Goal: Task Accomplishment & Management: Manage account settings

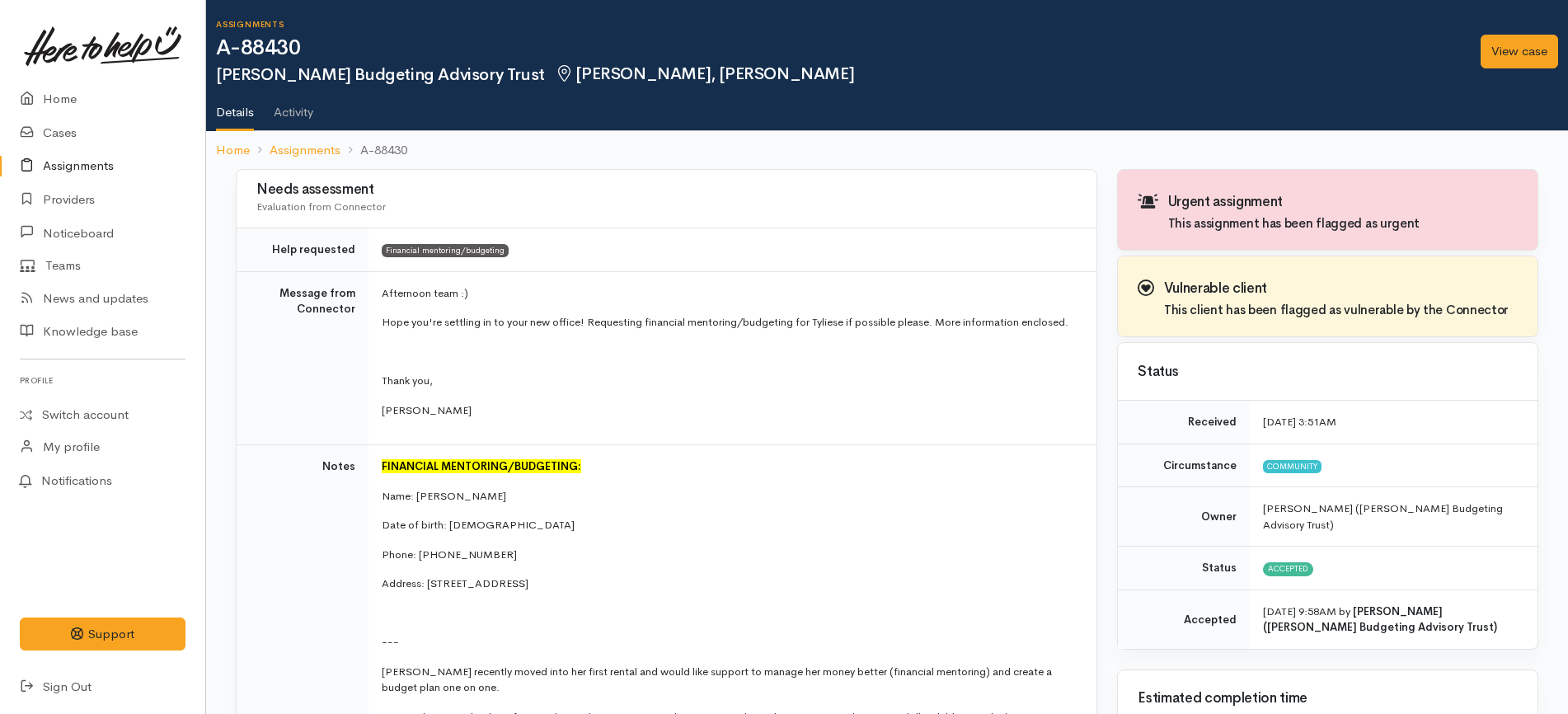
click at [1526, 33] on div "View case" at bounding box center [1519, 51] width 97 height 54
click at [1520, 43] on link "View case" at bounding box center [1519, 51] width 77 height 34
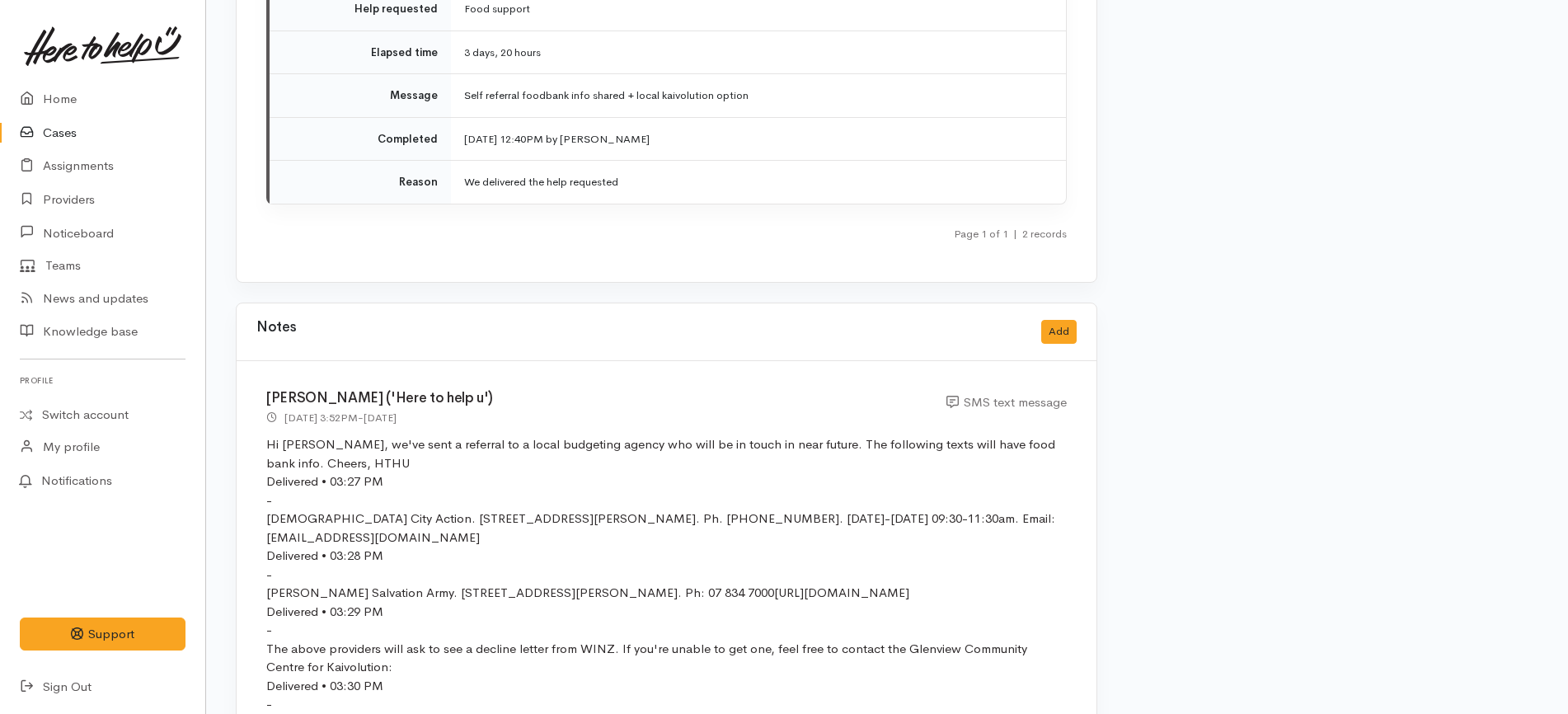
scroll to position [3669, 0]
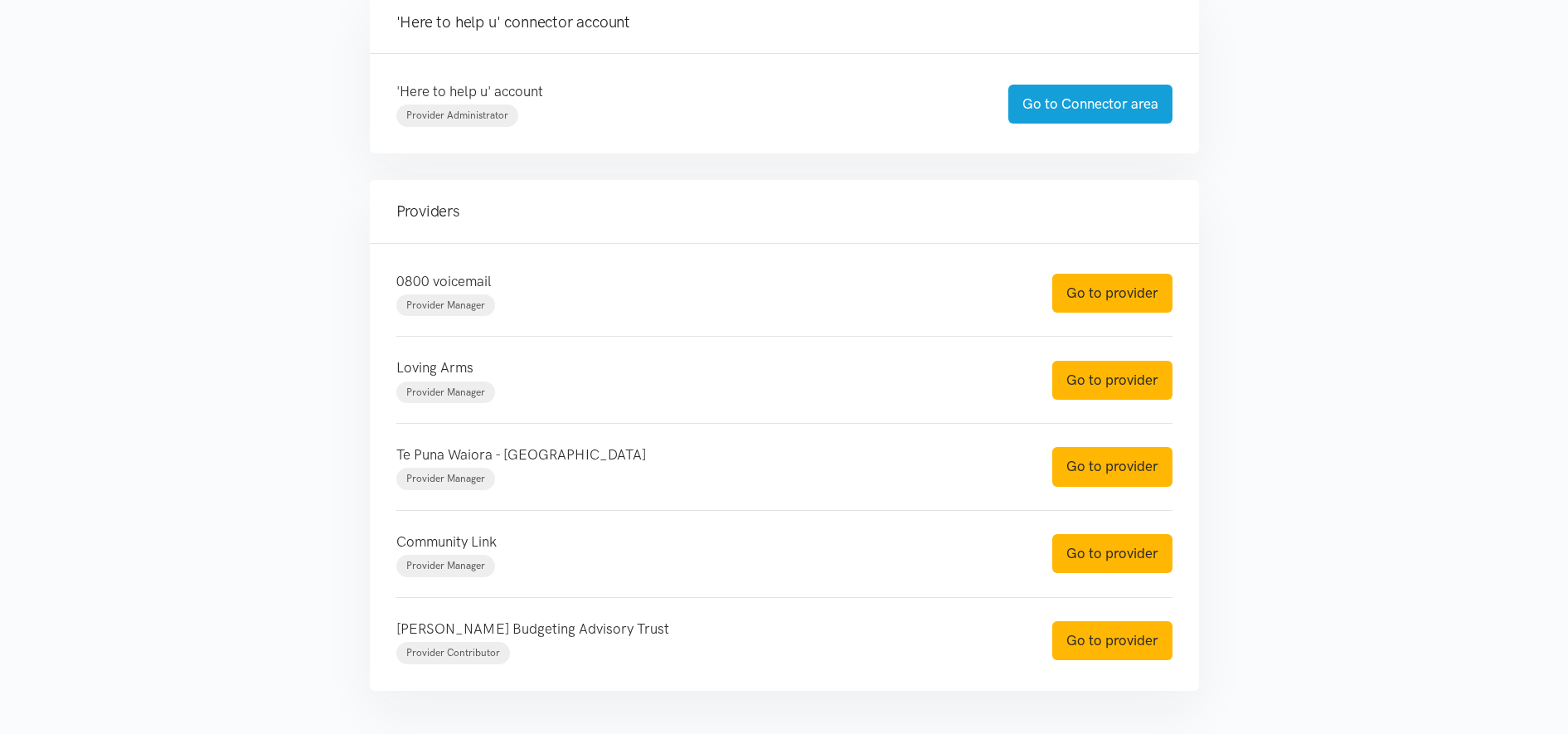
scroll to position [478, 0]
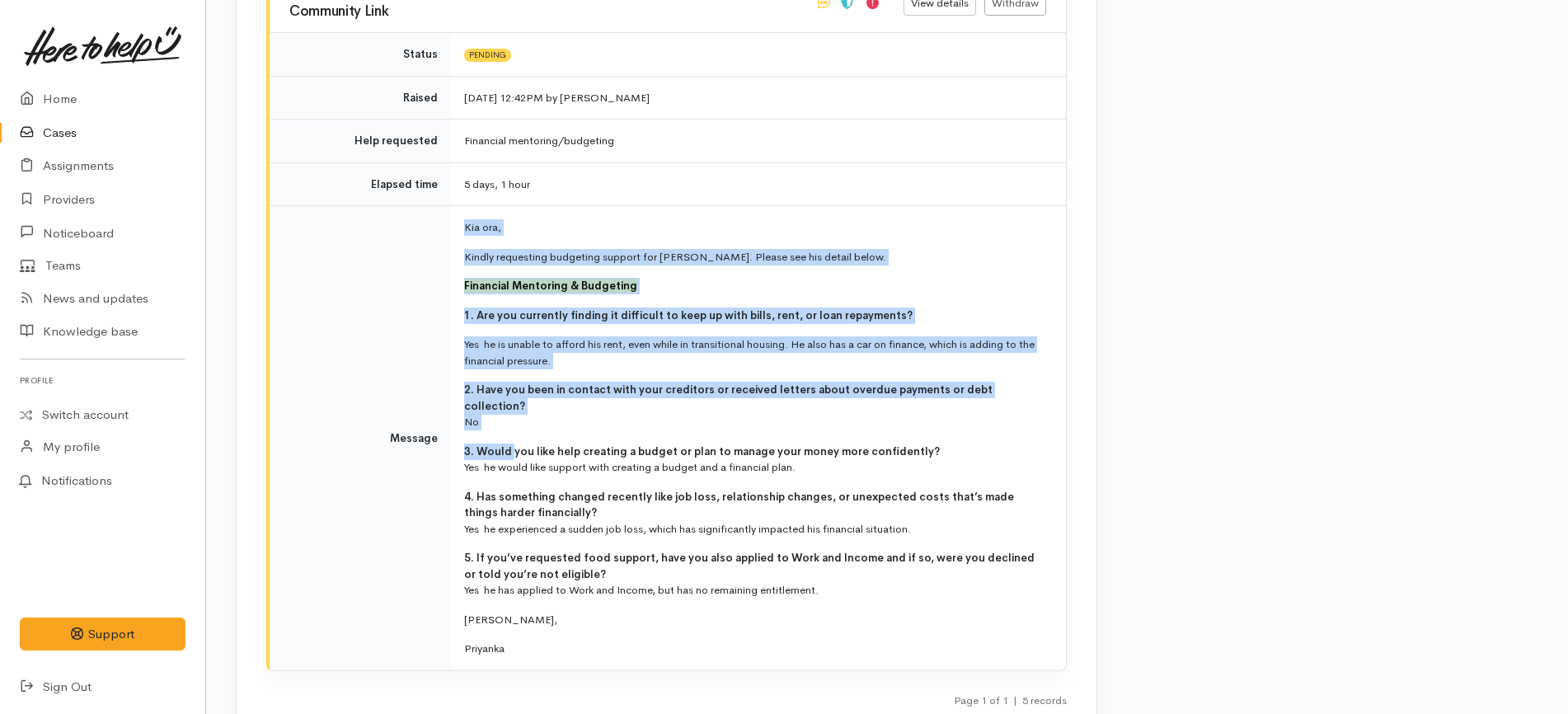
scroll to position [5464, 0]
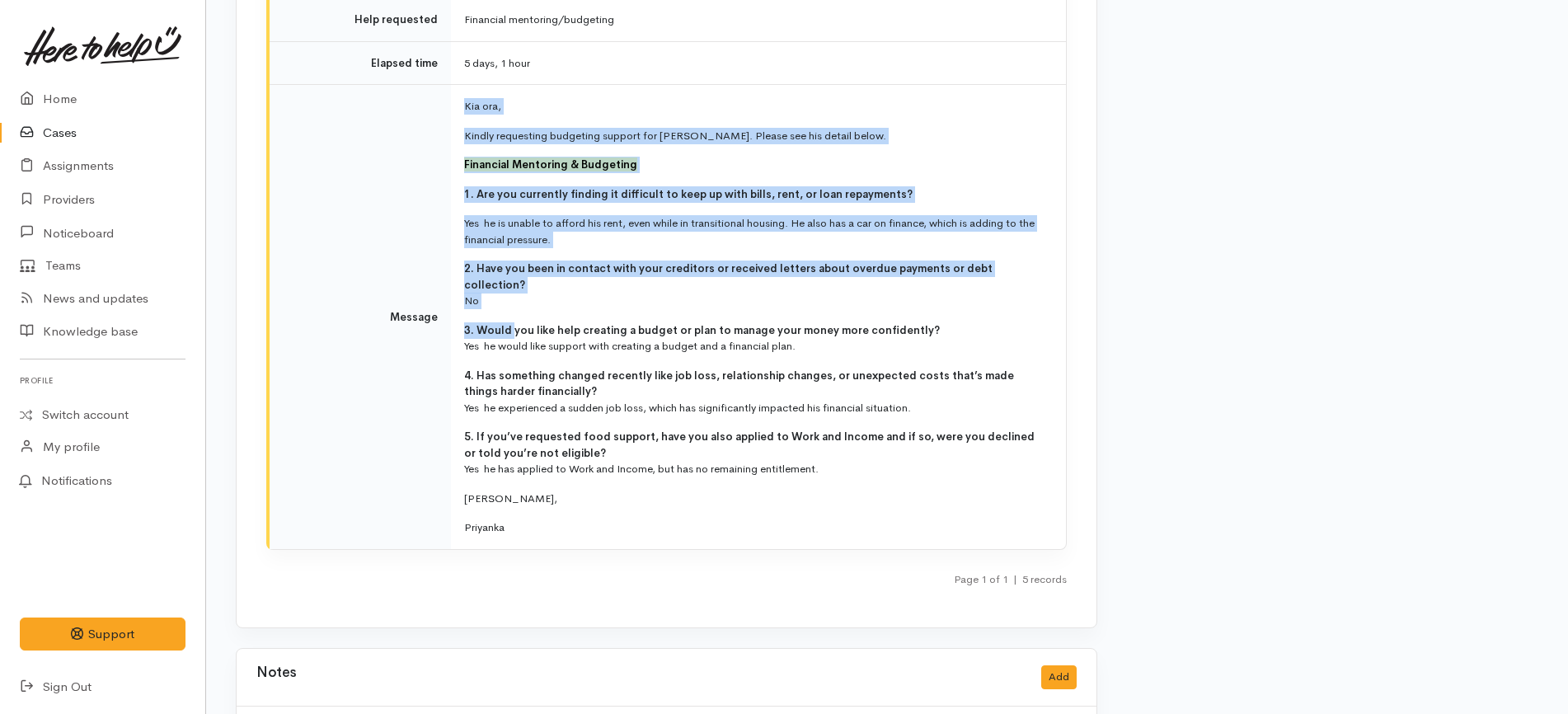
drag, startPoint x: 465, startPoint y: 285, endPoint x: 517, endPoint y: 472, distance: 194.1
click at [517, 472] on td "Kia ora, Kindly requesting budgeting support for isiah. Please see his detail b…" at bounding box center [758, 316] width 615 height 464
copy td "Kia ora, Kindly requesting budgeting support for isiah. Please see his detail b…"
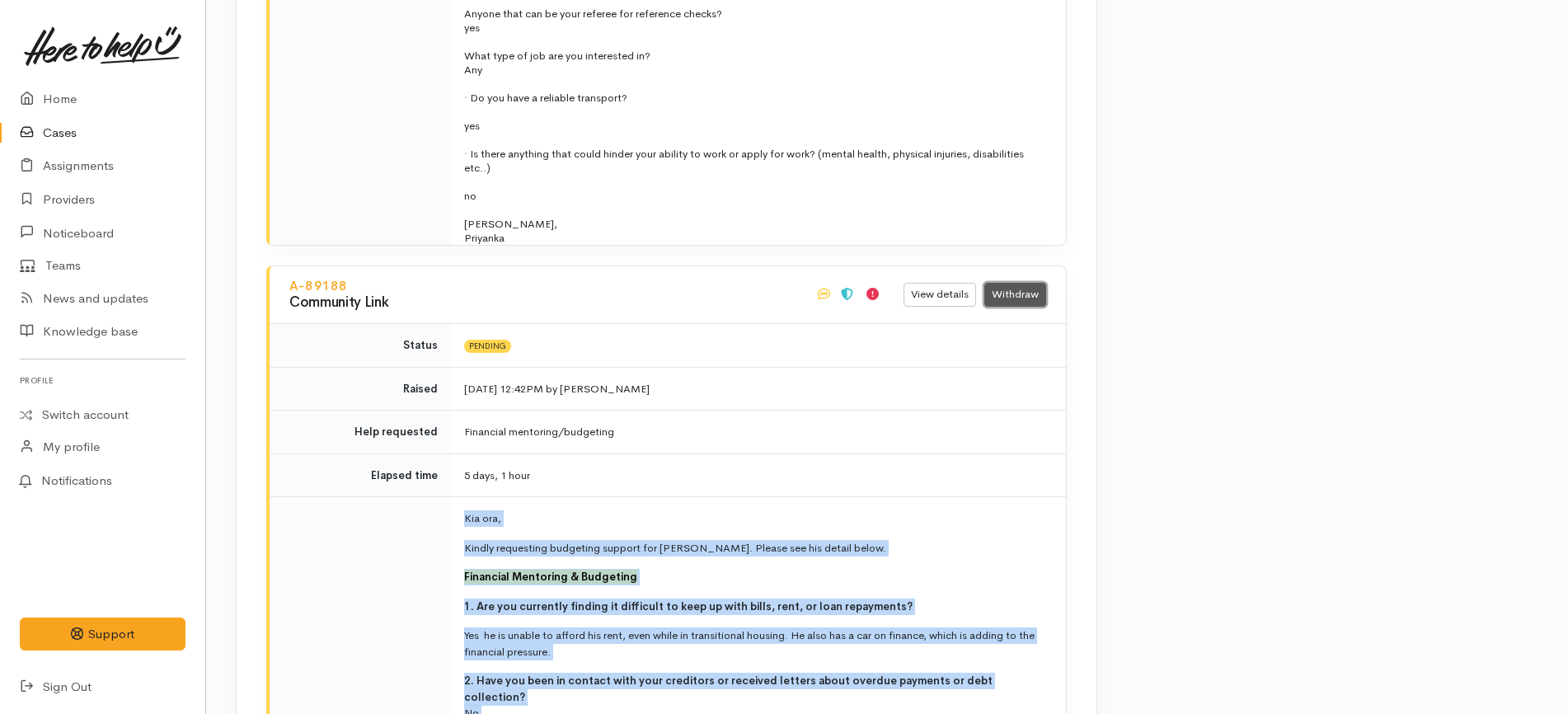
click at [1020, 283] on link "Withdraw" at bounding box center [1015, 294] width 62 height 24
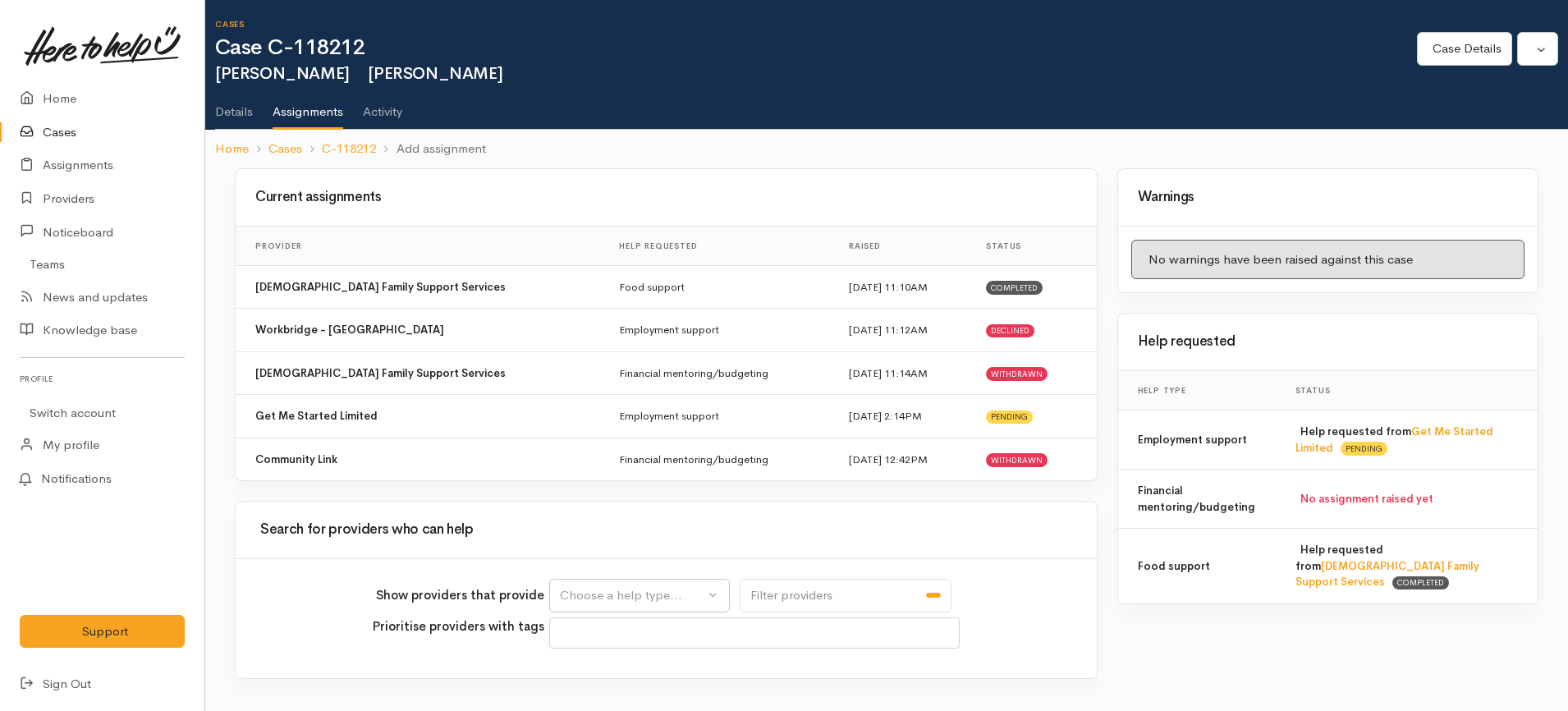
select select
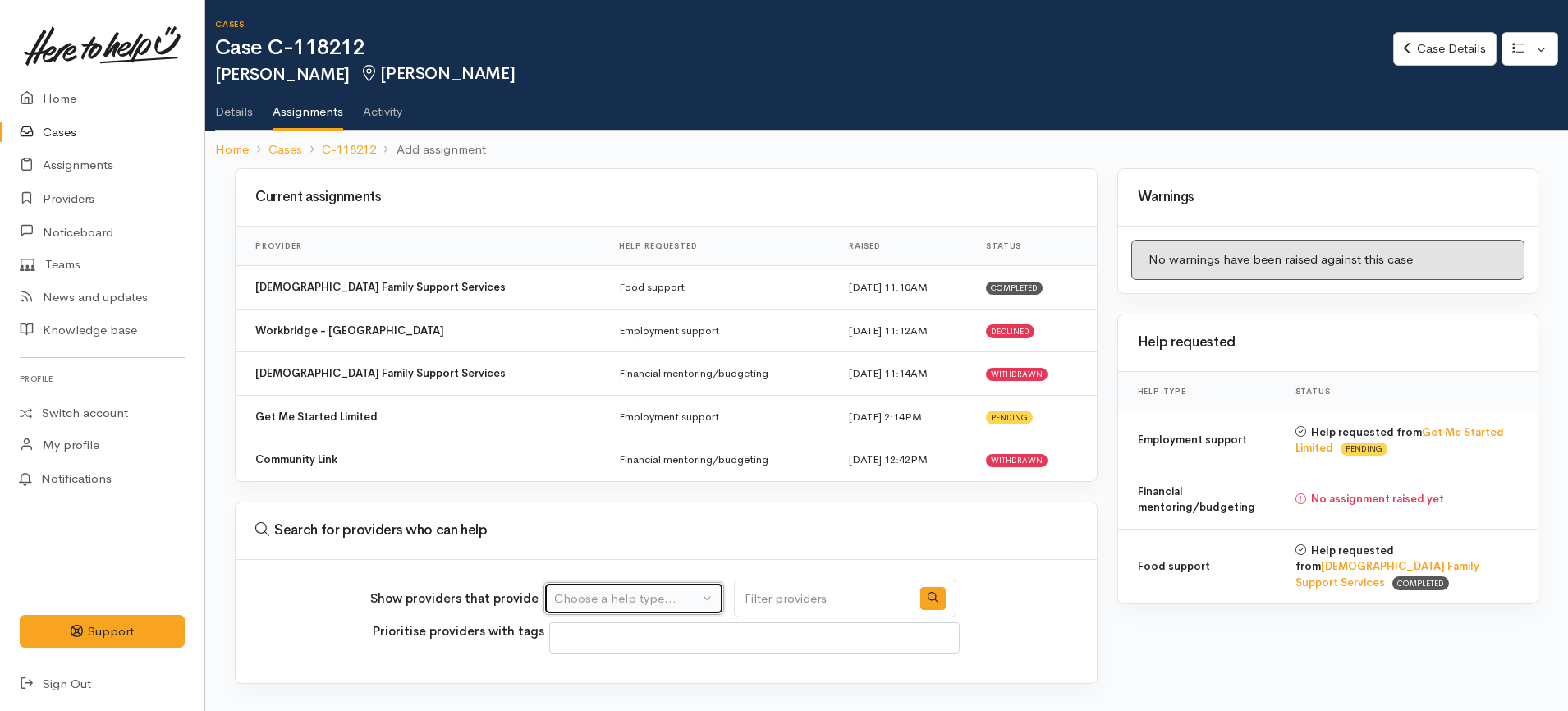
click at [683, 598] on div "Choose a help type..." at bounding box center [626, 599] width 144 height 19
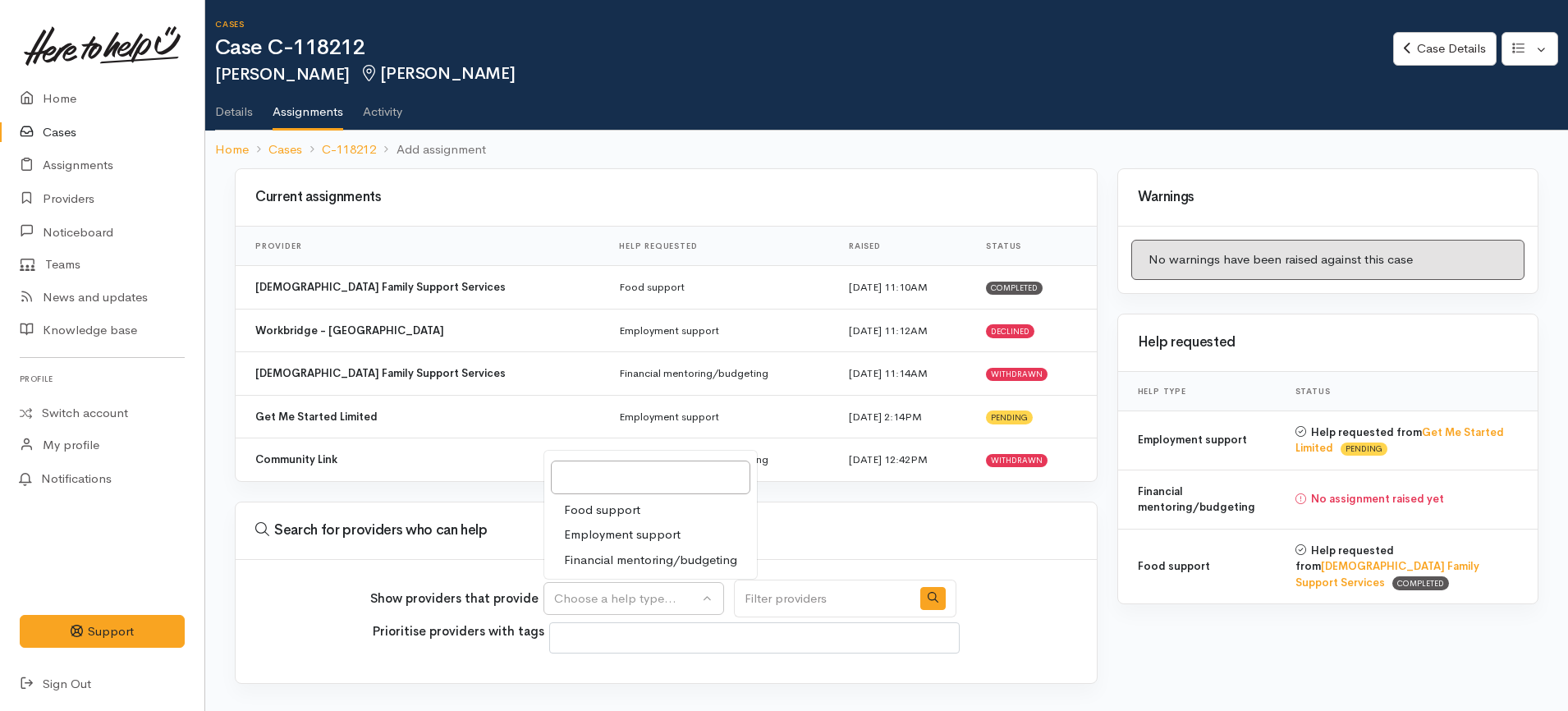
click at [655, 561] on span "Financial mentoring/budgeting" at bounding box center [650, 561] width 173 height 19
select select "9"
click at [243, 114] on link "Details" at bounding box center [234, 105] width 38 height 46
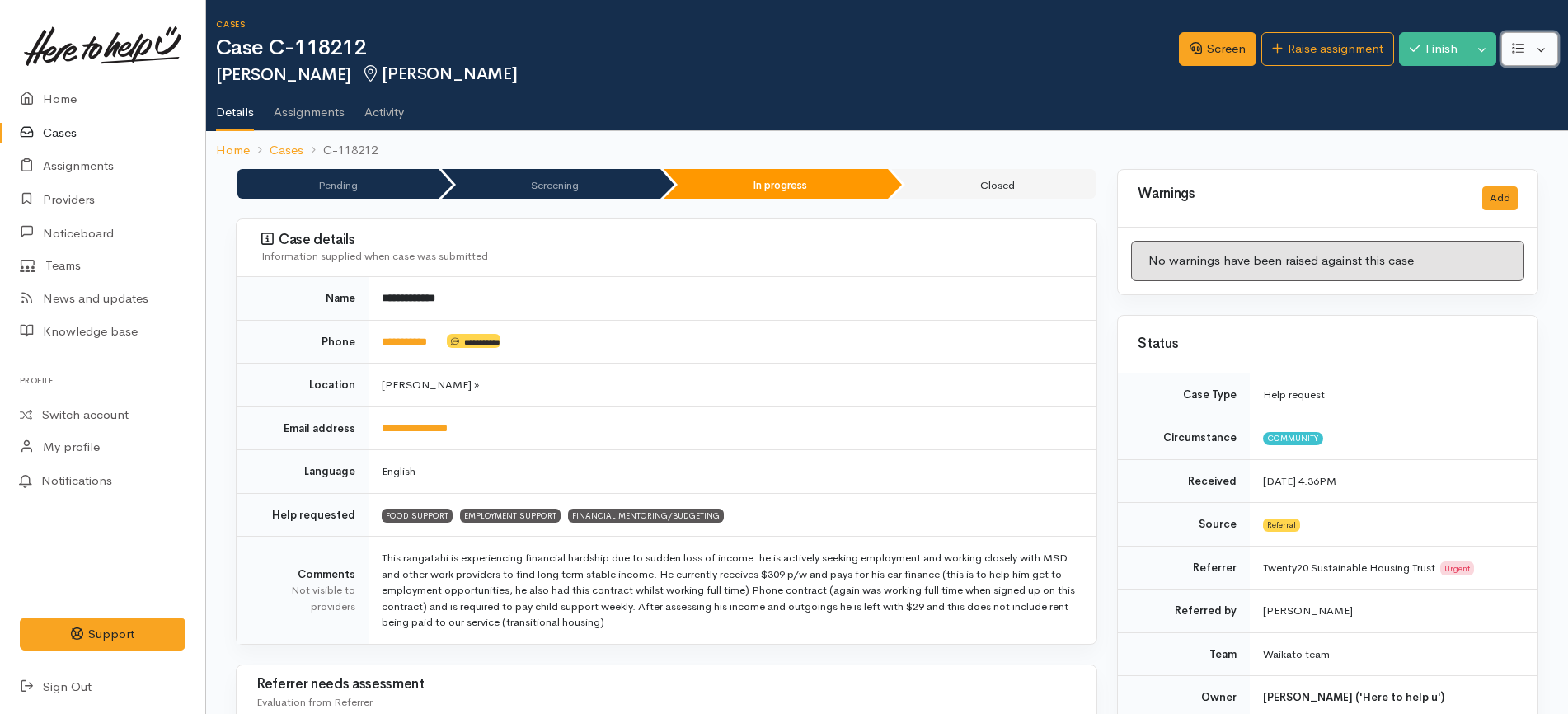
click at [1547, 50] on button "button" at bounding box center [1529, 49] width 57 height 34
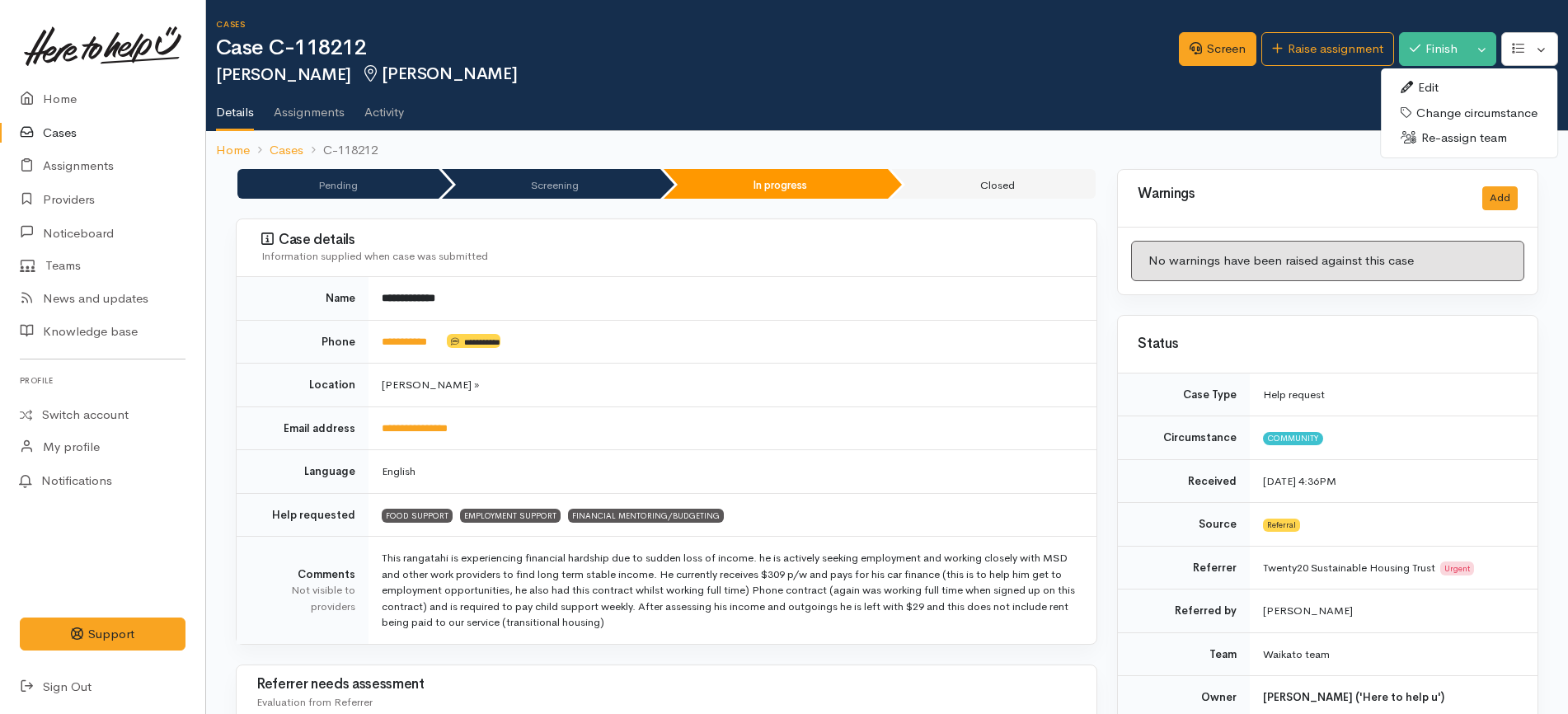
click at [1499, 86] on link "Edit" at bounding box center [1469, 87] width 176 height 25
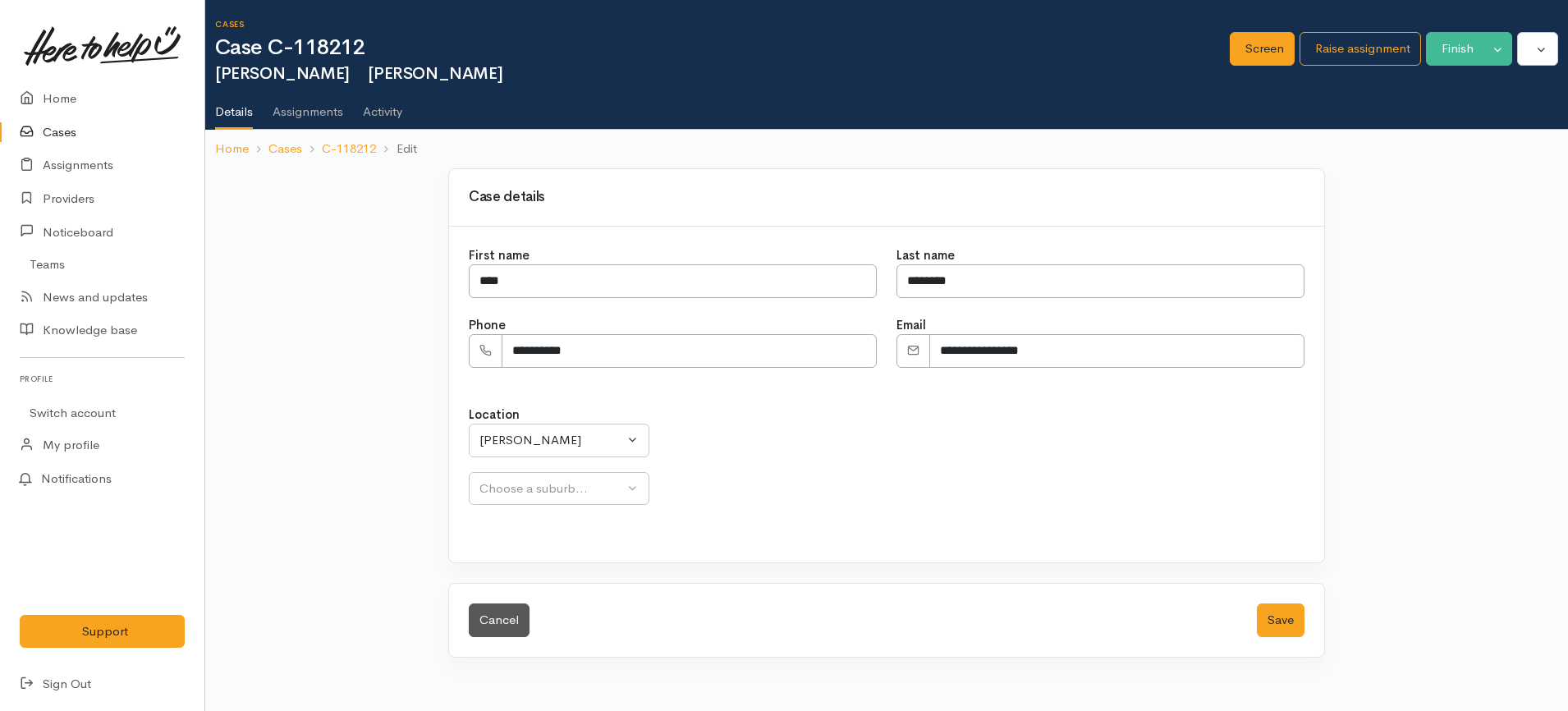
select select
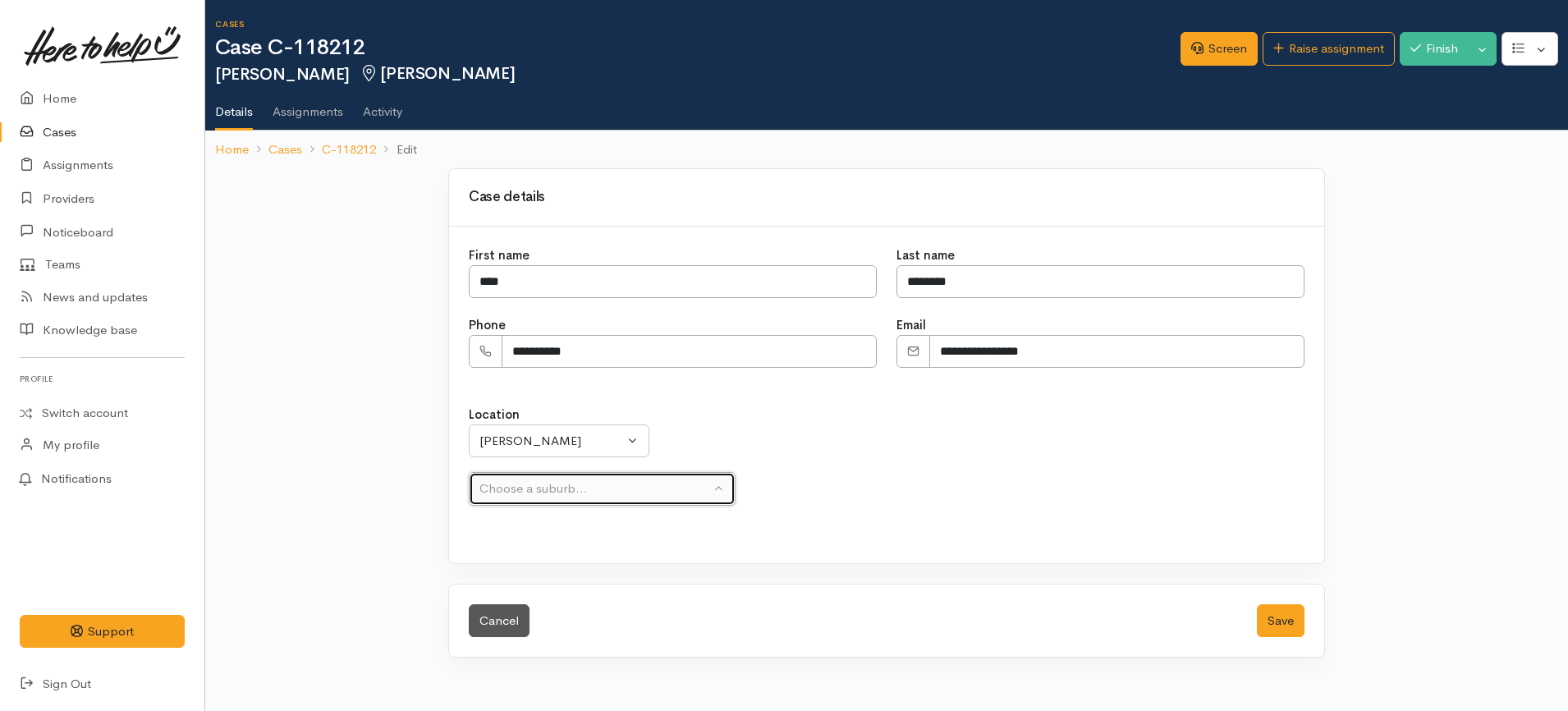
click at [563, 490] on div "Choose a suburb..." at bounding box center [594, 489] width 230 height 19
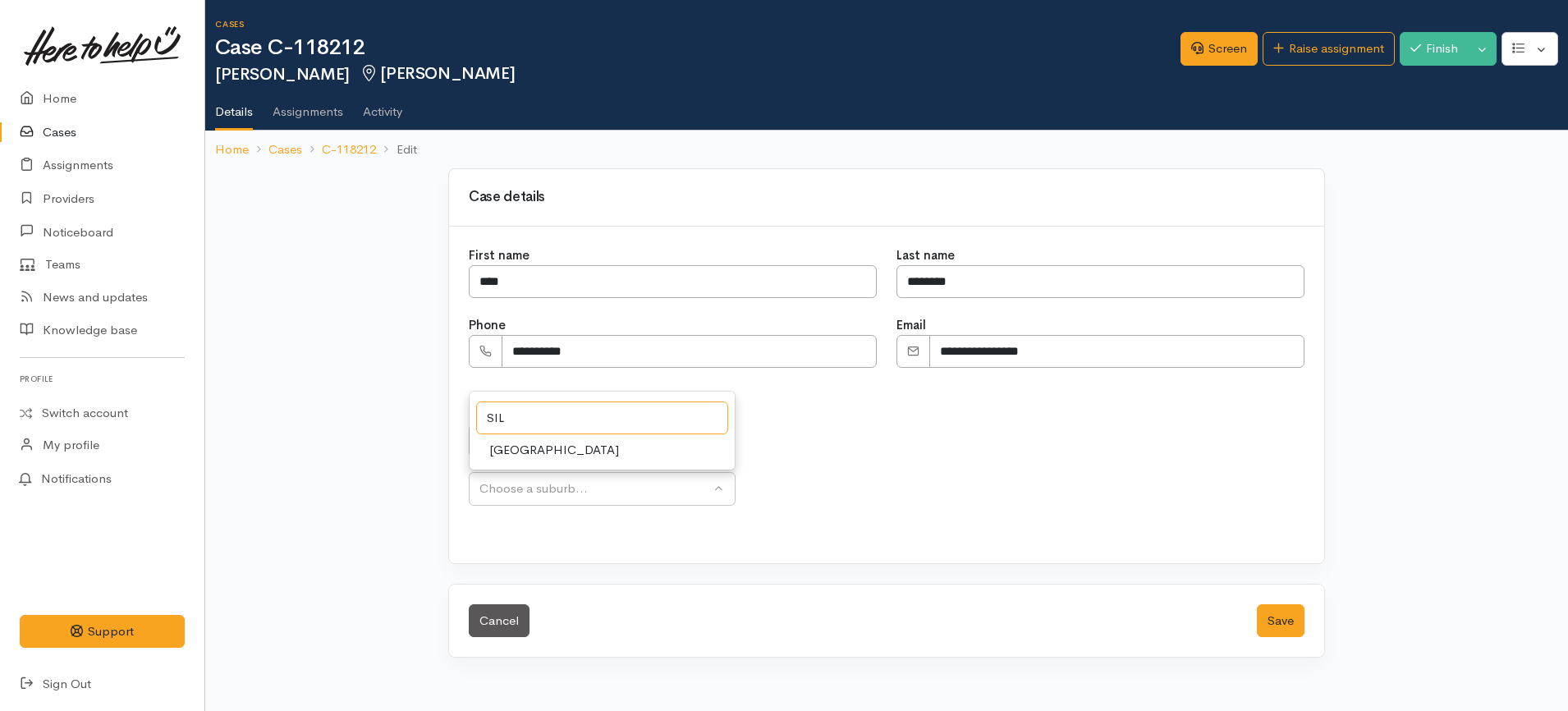
type input "SIL"
click at [568, 455] on link "Silverdale" at bounding box center [602, 450] width 266 height 25
select select "36"
click at [1286, 642] on div "Cancel Save" at bounding box center [887, 621] width 875 height 73
click at [1287, 620] on button "Save" at bounding box center [1280, 622] width 48 height 33
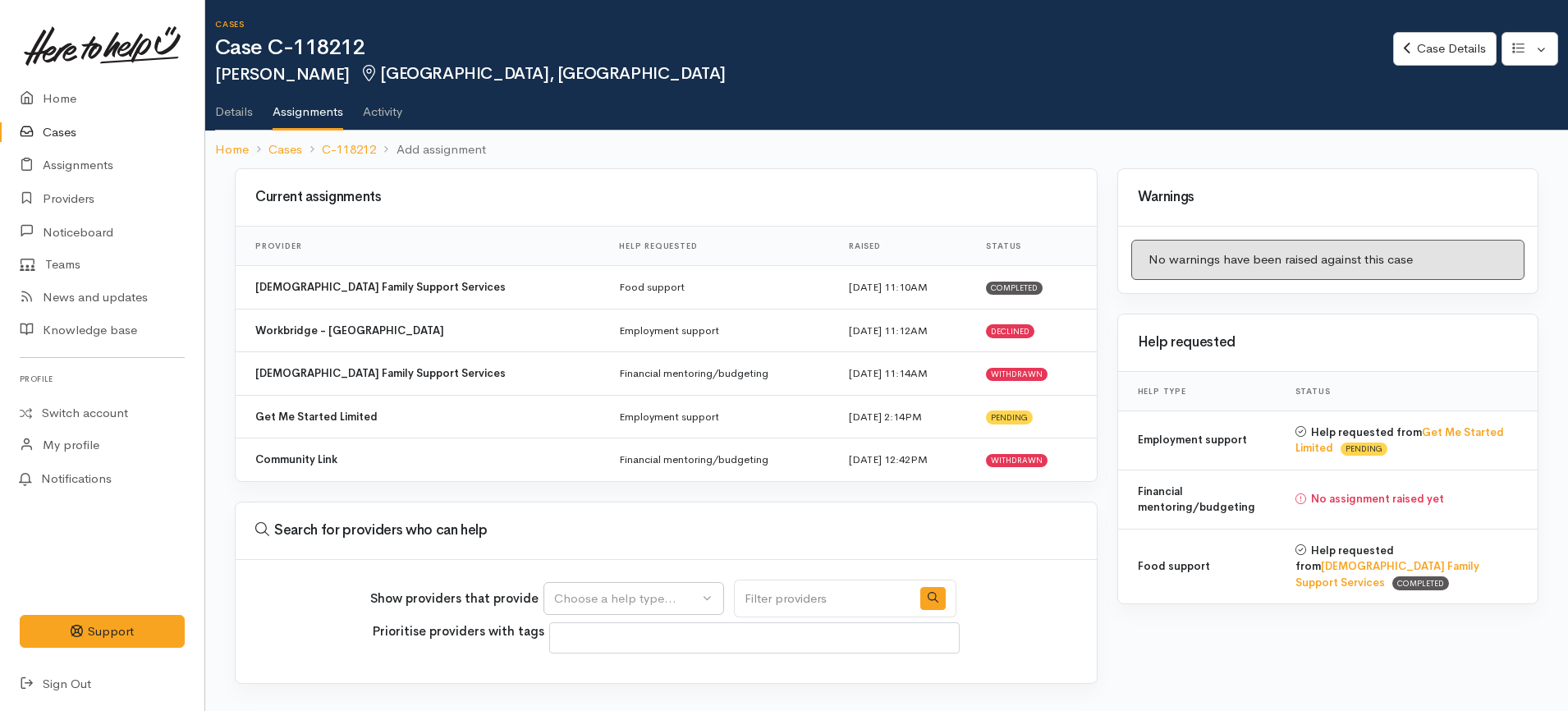
select select
click at [680, 591] on div "Choose a help type..." at bounding box center [626, 599] width 144 height 19
click at [663, 566] on span "Financial mentoring/budgeting" at bounding box center [650, 561] width 173 height 19
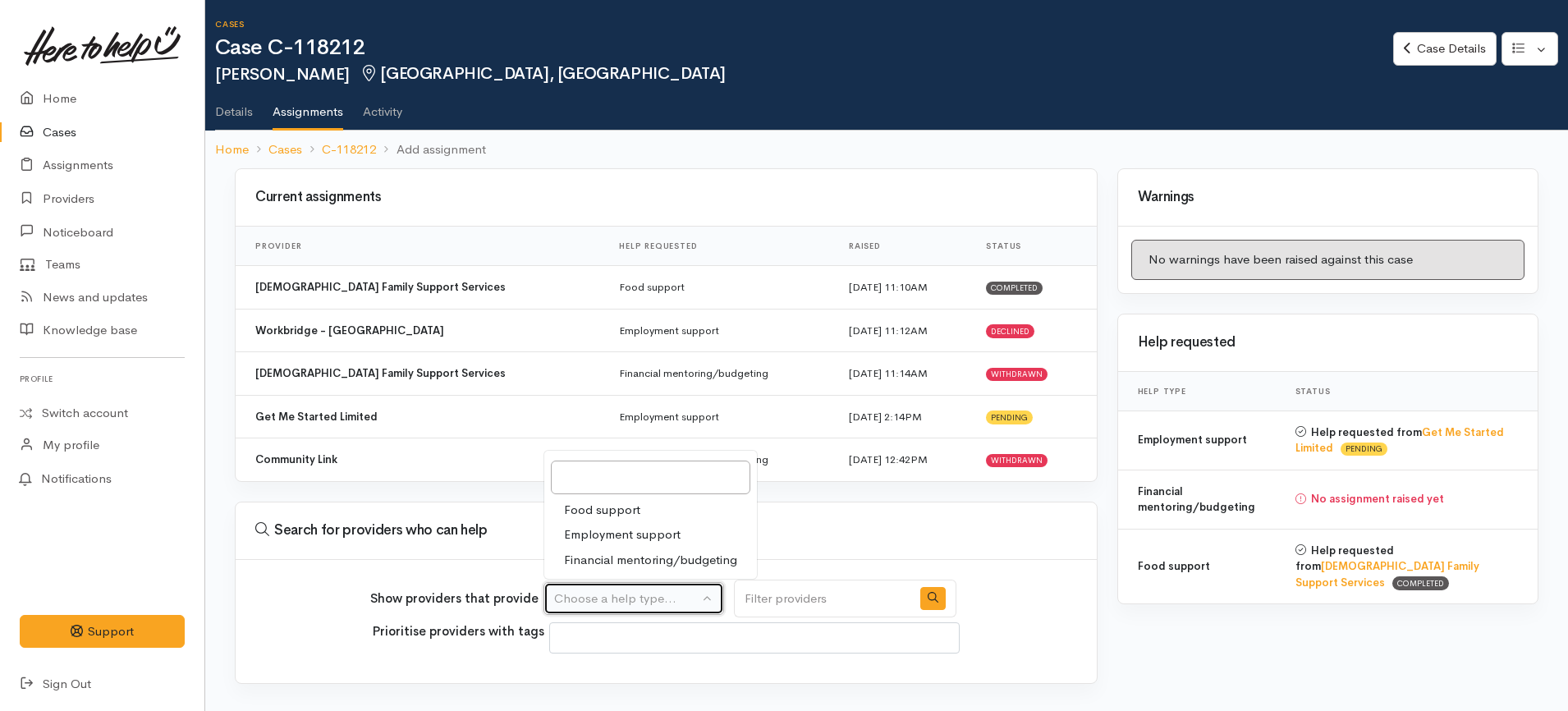
select select "9"
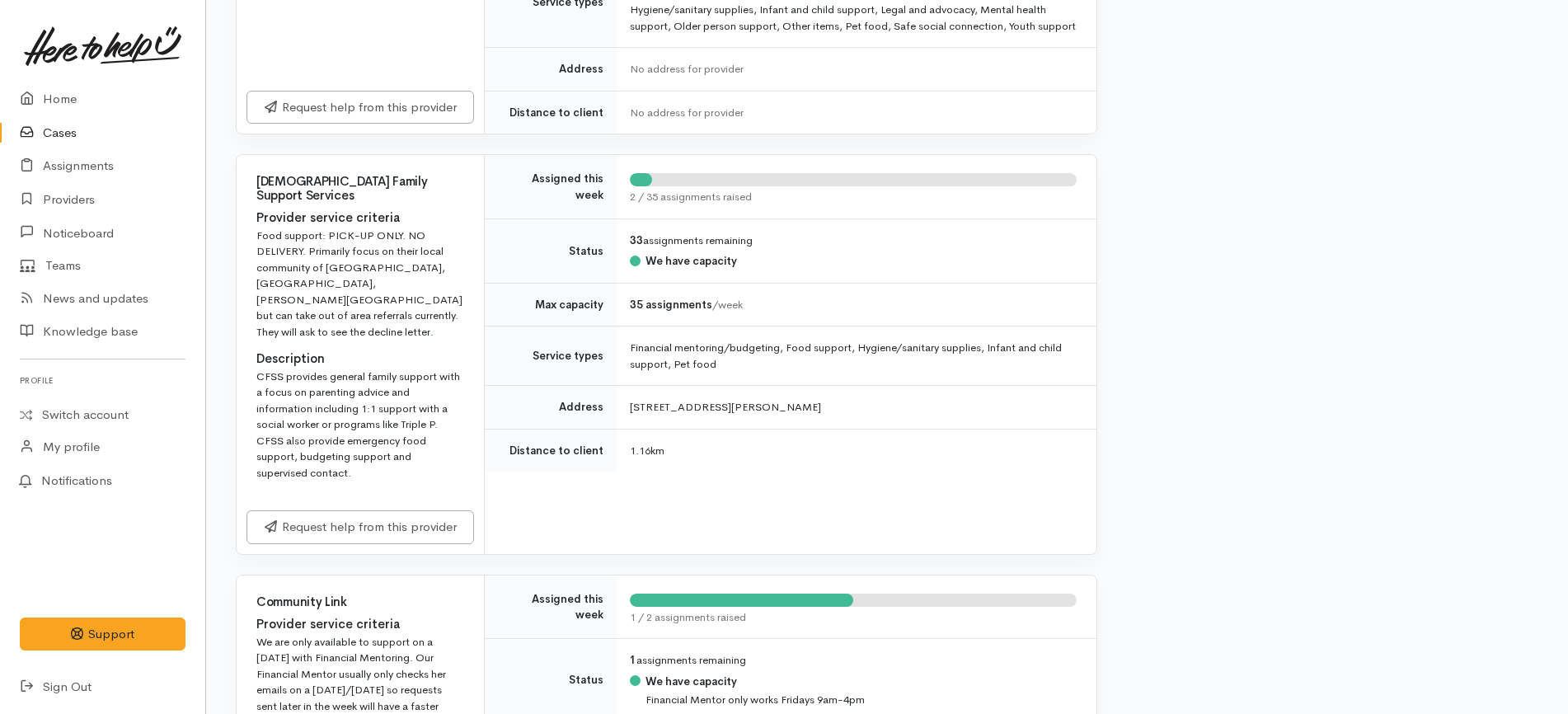
scroll to position [928, 0]
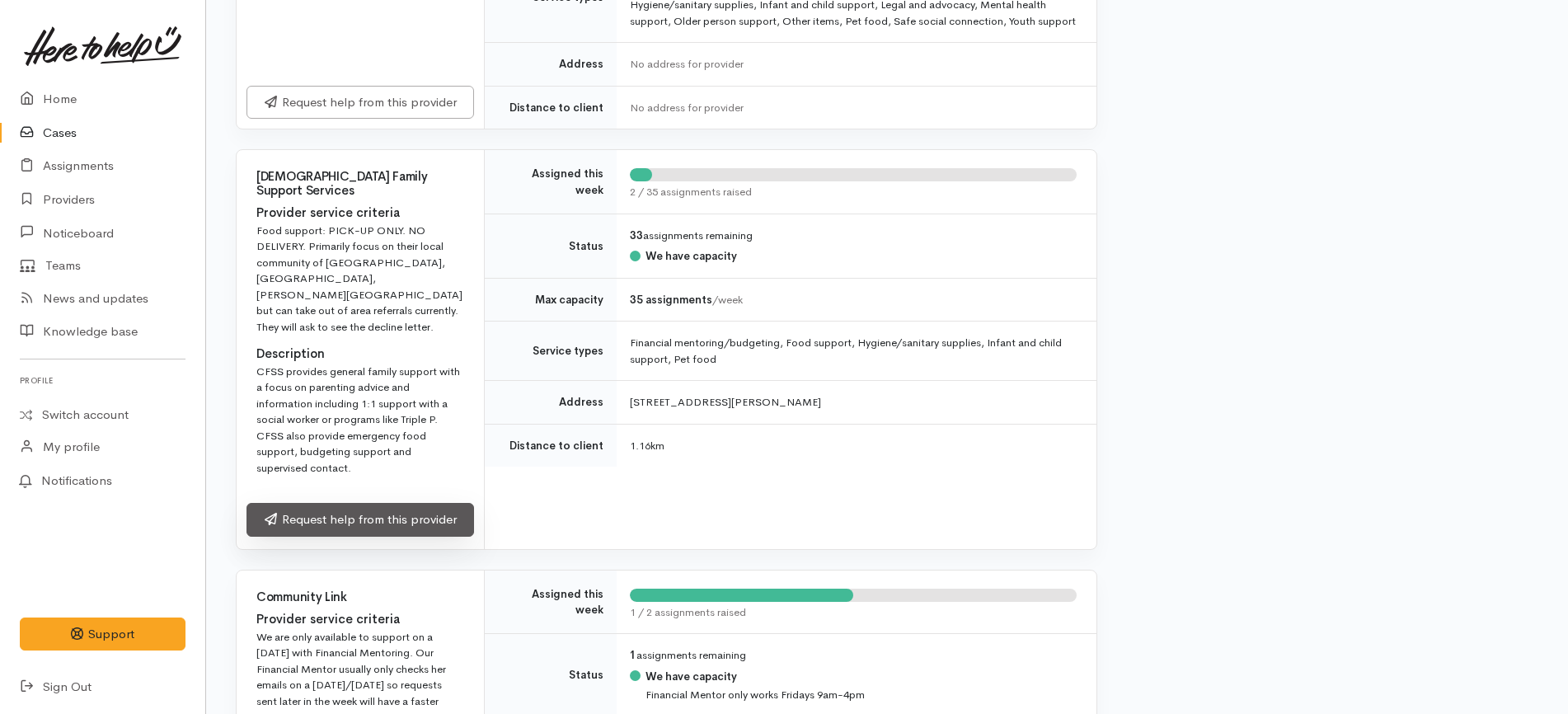
click at [415, 503] on link "Request help from this provider" at bounding box center [360, 520] width 227 height 34
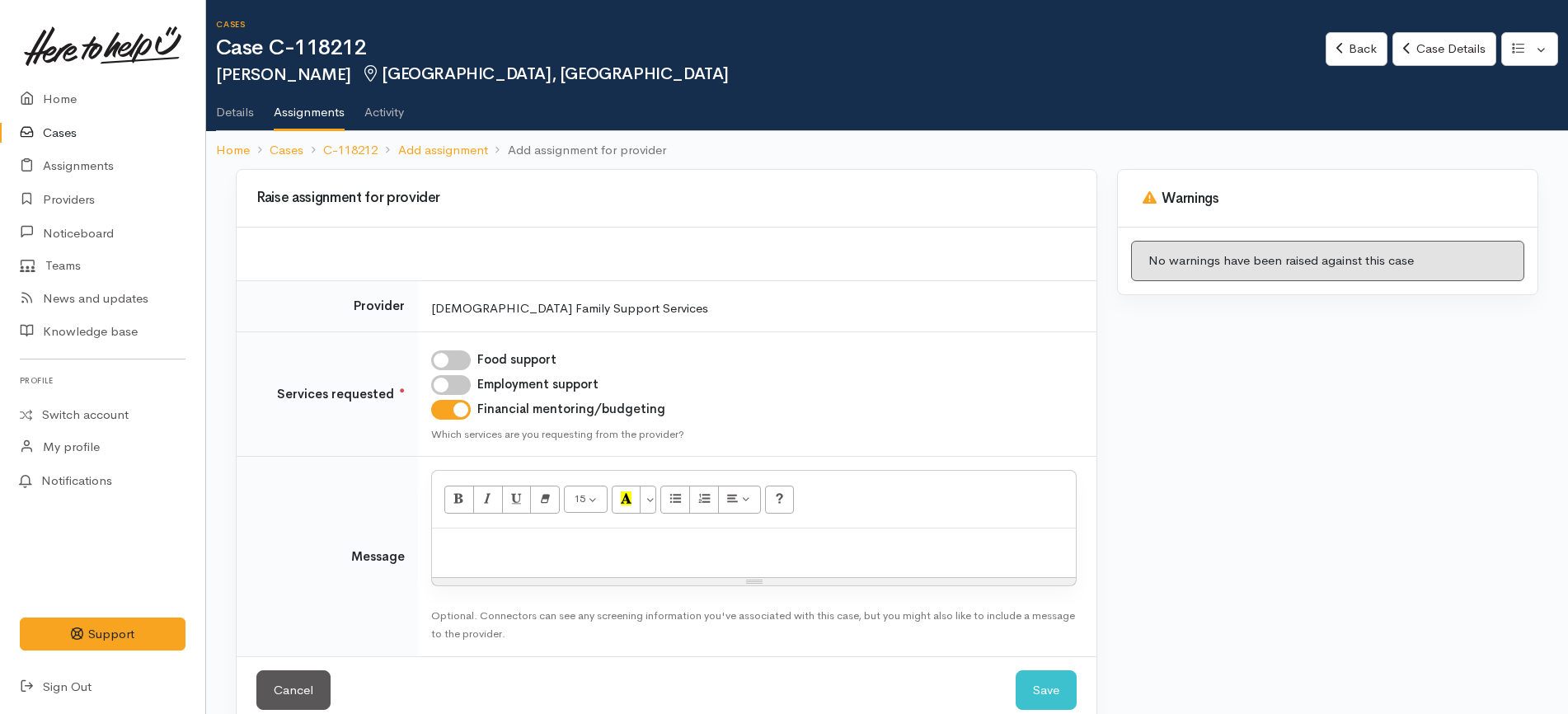
click at [652, 563] on div at bounding box center [754, 553] width 644 height 49
paste div
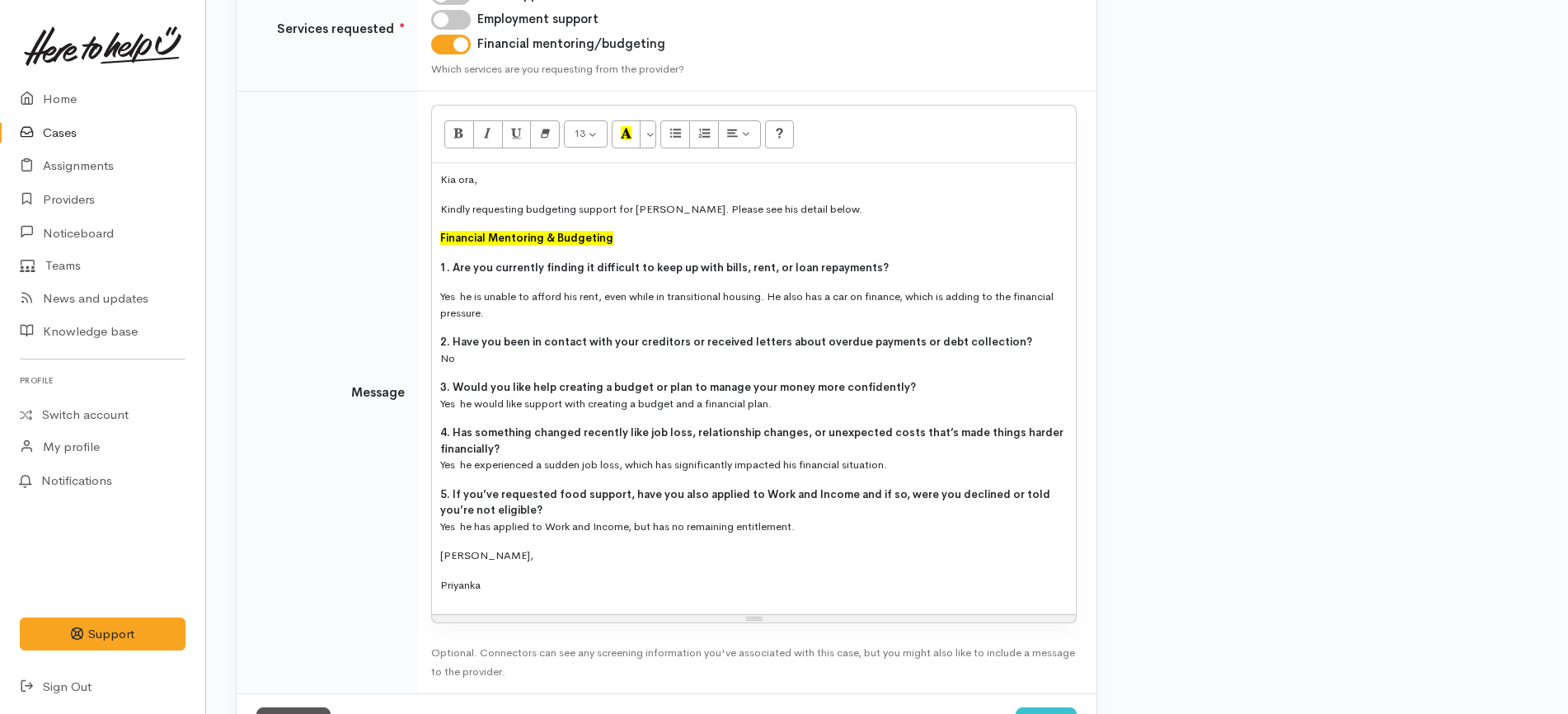
scroll to position [433, 0]
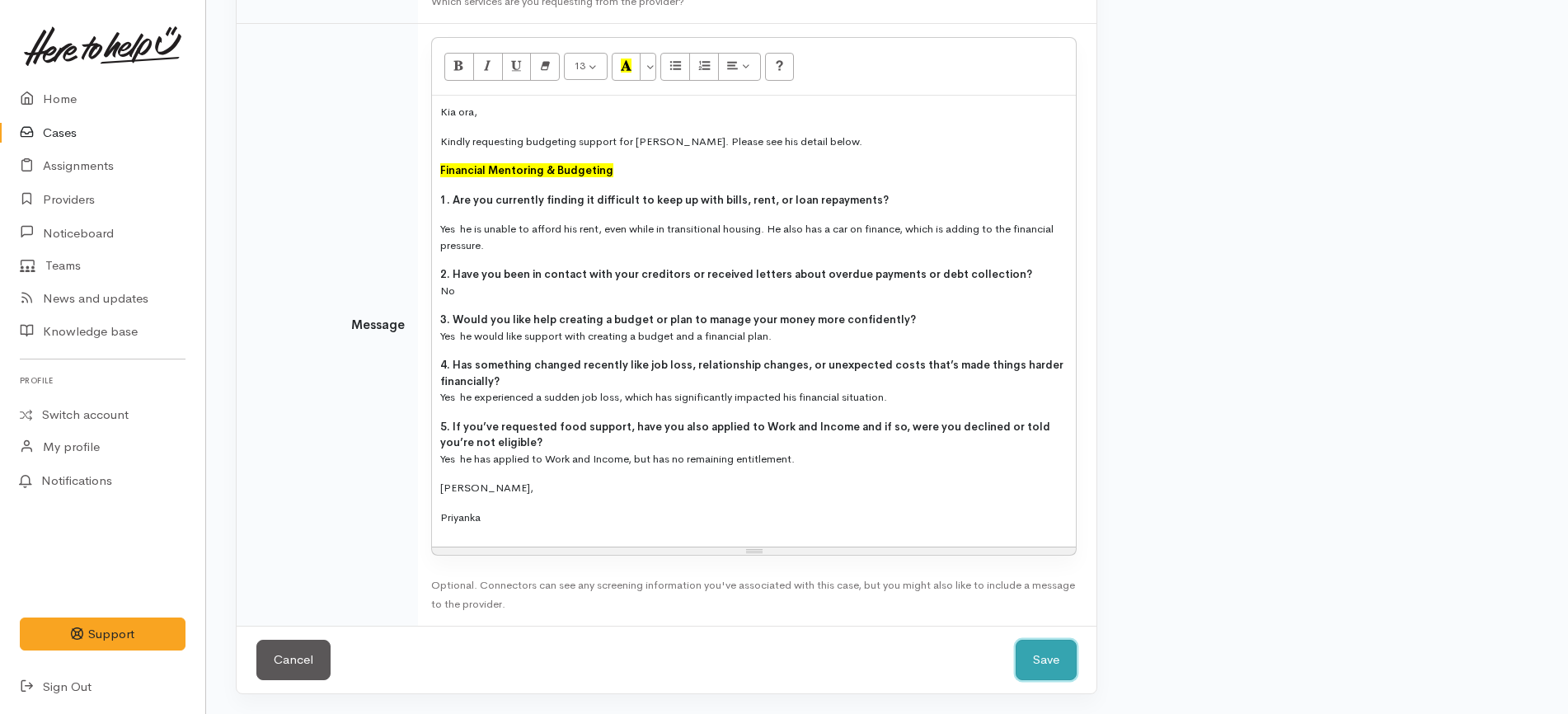
click at [1036, 665] on button "Save" at bounding box center [1046, 660] width 61 height 40
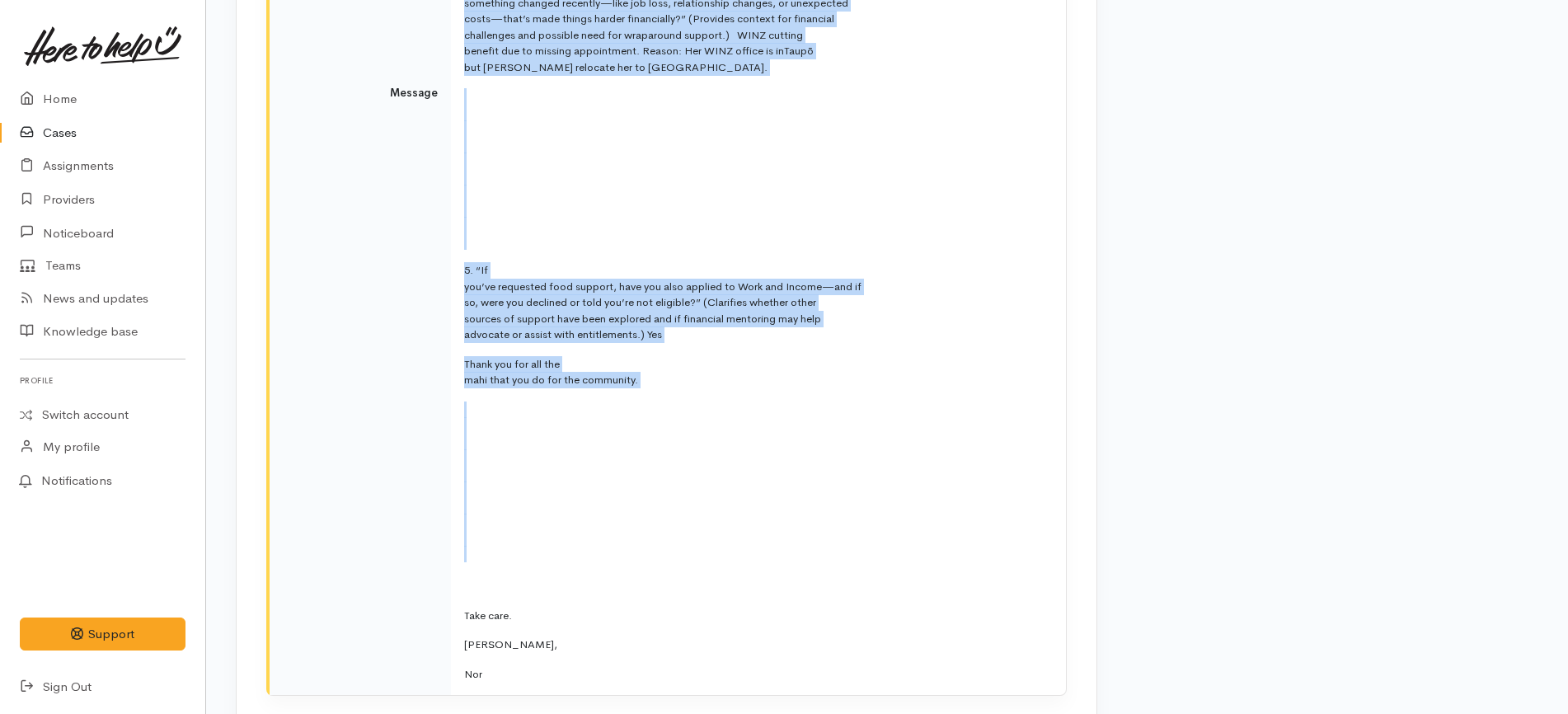
scroll to position [4021, 0]
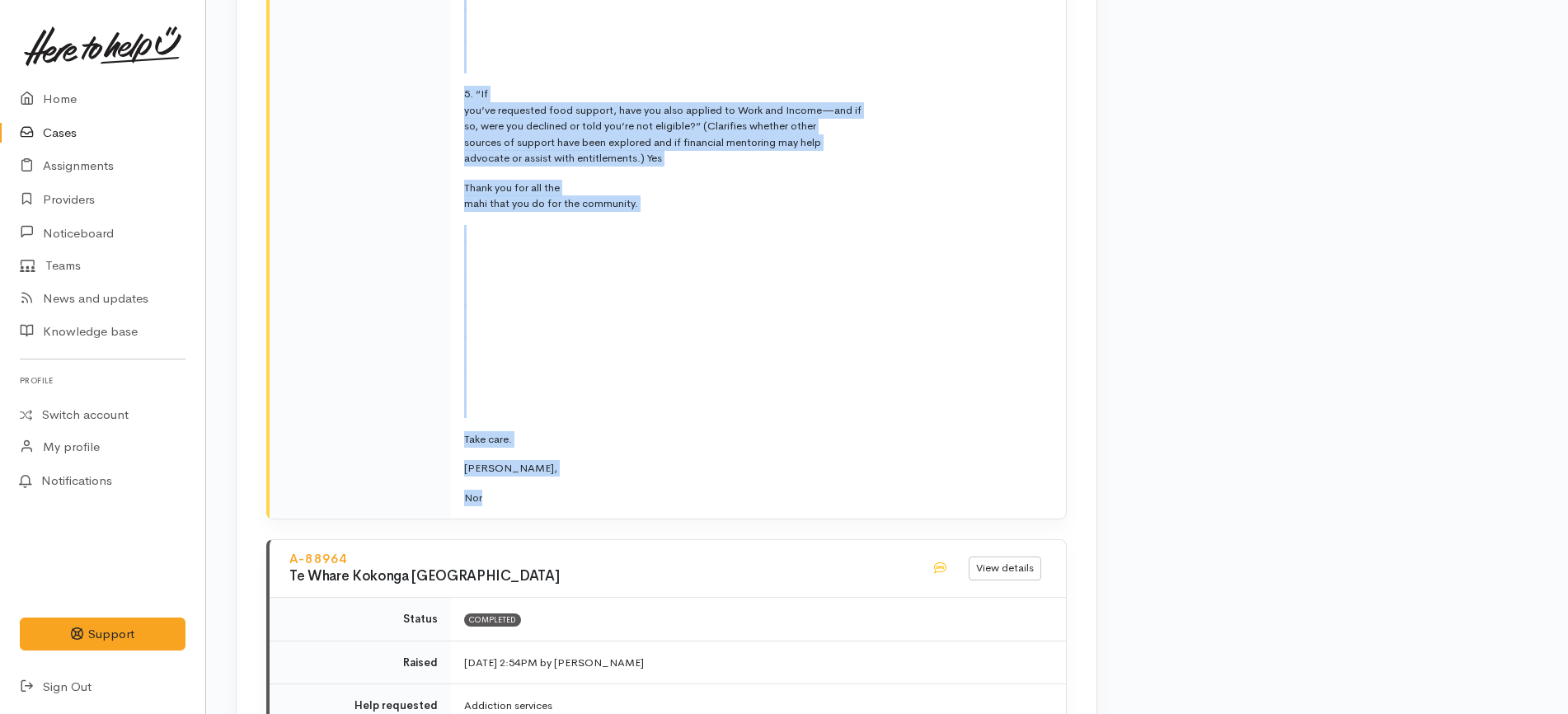
drag, startPoint x: 467, startPoint y: 345, endPoint x: 715, endPoint y: 484, distance: 284.3
copy td "Kia Ora Team, Hope you are having a pleasant day. Requesting budgeting support …"
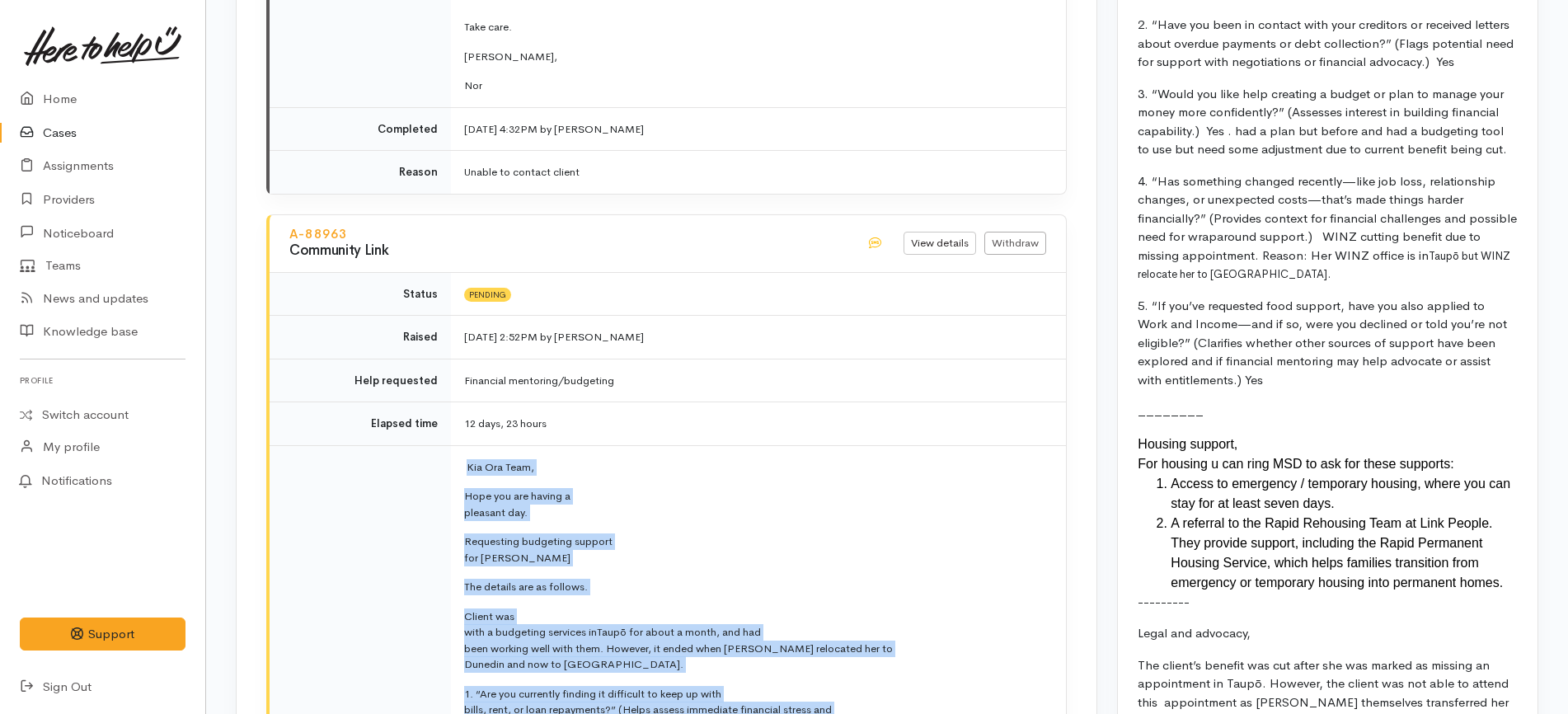
scroll to position [2887, 0]
click at [1035, 233] on link "Withdraw" at bounding box center [1015, 245] width 62 height 24
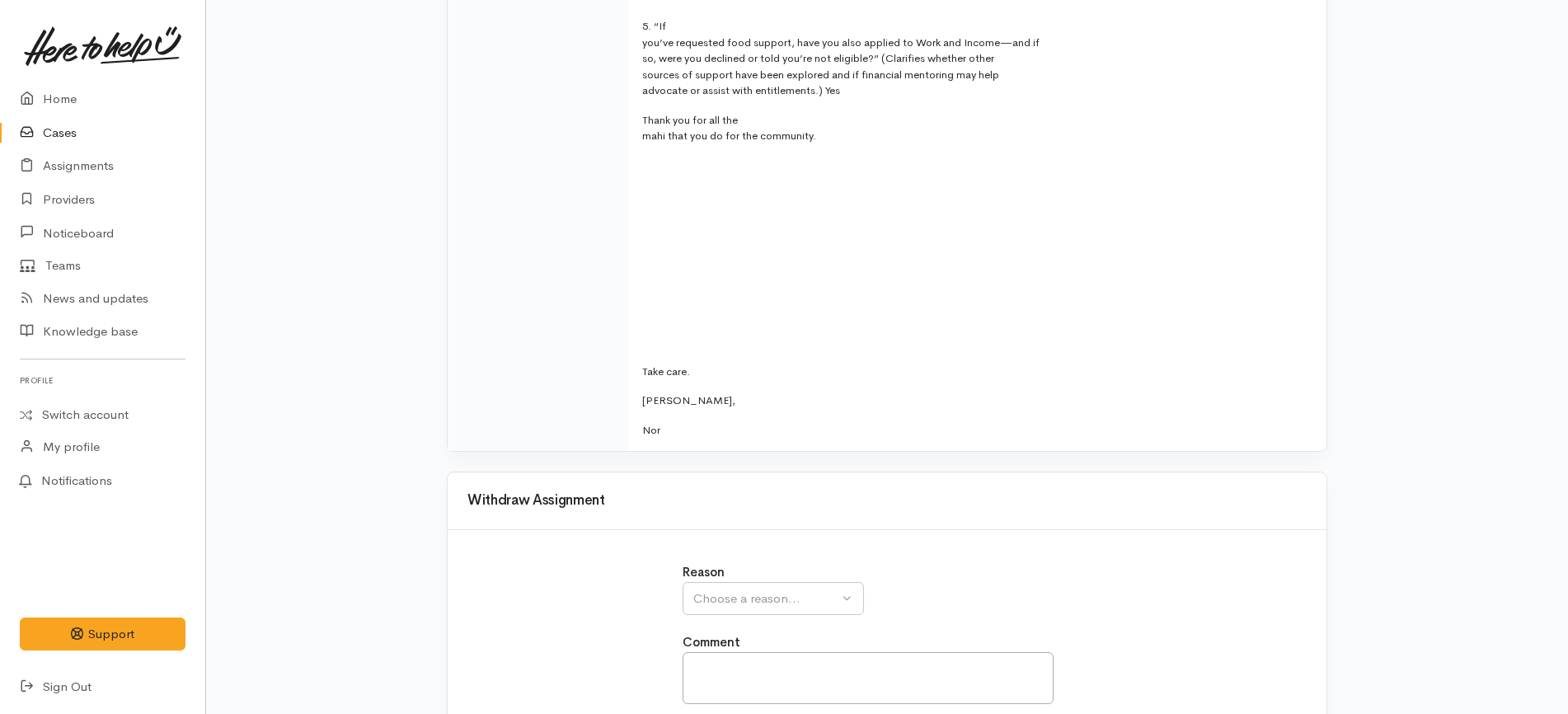
scroll to position [1243, 0]
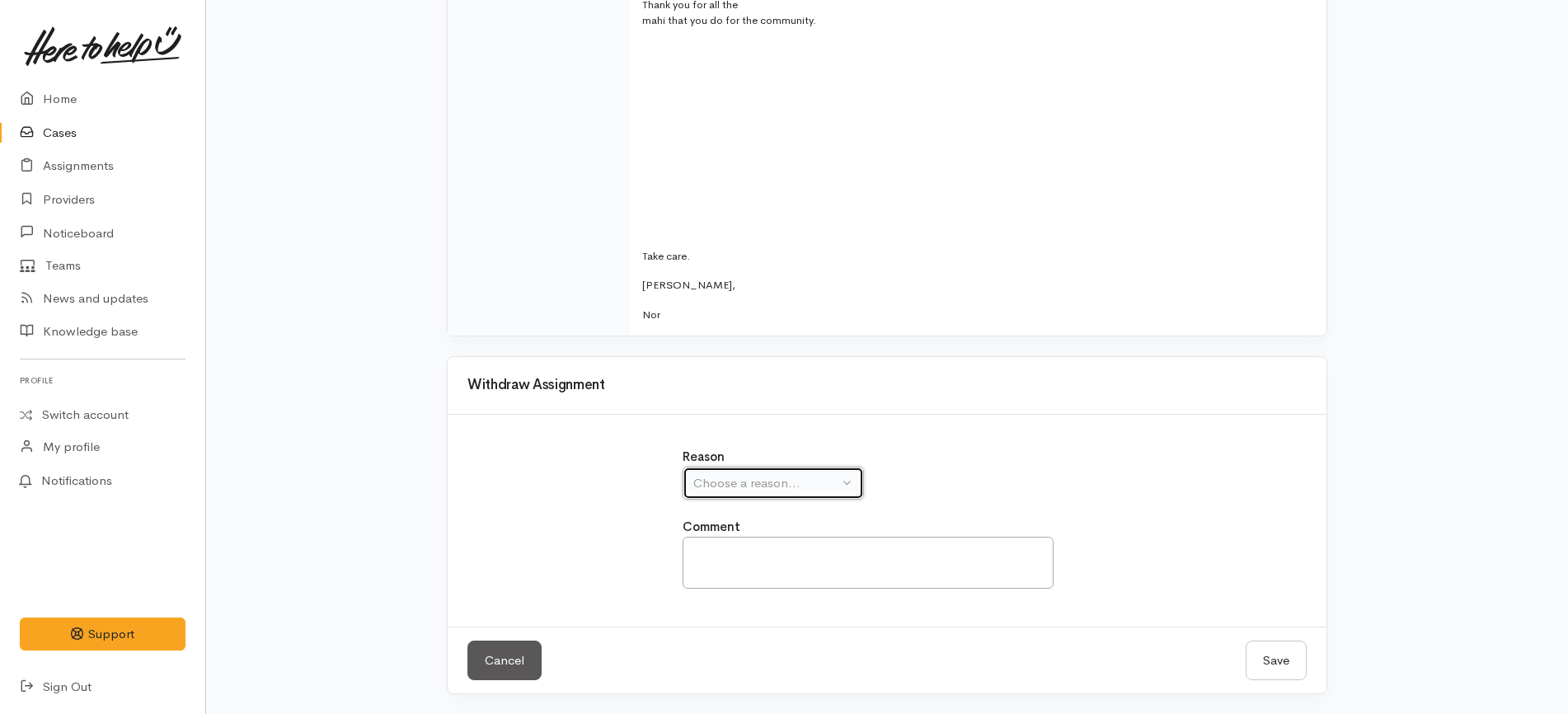
click at [786, 466] on button "Choose a reason..." at bounding box center [773, 483] width 181 height 34
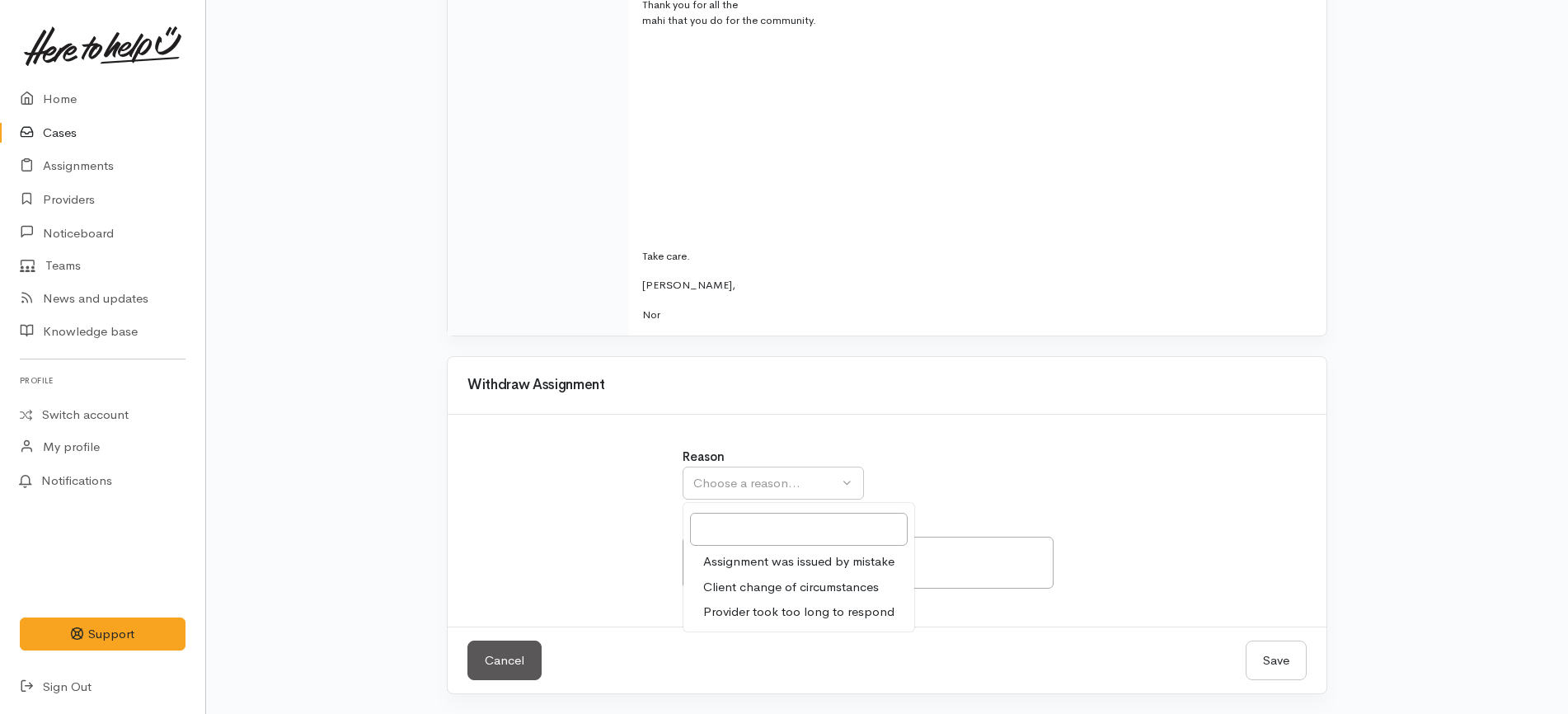
click at [772, 613] on span "Provider took too long to respond" at bounding box center [799, 612] width 191 height 19
select select "3"
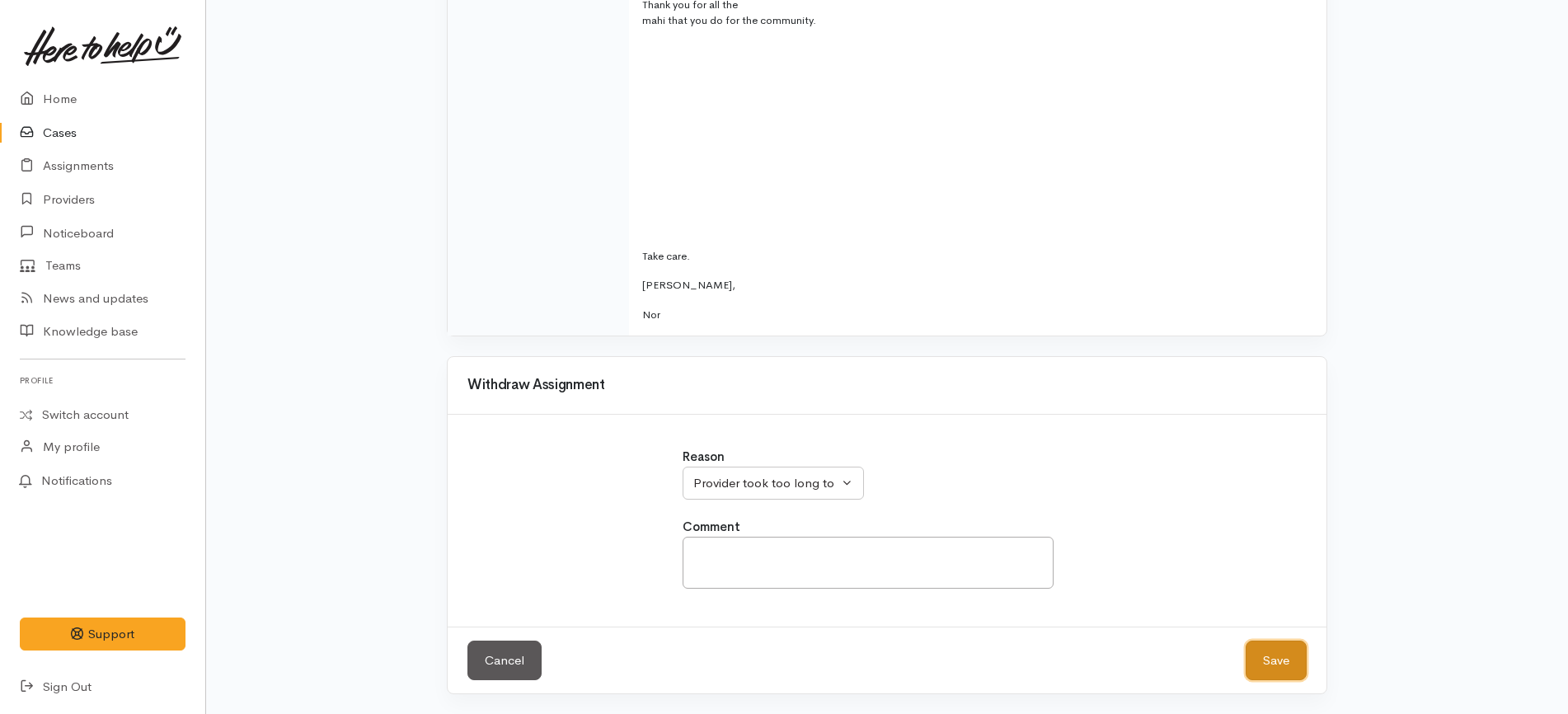
click at [1281, 654] on button "Save" at bounding box center [1275, 661] width 61 height 40
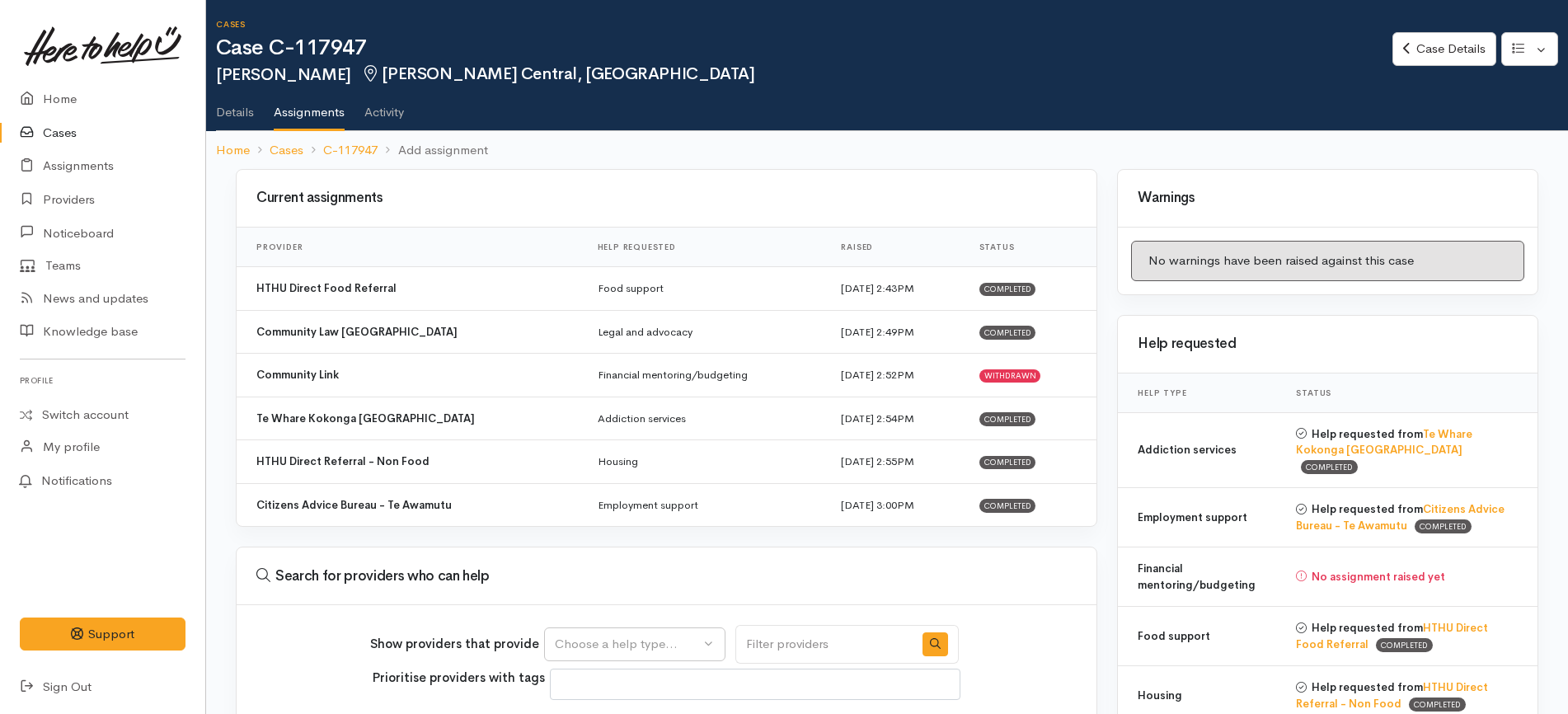
select select
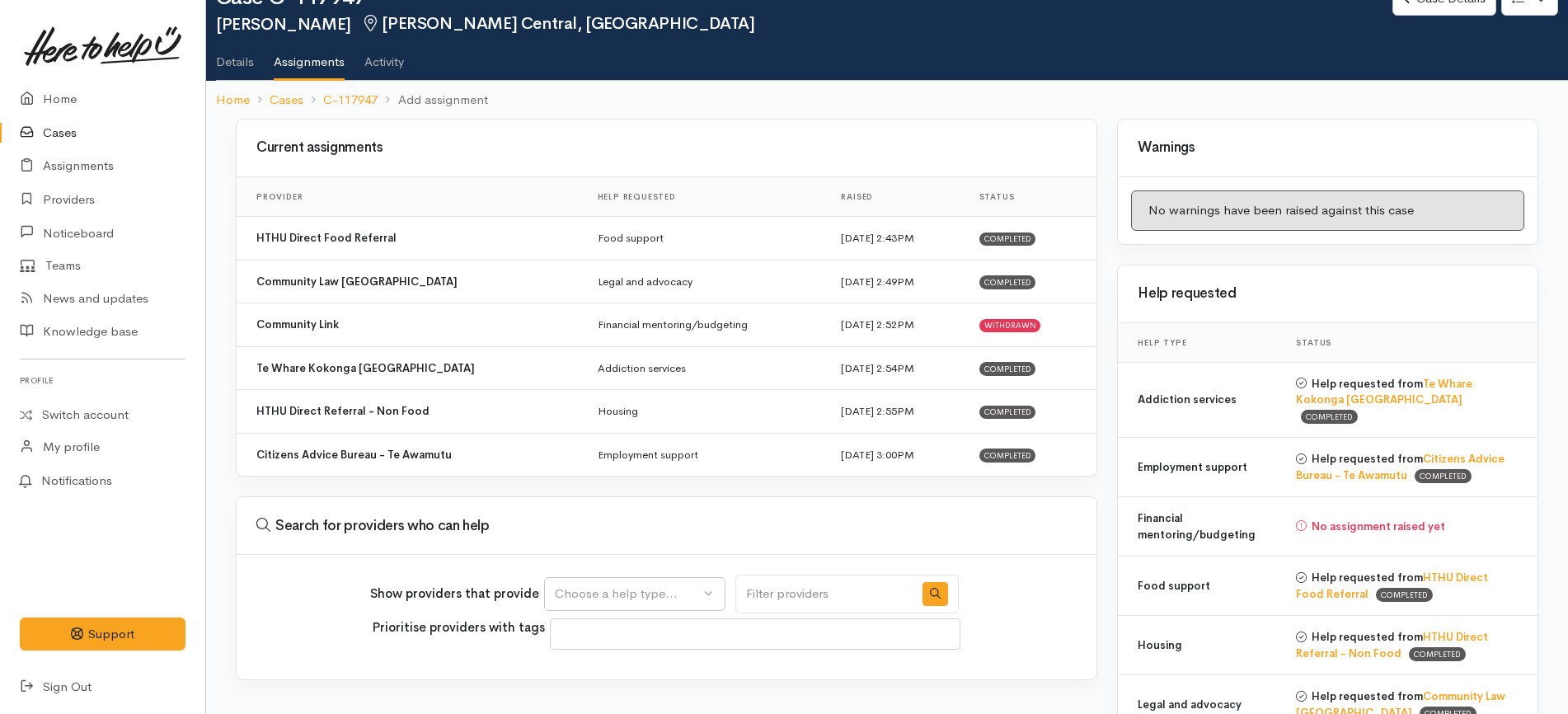
scroll to position [75, 0]
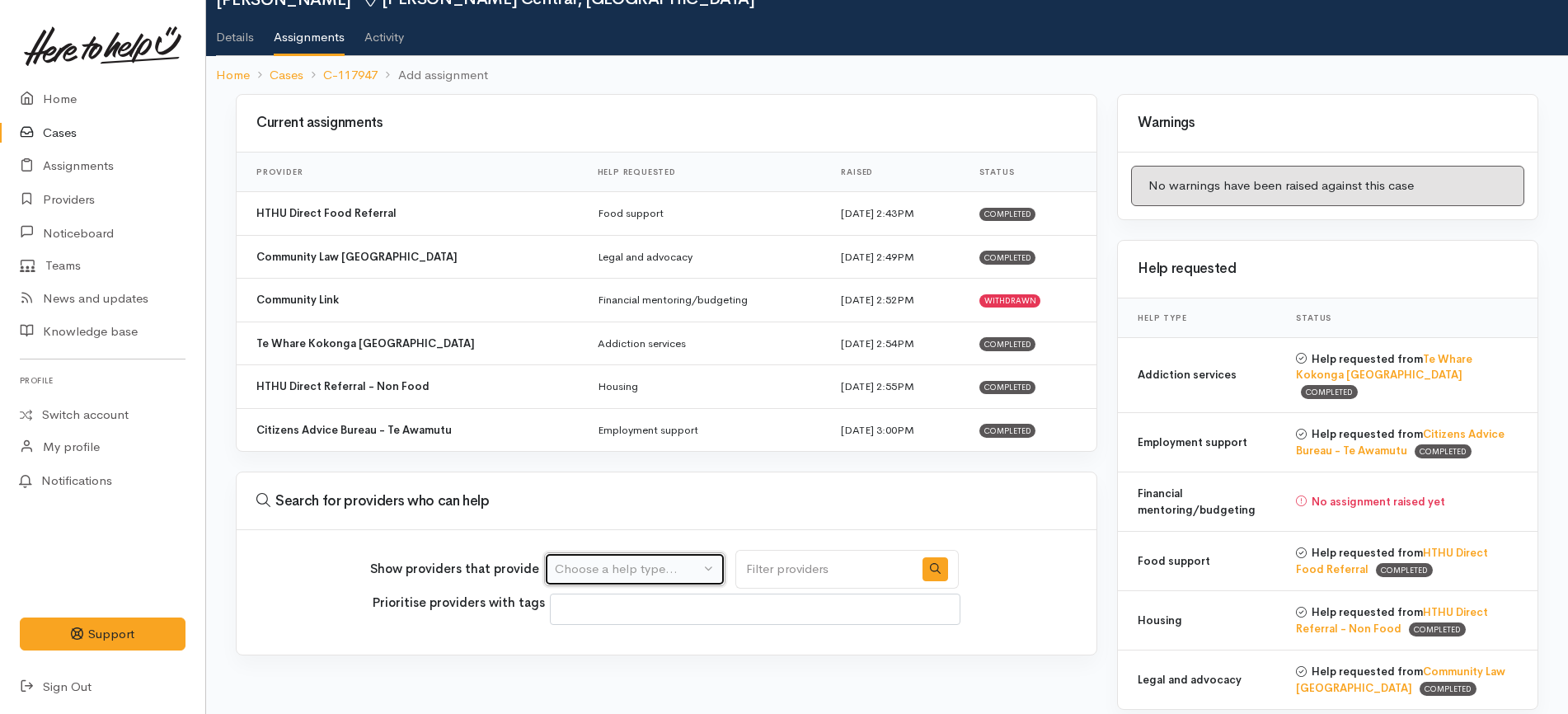
click at [645, 571] on div "Choose a help type..." at bounding box center [627, 570] width 145 height 19
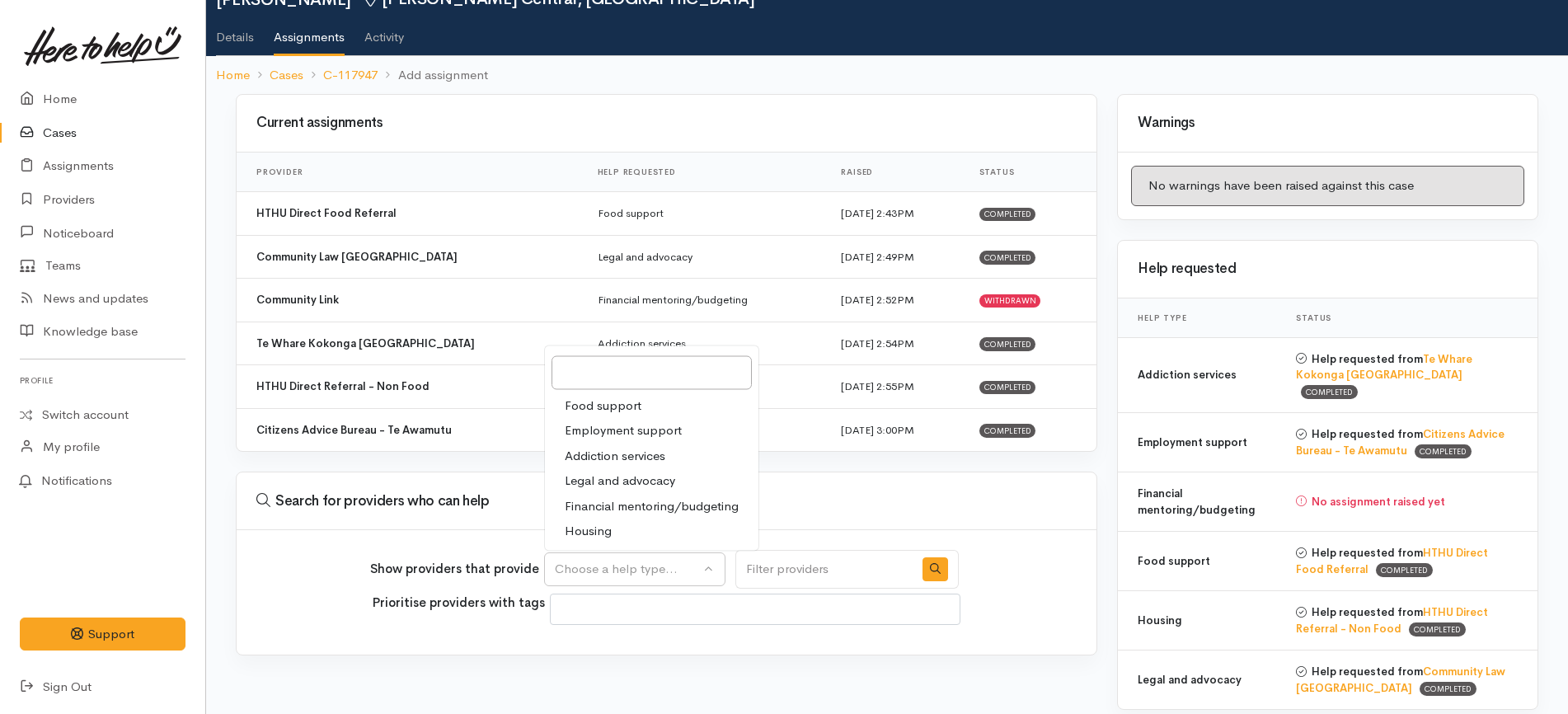
click at [617, 512] on span "Financial mentoring/budgeting" at bounding box center [651, 506] width 174 height 19
select select "9"
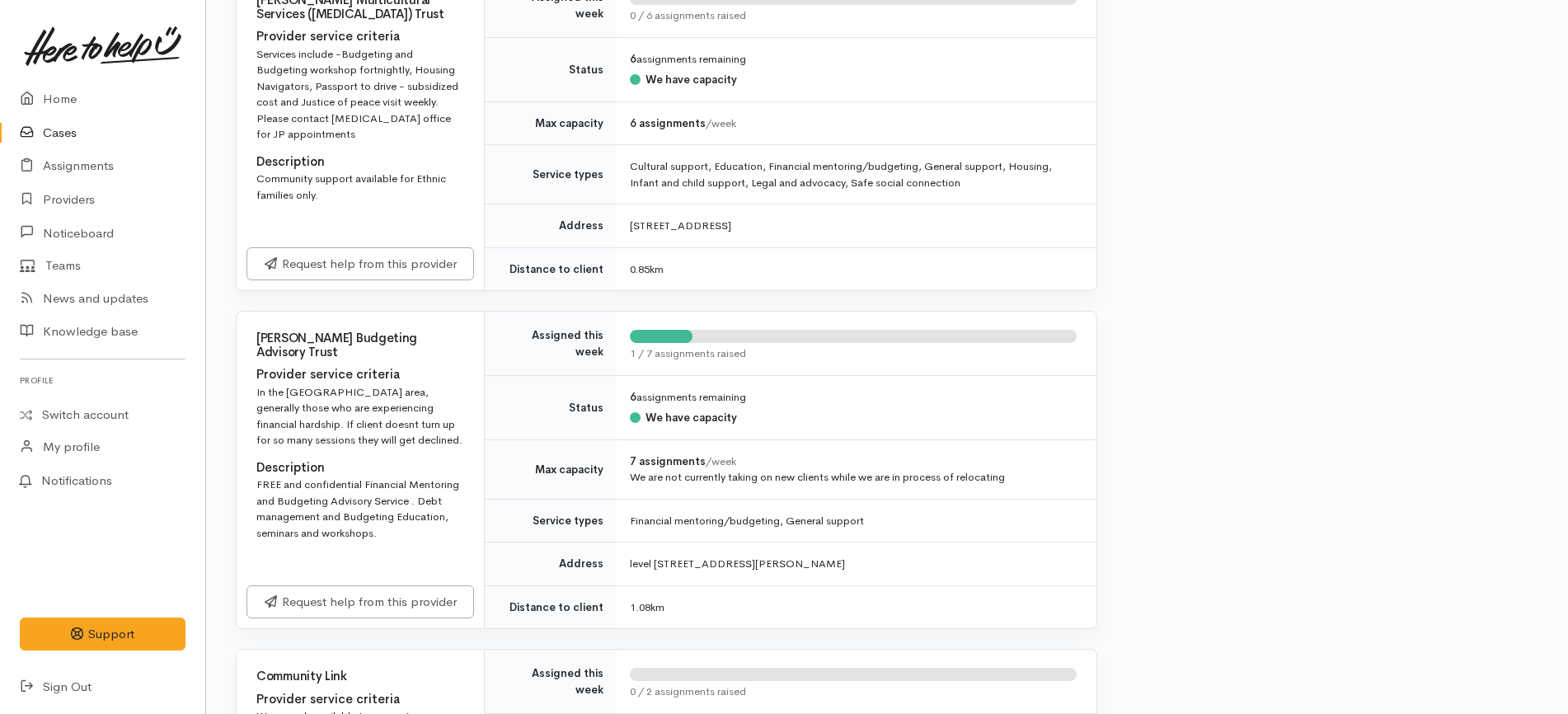
scroll to position [1519, 0]
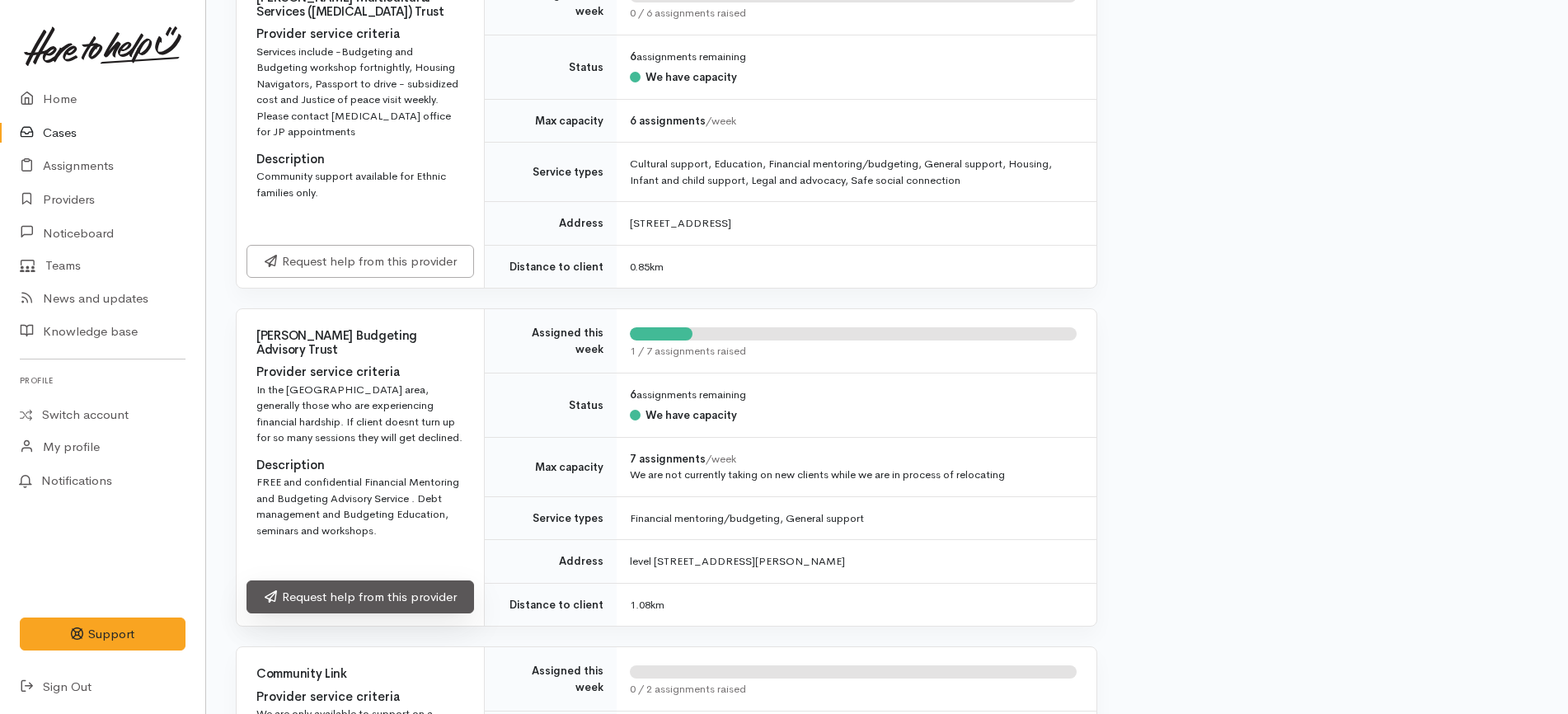
click at [416, 602] on link "Request help from this provider" at bounding box center [360, 597] width 227 height 34
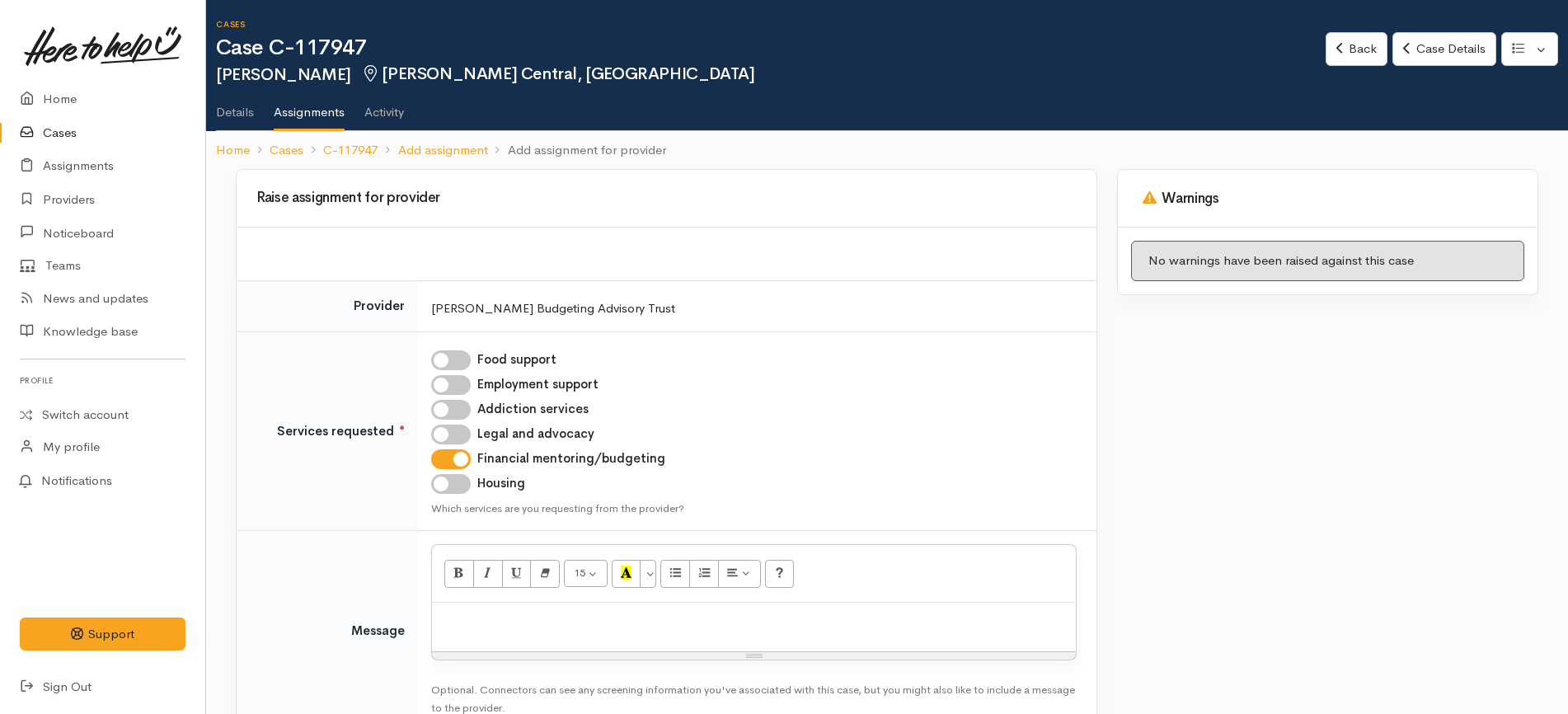
click at [646, 623] on p at bounding box center [754, 620] width 627 height 19
paste div
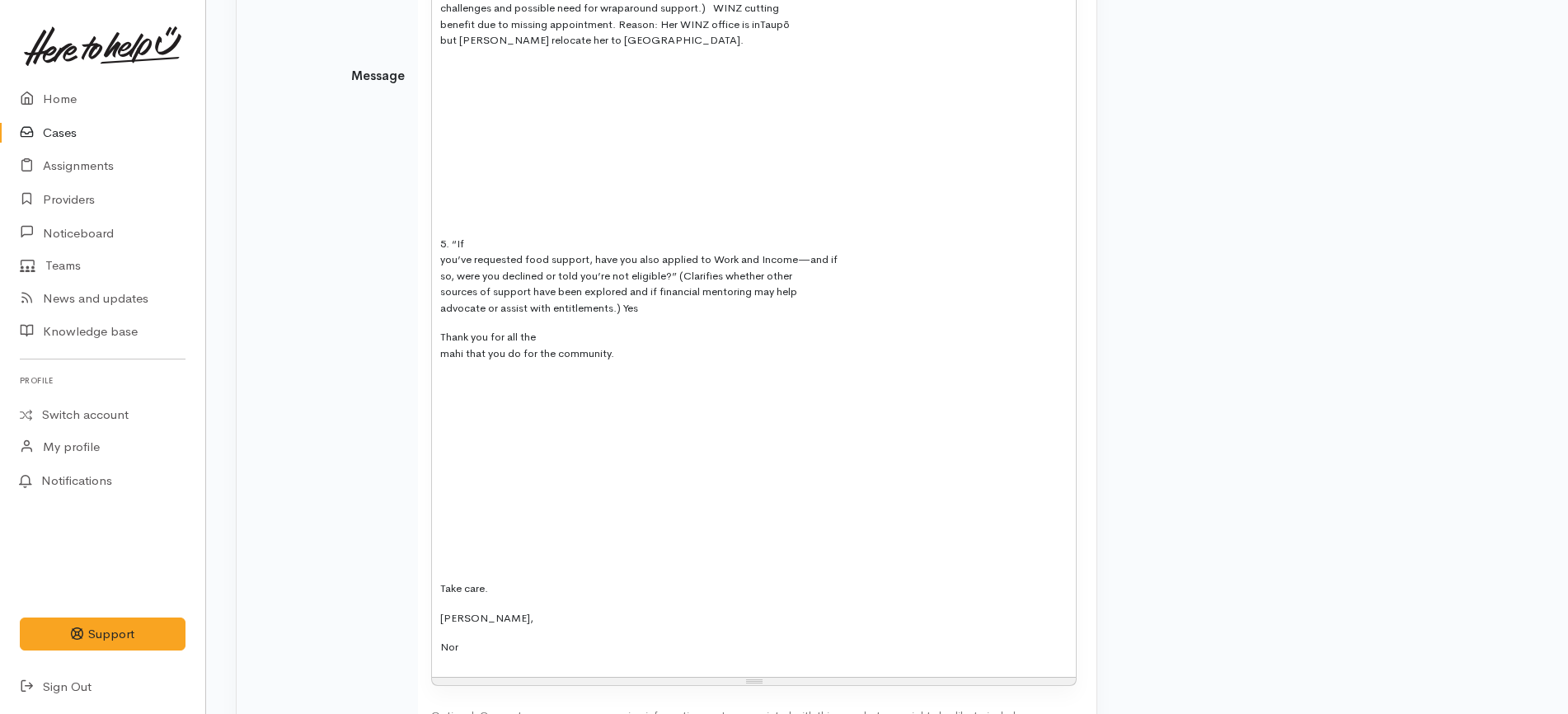
scroll to position [1264, 0]
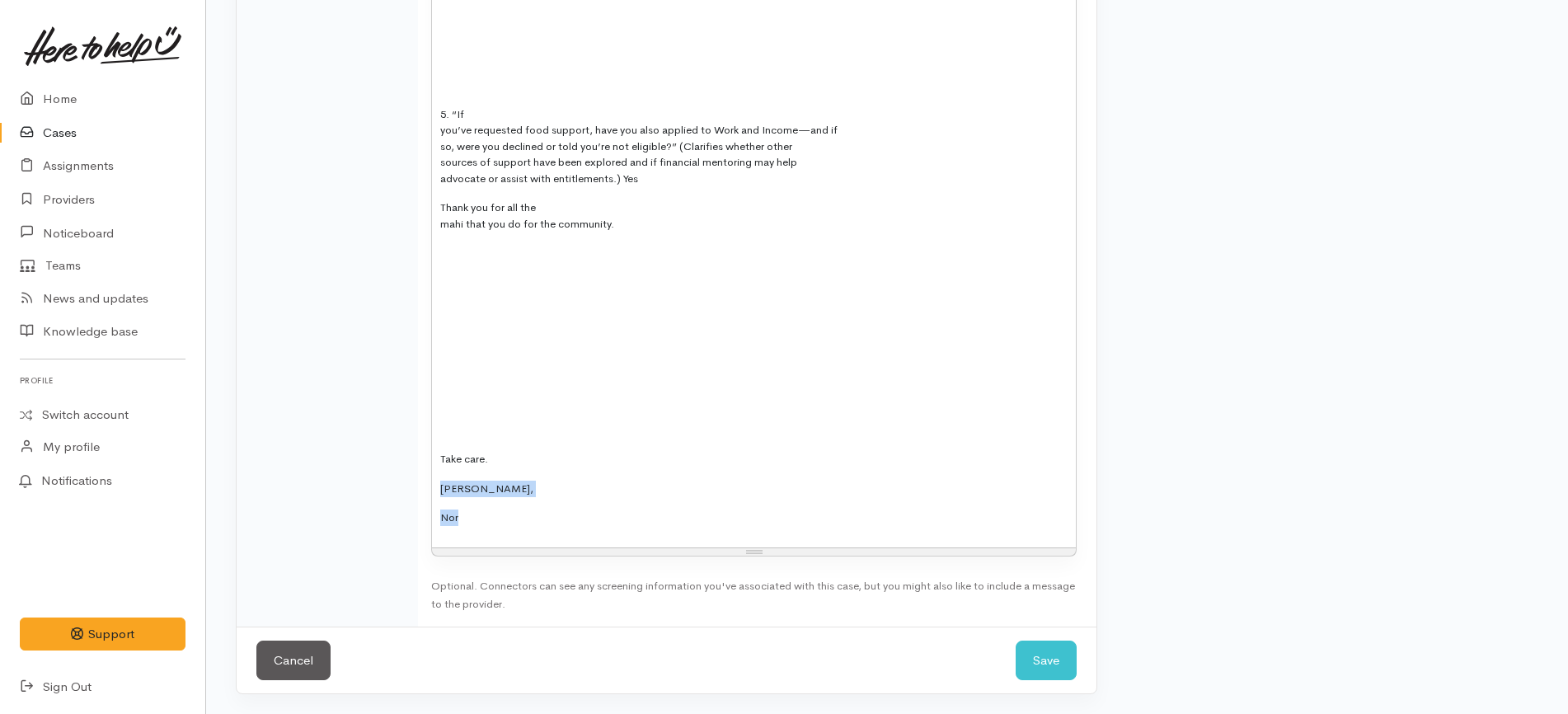
drag, startPoint x: 493, startPoint y: 525, endPoint x: 519, endPoint y: 490, distance: 43.6
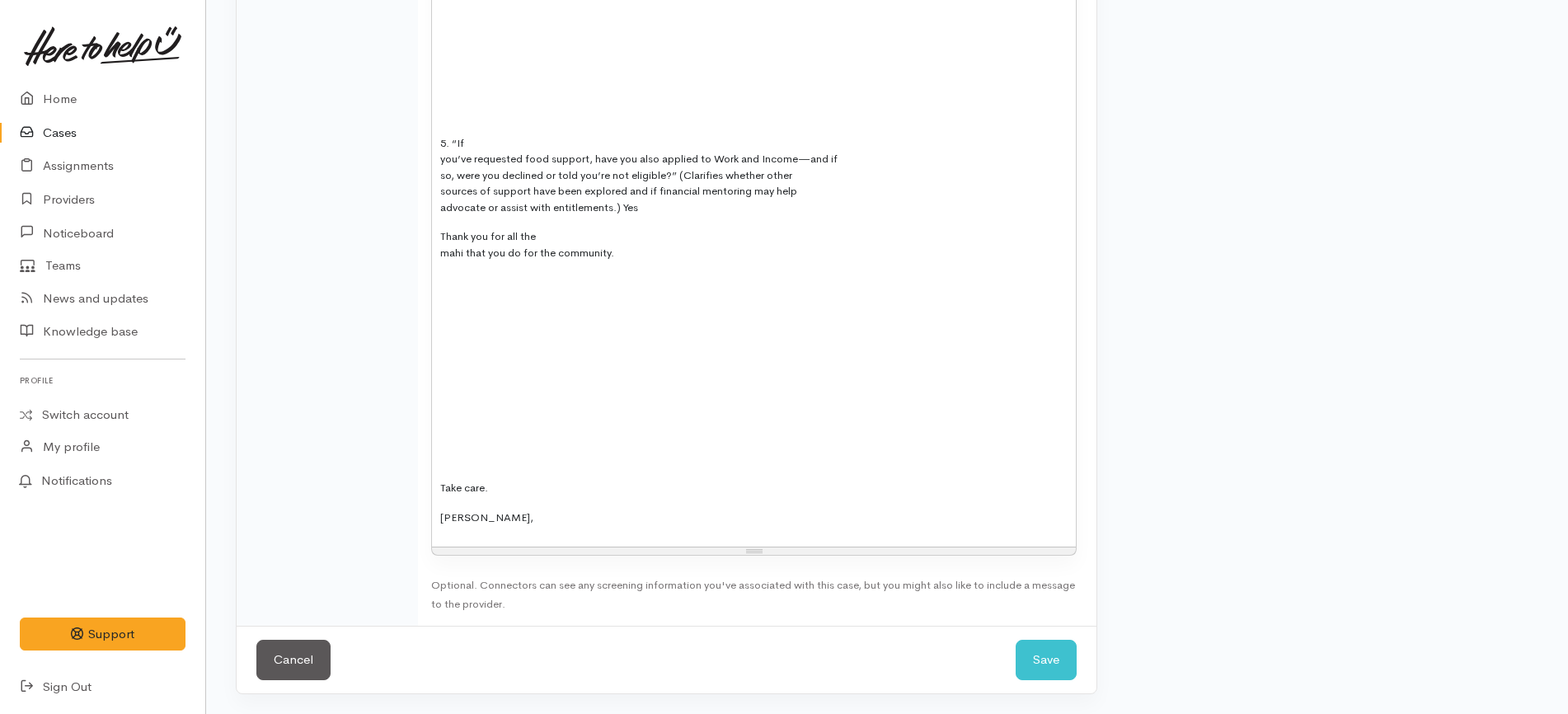
scroll to position [1236, 0]
drag, startPoint x: 498, startPoint y: 486, endPoint x: 532, endPoint y: 305, distance: 184.2
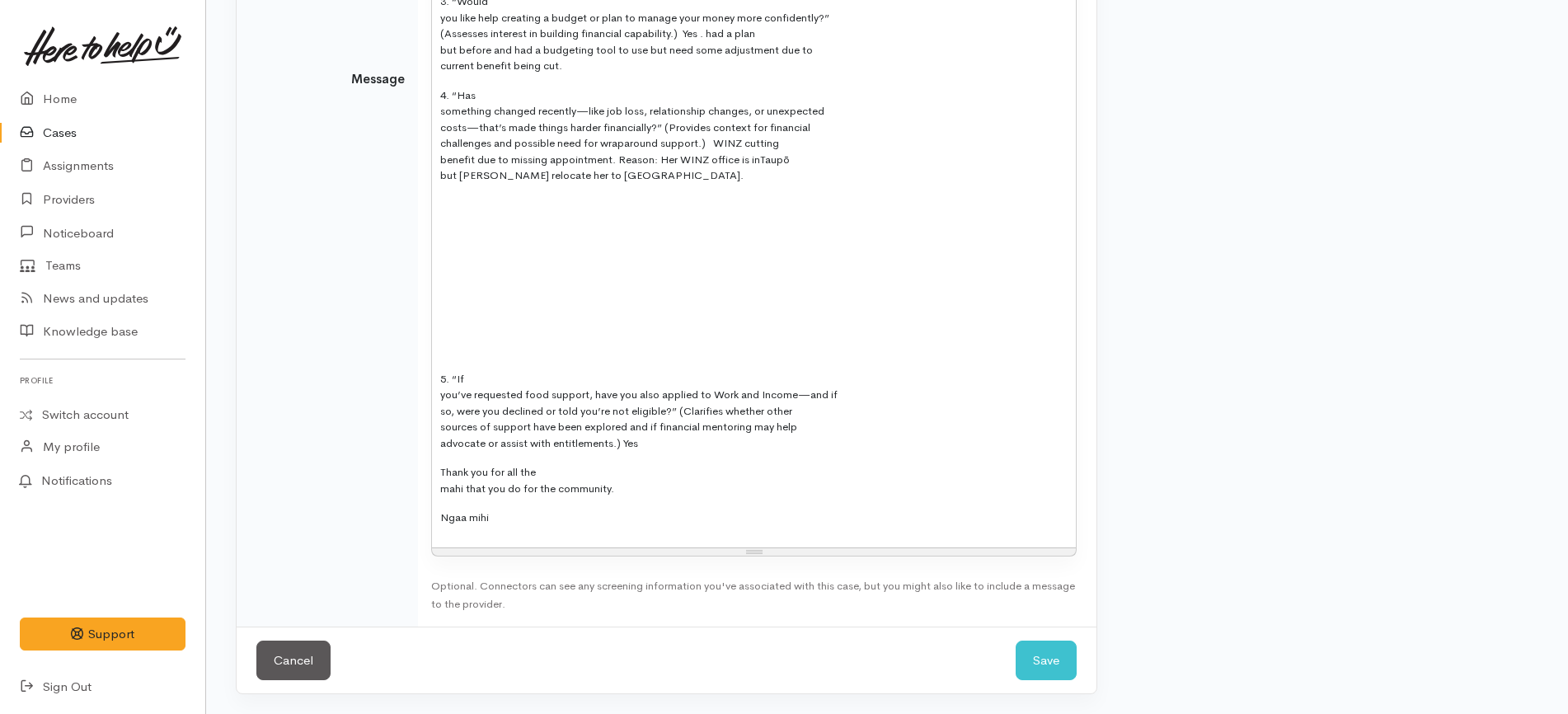
scroll to position [1000, 0]
drag, startPoint x: 478, startPoint y: 347, endPoint x: 489, endPoint y: 201, distance: 146.4
click at [489, 201] on p at bounding box center [754, 278] width 627 height 161
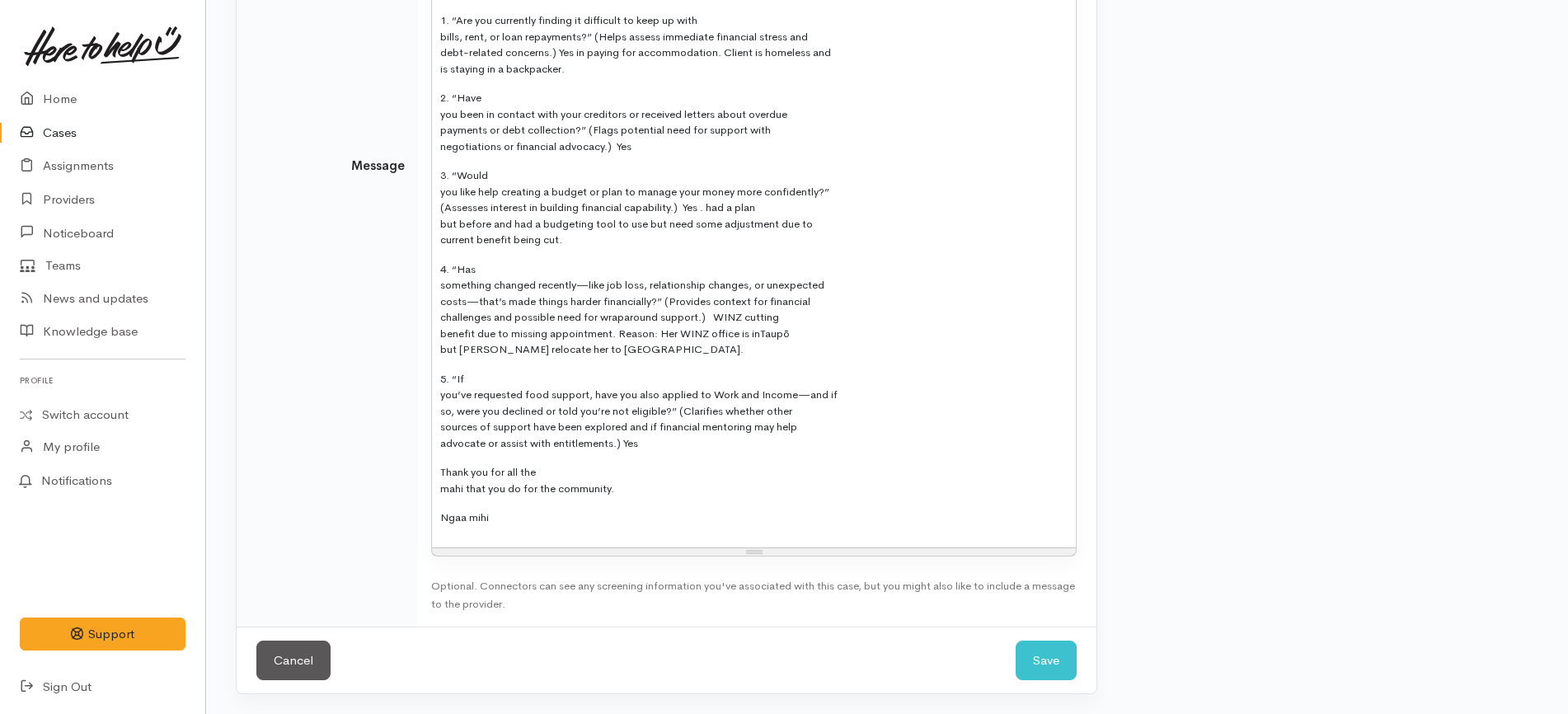
scroll to position [826, 0]
click at [437, 393] on div "Kia Ora Team, Hope you are having a pleasant day. Requesting budgeting support …" at bounding box center [754, 163] width 644 height 770
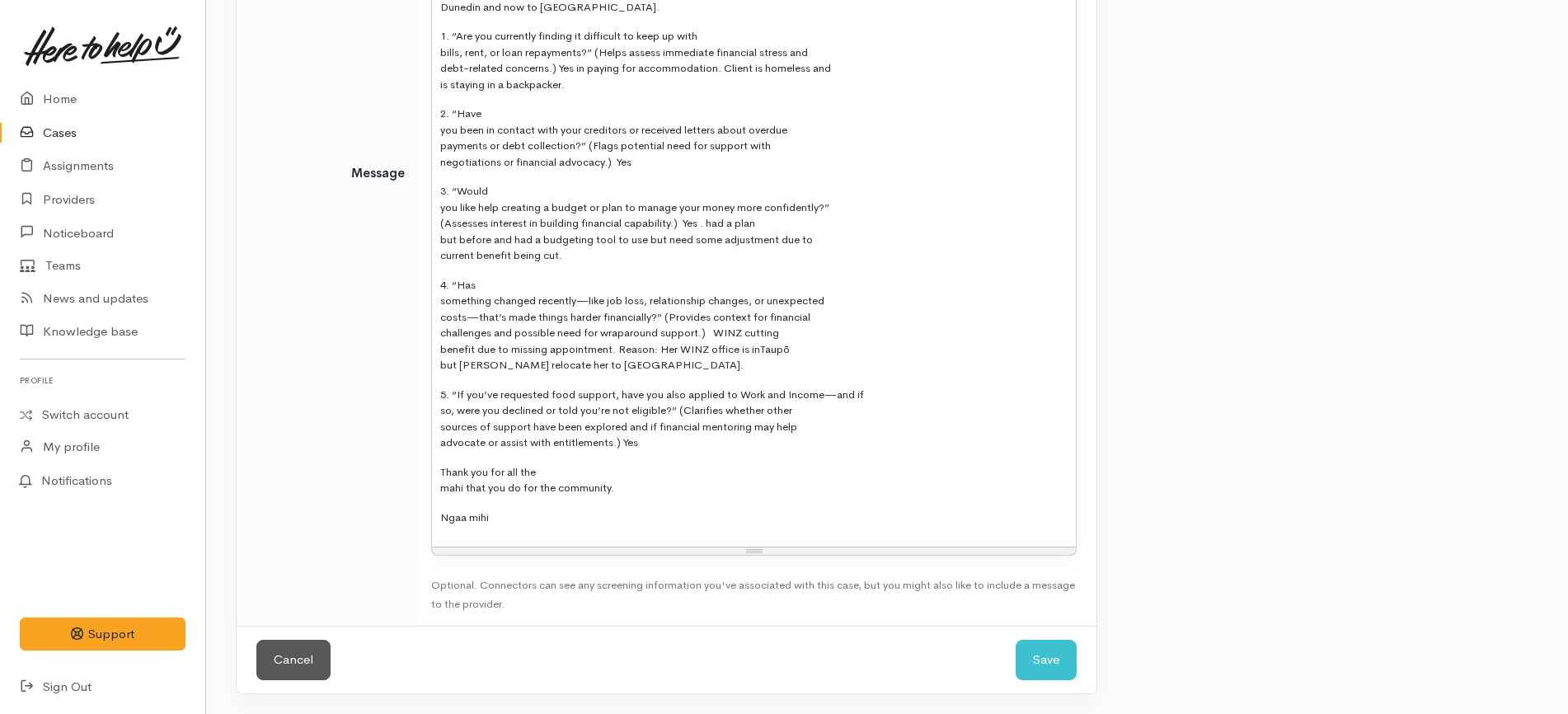
click at [441, 301] on span "4. “Has something changed recently—like job loss, relationship changes, or unex…" at bounding box center [632, 316] width 384 height 78
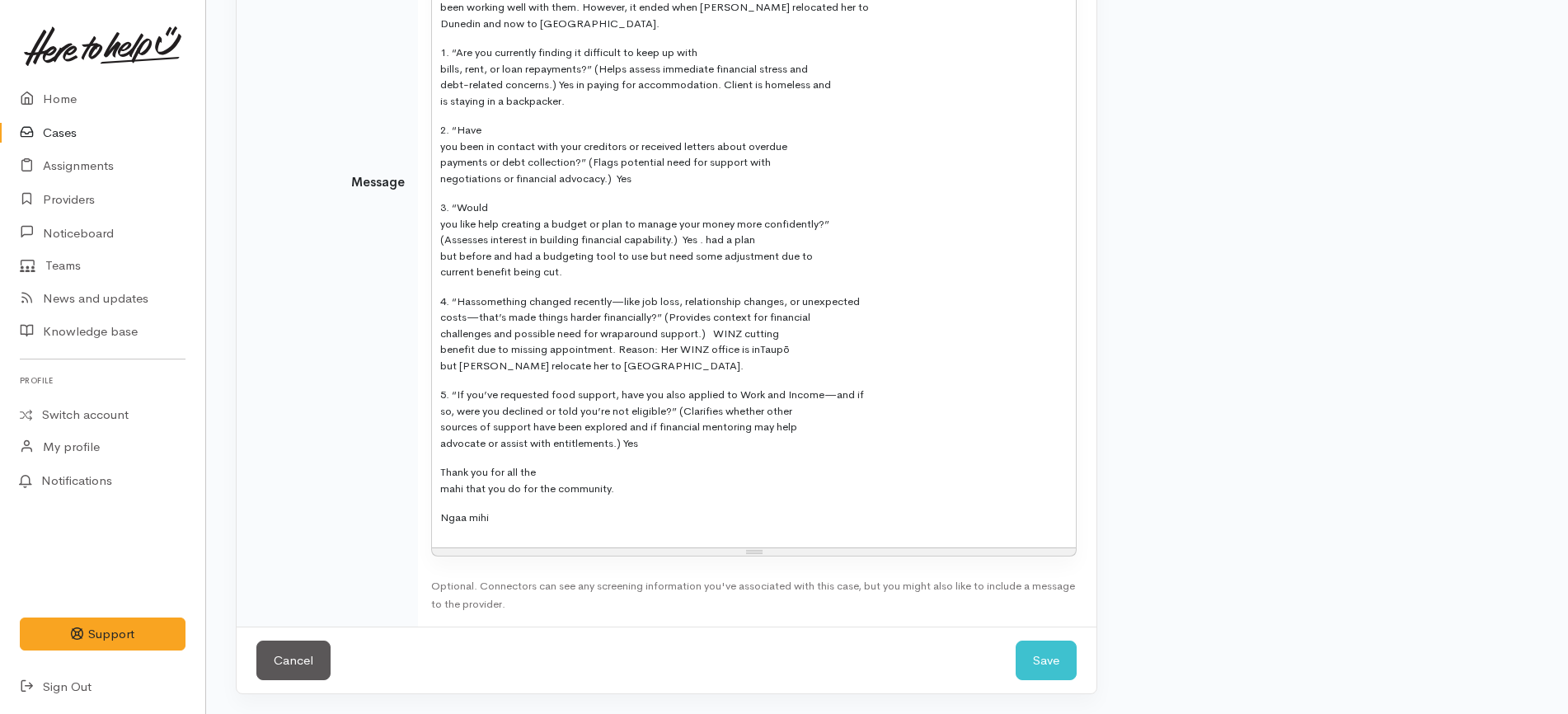
scroll to position [794, 0]
click at [436, 225] on div "Kia Ora Team, Hope you are having a pleasant day. Requesting budgeting support …" at bounding box center [754, 179] width 644 height 738
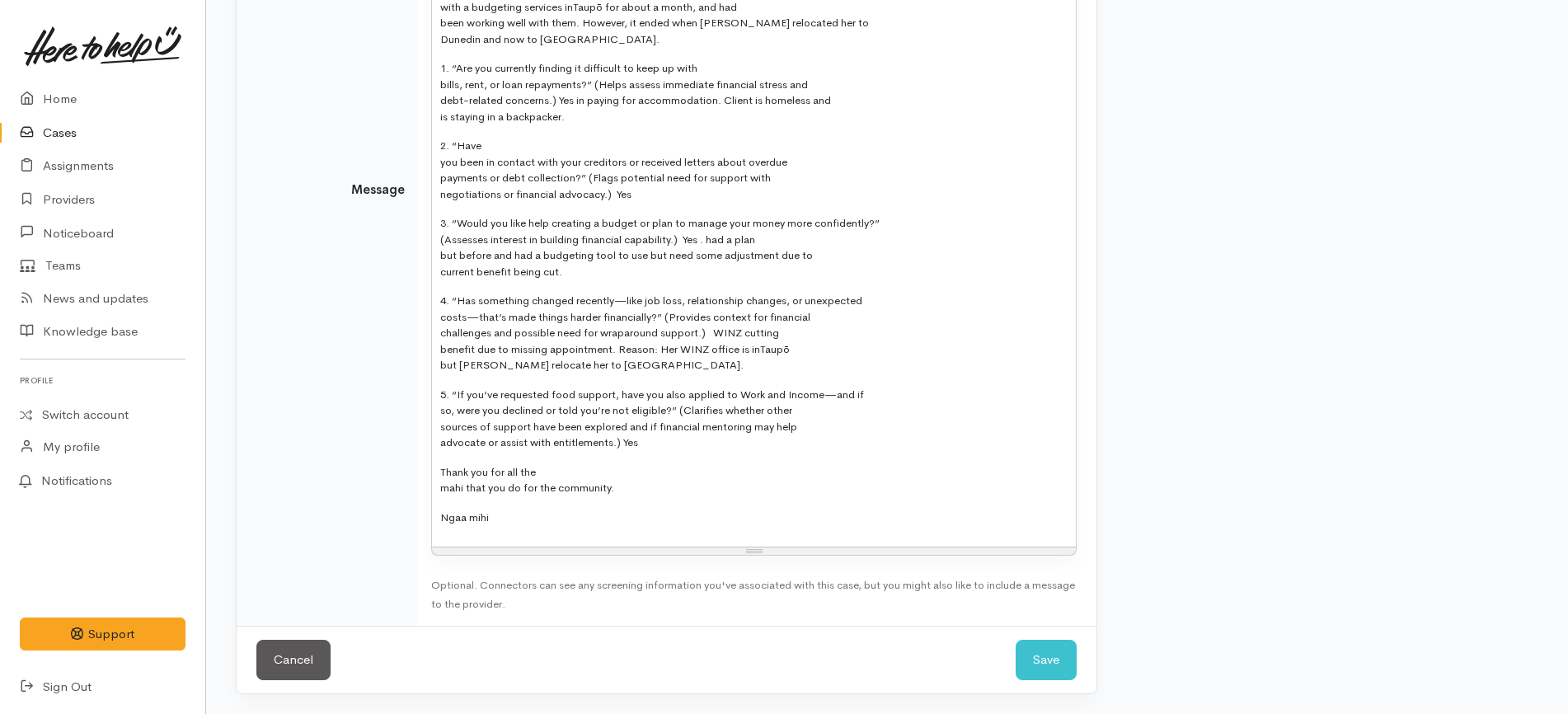
click at [439, 163] on div "Kia Ora Team, Hope you are having a pleasant day. Requesting budgeting support …" at bounding box center [754, 186] width 644 height 722
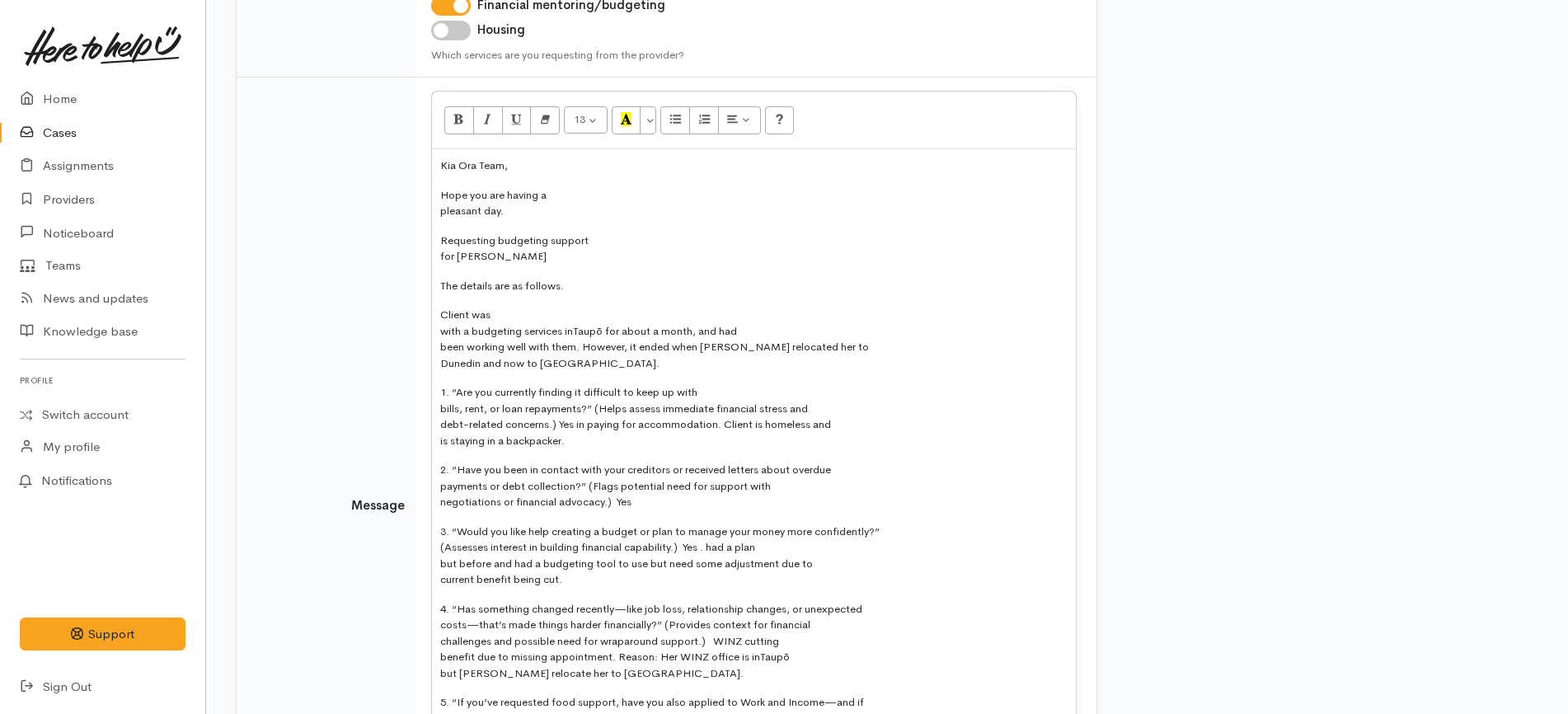
scroll to position [452, 0]
click at [435, 216] on div "Kia Ora Team, Hope you are having a pleasant day. Requesting budgeting support …" at bounding box center [754, 504] width 644 height 706
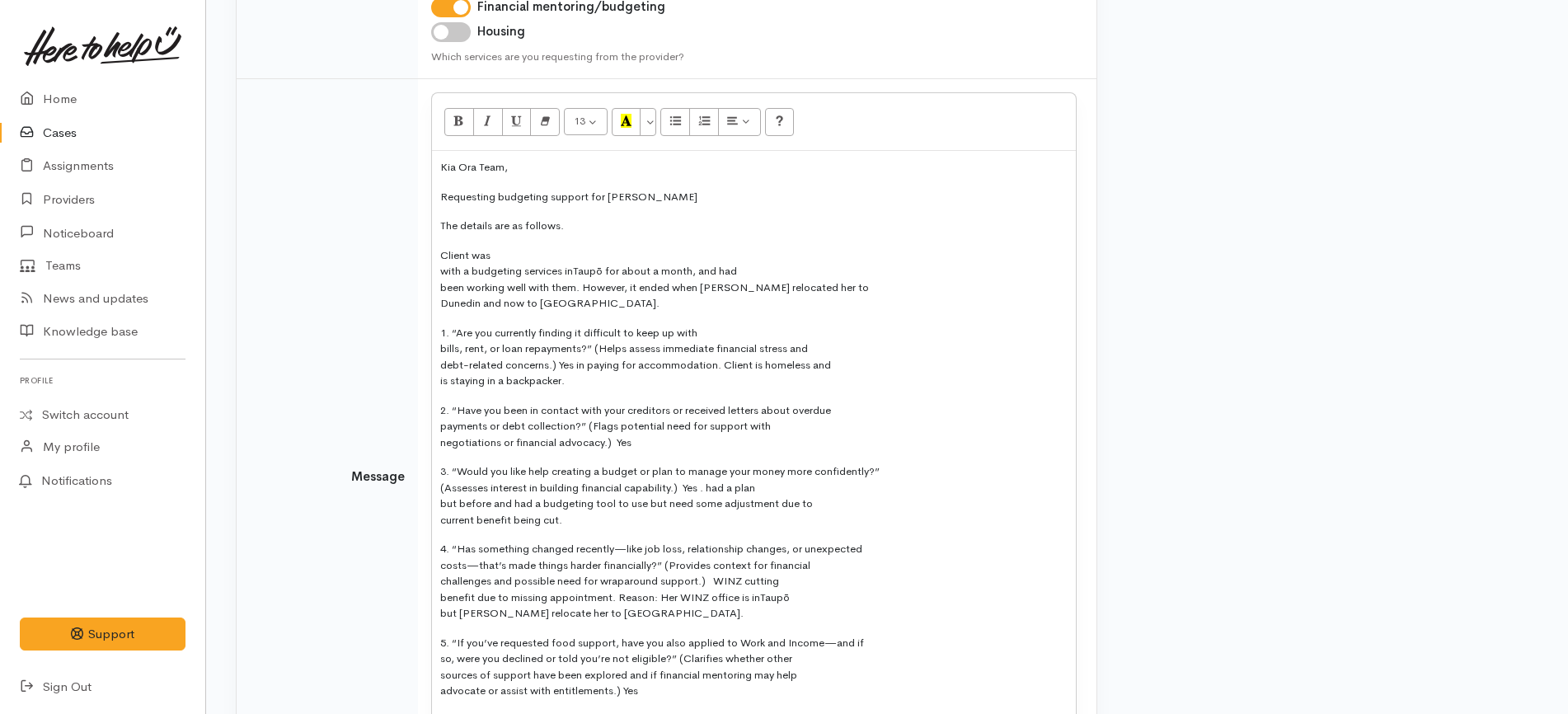
click at [558, 253] on p "Client was with a budgeting services in Taupō for about a month, and had been w…" at bounding box center [754, 279] width 627 height 65
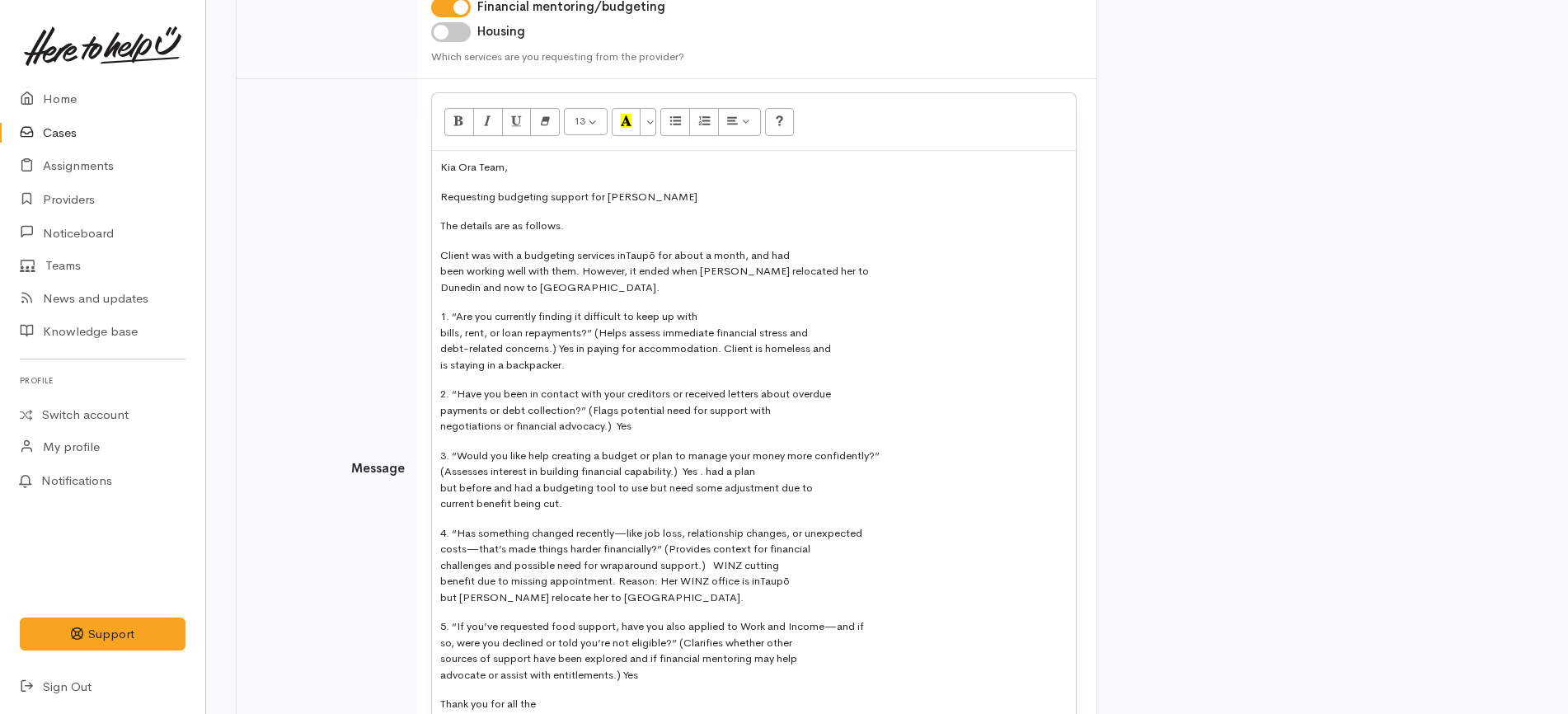
click at [855, 252] on p "Client was with a budgeting services in Taupō for about a month, and had been w…" at bounding box center [754, 272] width 627 height 49
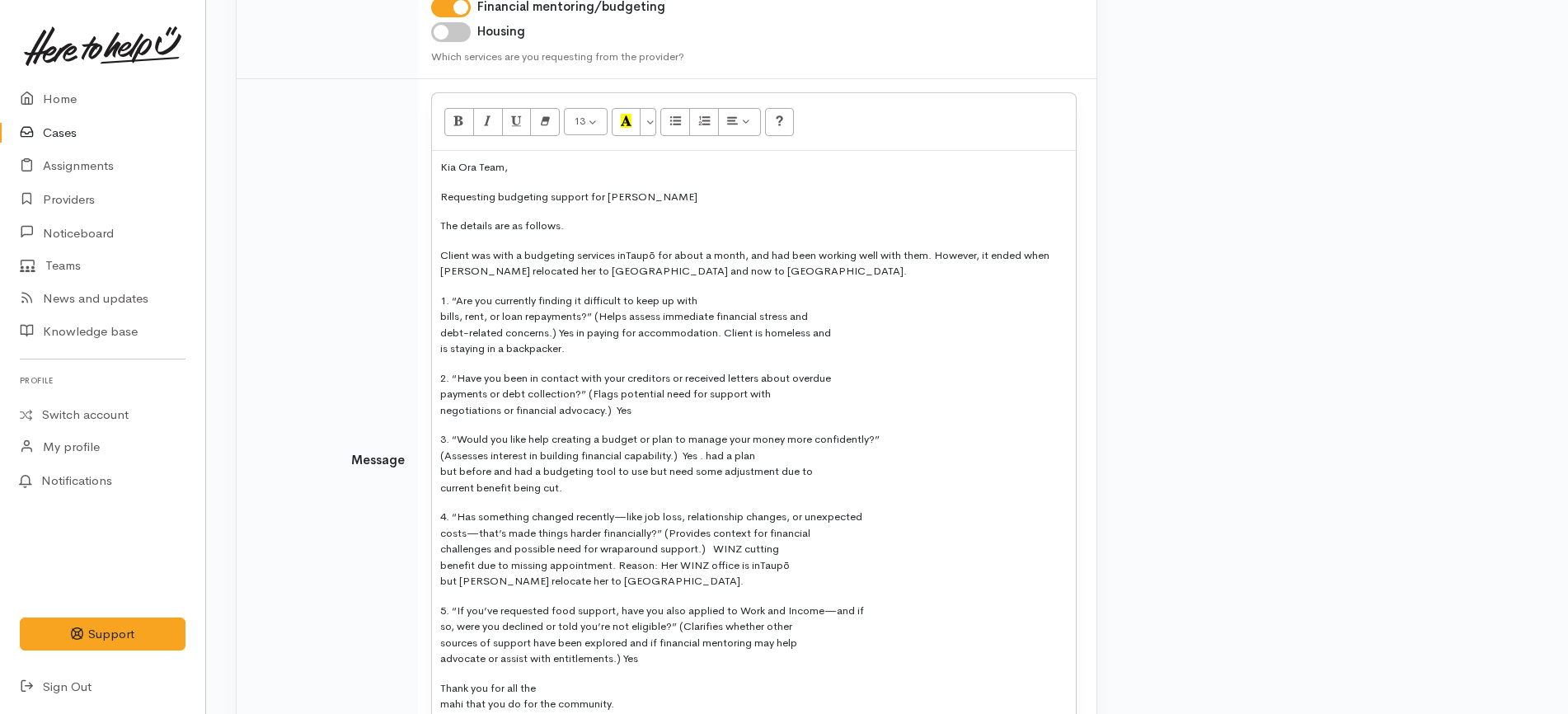
click at [823, 285] on div "Kia Ora Team, Requesting budgeting support for Rayna The details are as follows…" at bounding box center [754, 456] width 644 height 612
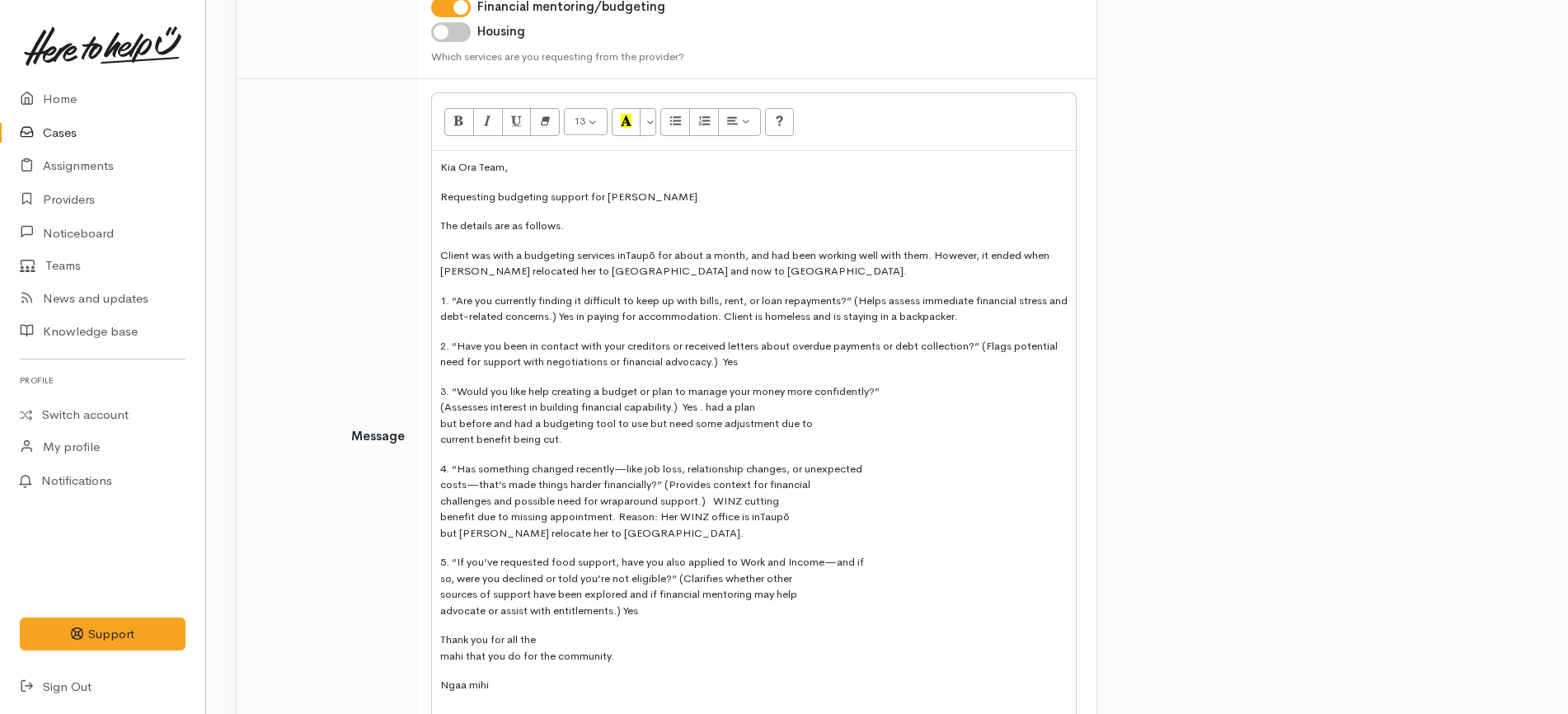
click at [902, 394] on p "3. “Would you like help creating a budget or plan to manage your money more con…" at bounding box center [754, 415] width 627 height 65
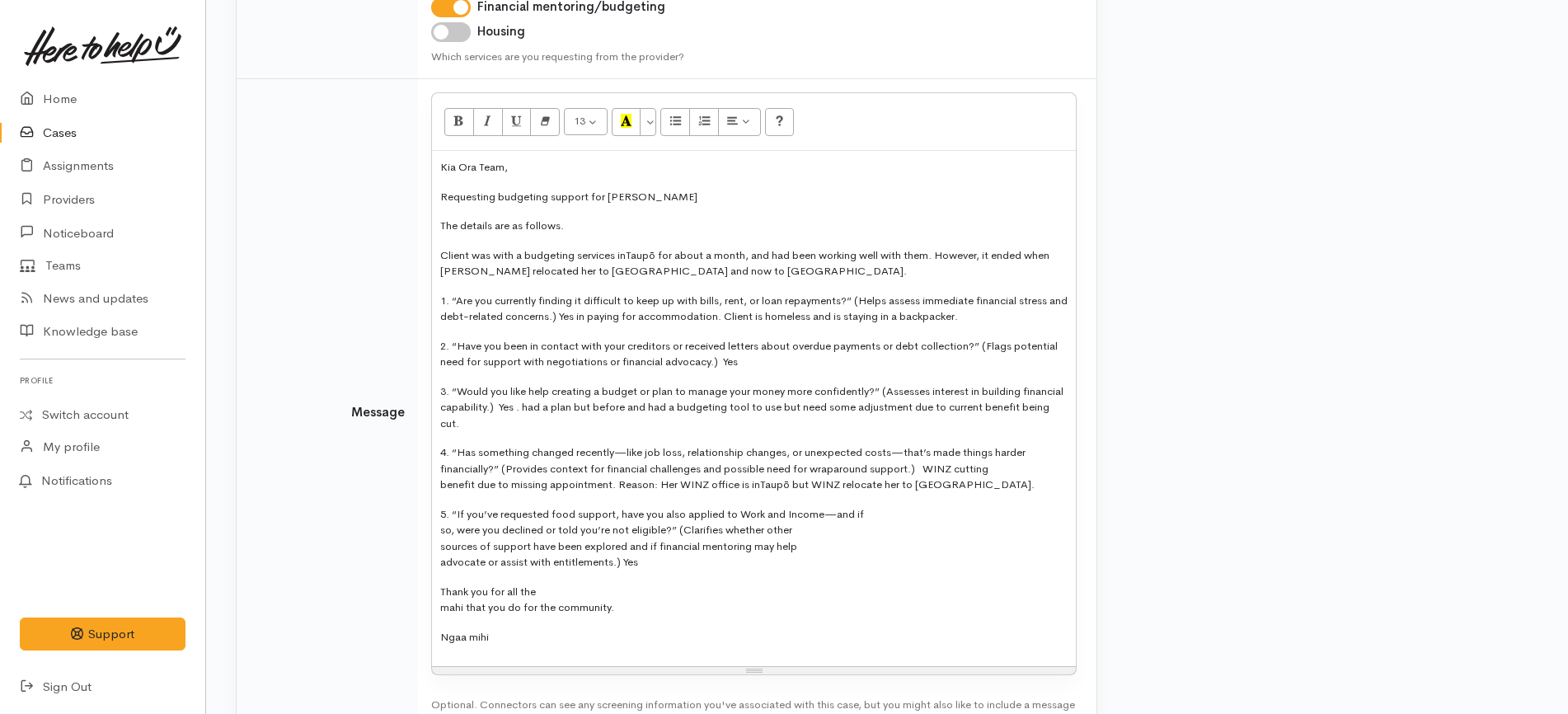
click at [441, 480] on span "4. “Has something changed recently—like job loss, relationship changes, or unex…" at bounding box center [733, 468] width 585 height 46
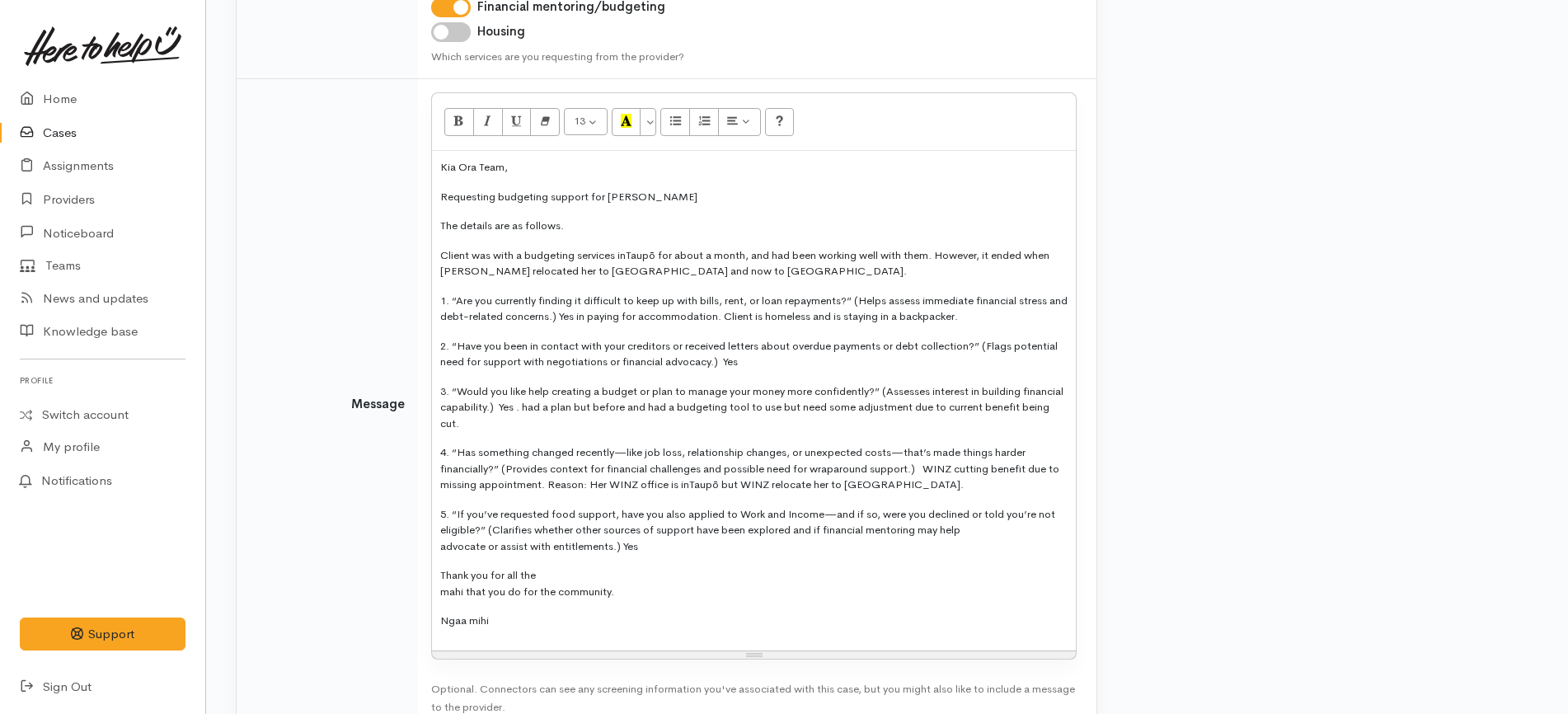
click at [435, 554] on div "Kia Ora Team, Requesting budgeting support for Rayna The details are as follows…" at bounding box center [754, 401] width 644 height 500
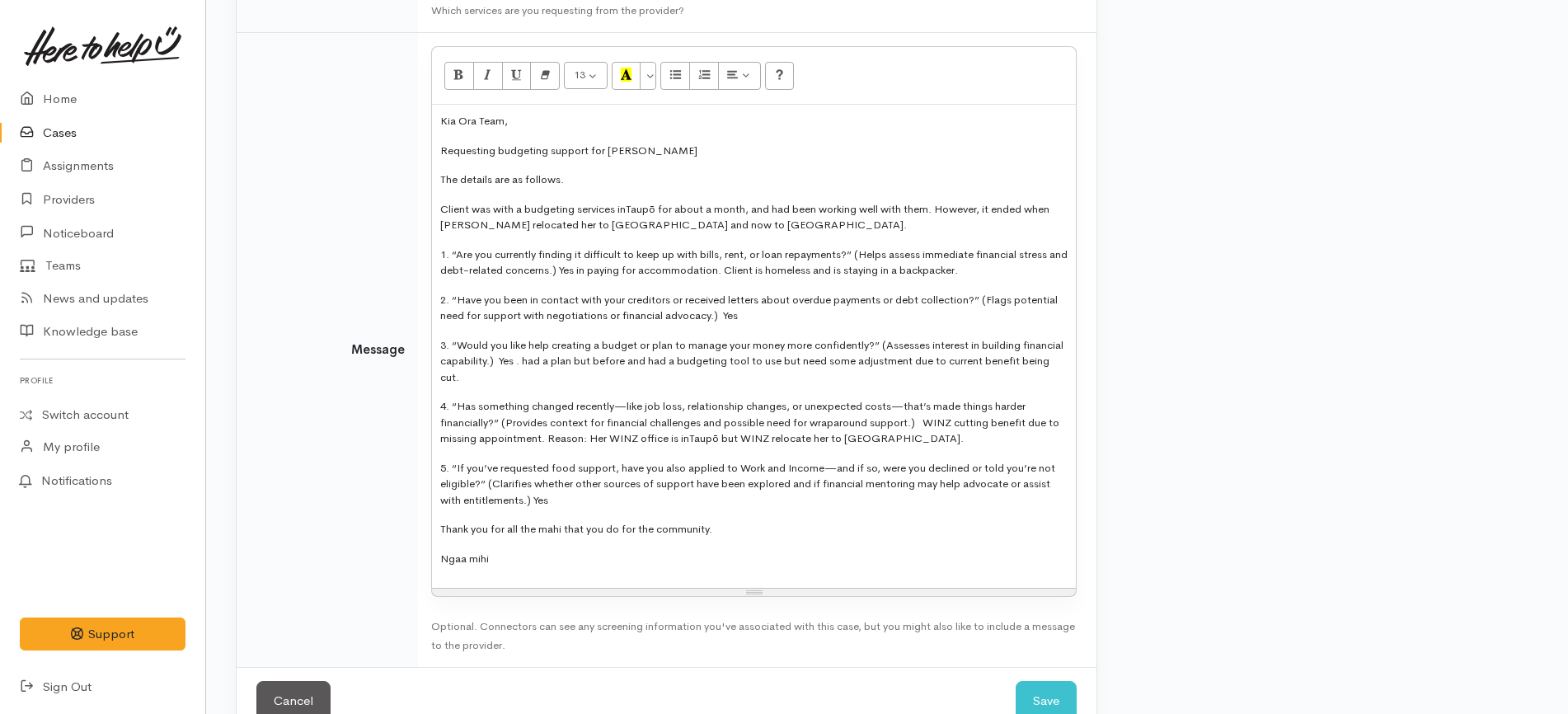
scroll to position [539, 0]
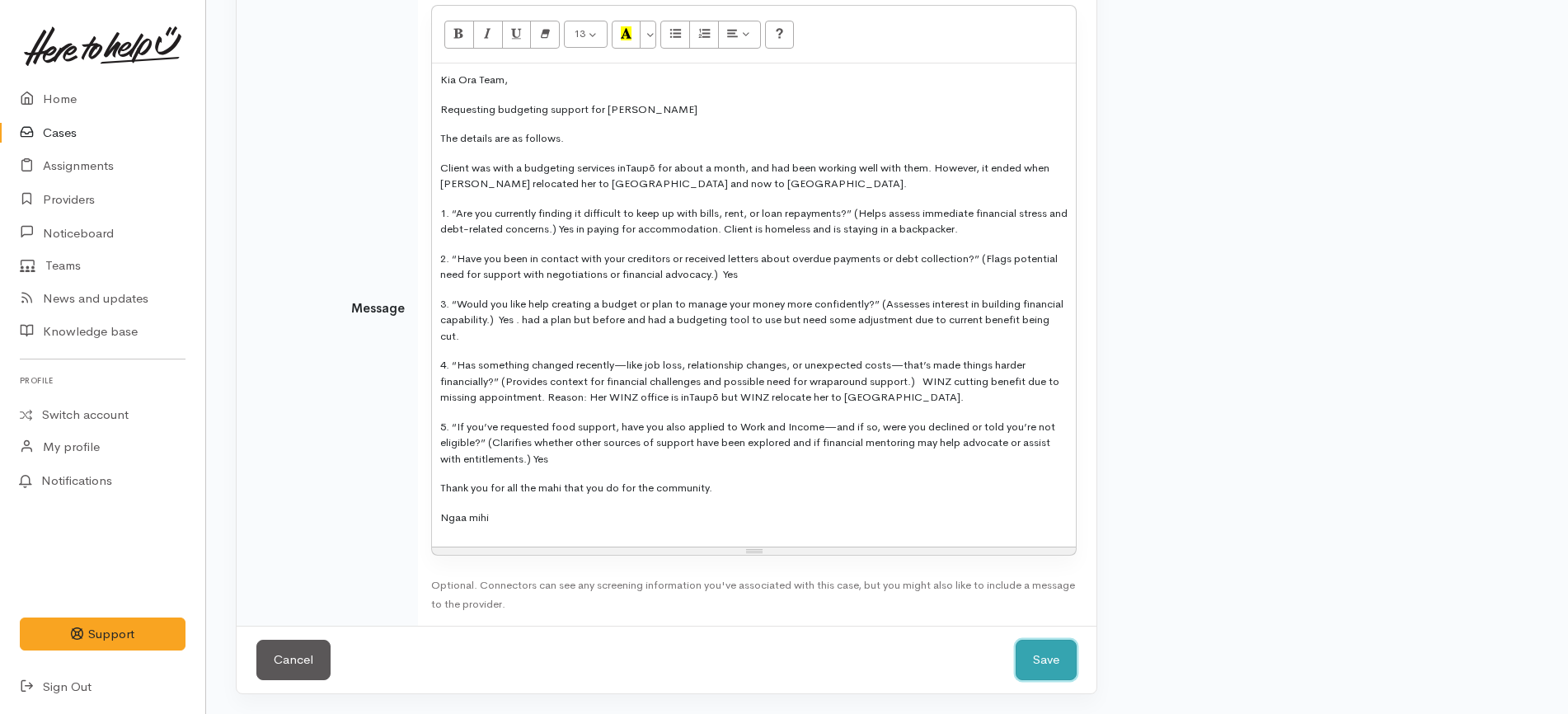
click at [1057, 644] on button "Save" at bounding box center [1046, 660] width 61 height 40
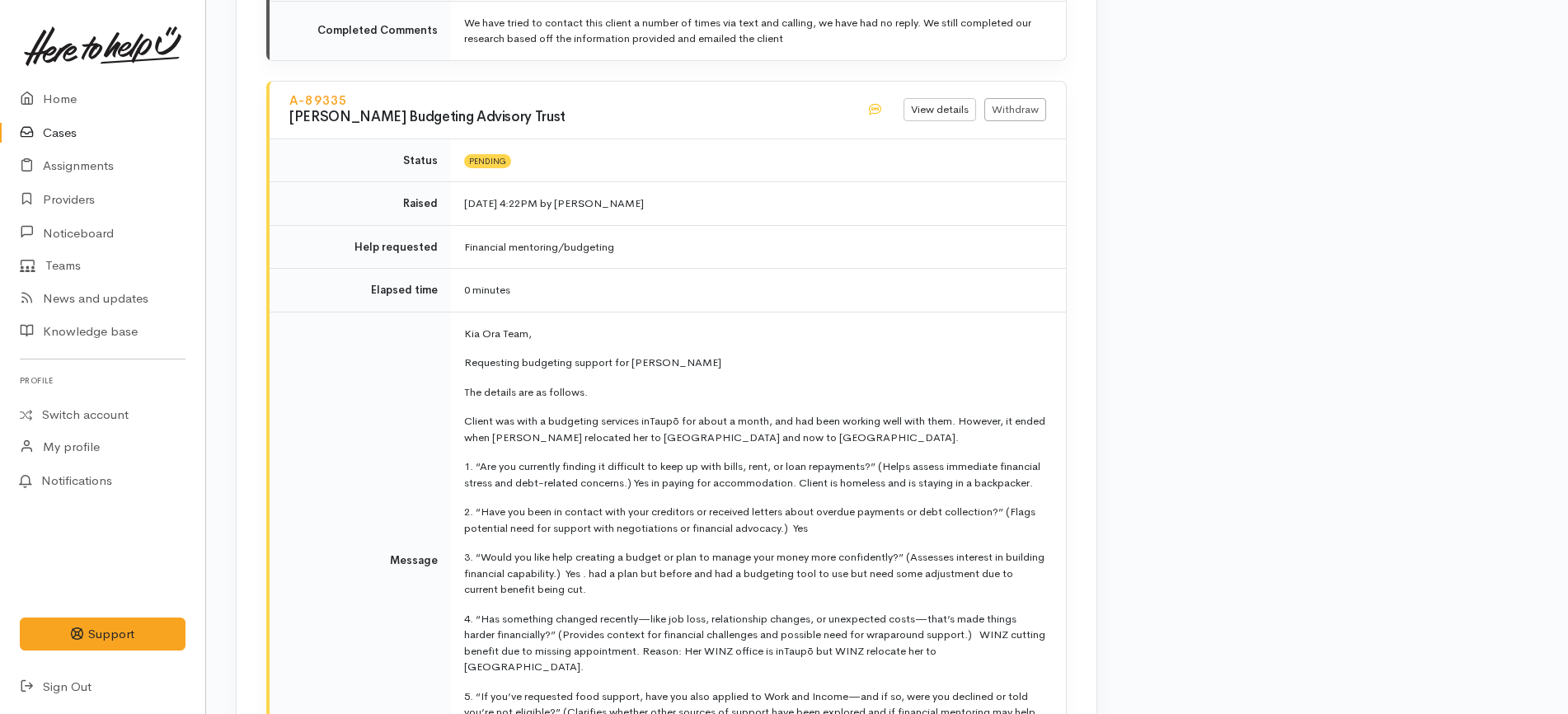
scroll to position [8455, 0]
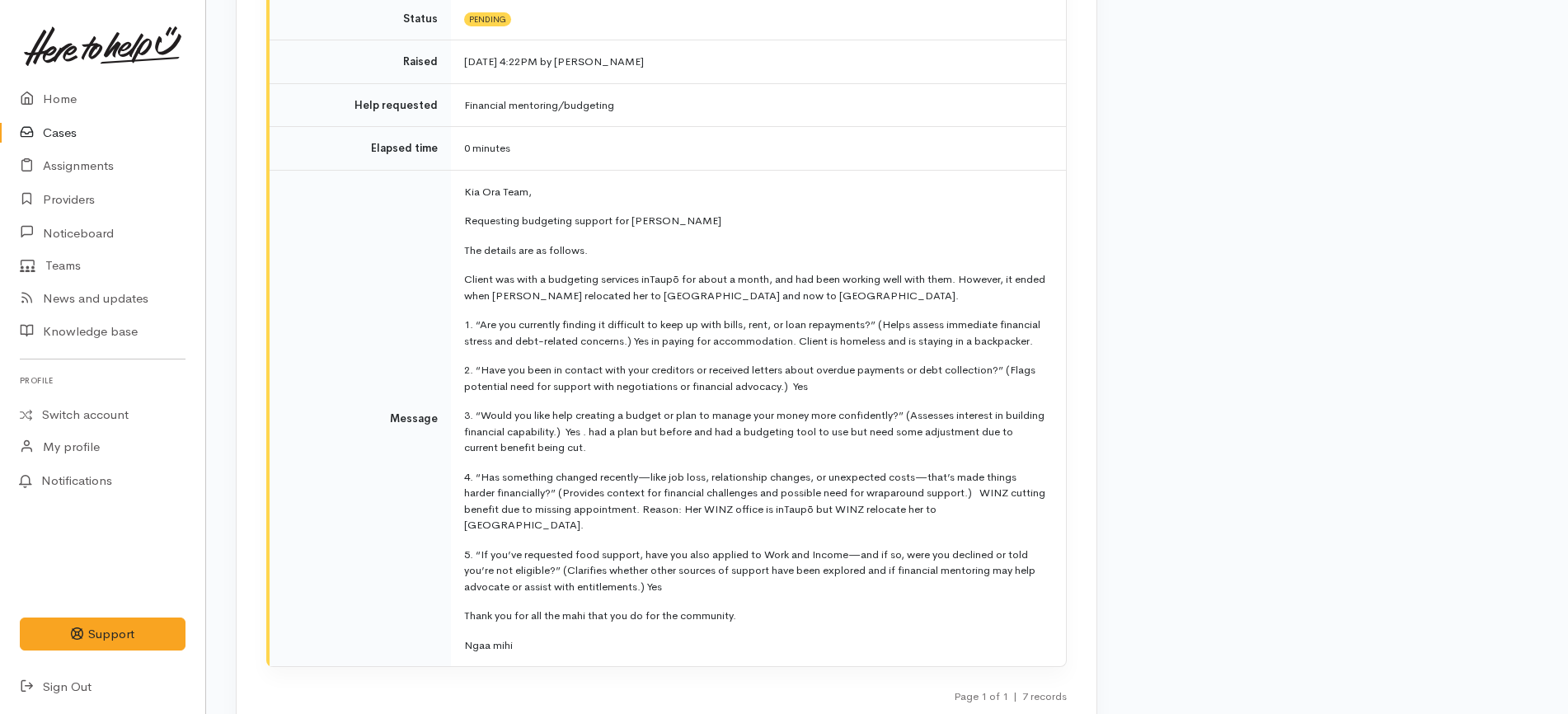
click at [75, 138] on link "Cases" at bounding box center [102, 133] width 205 height 34
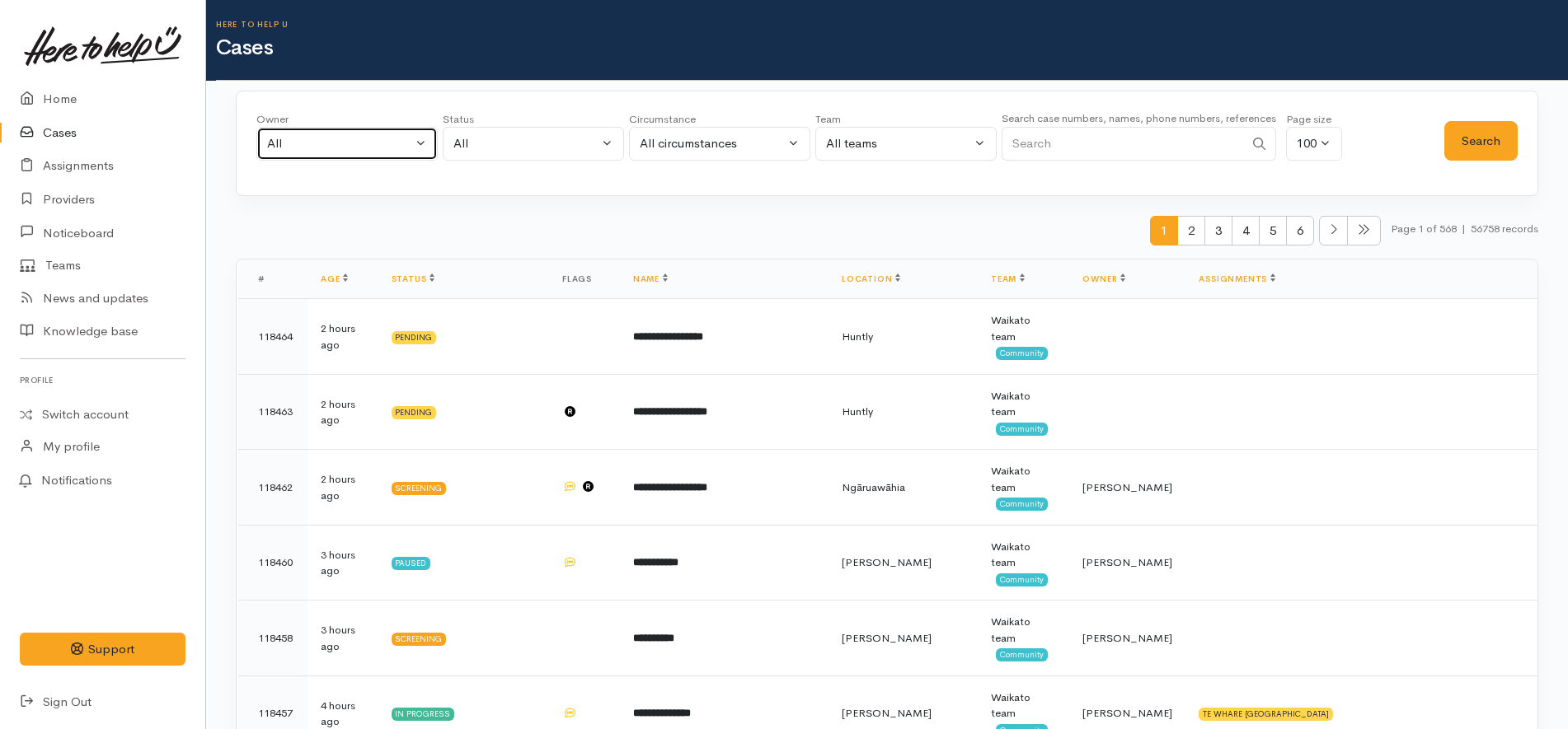
click at [349, 142] on div "All" at bounding box center [340, 143] width 145 height 19
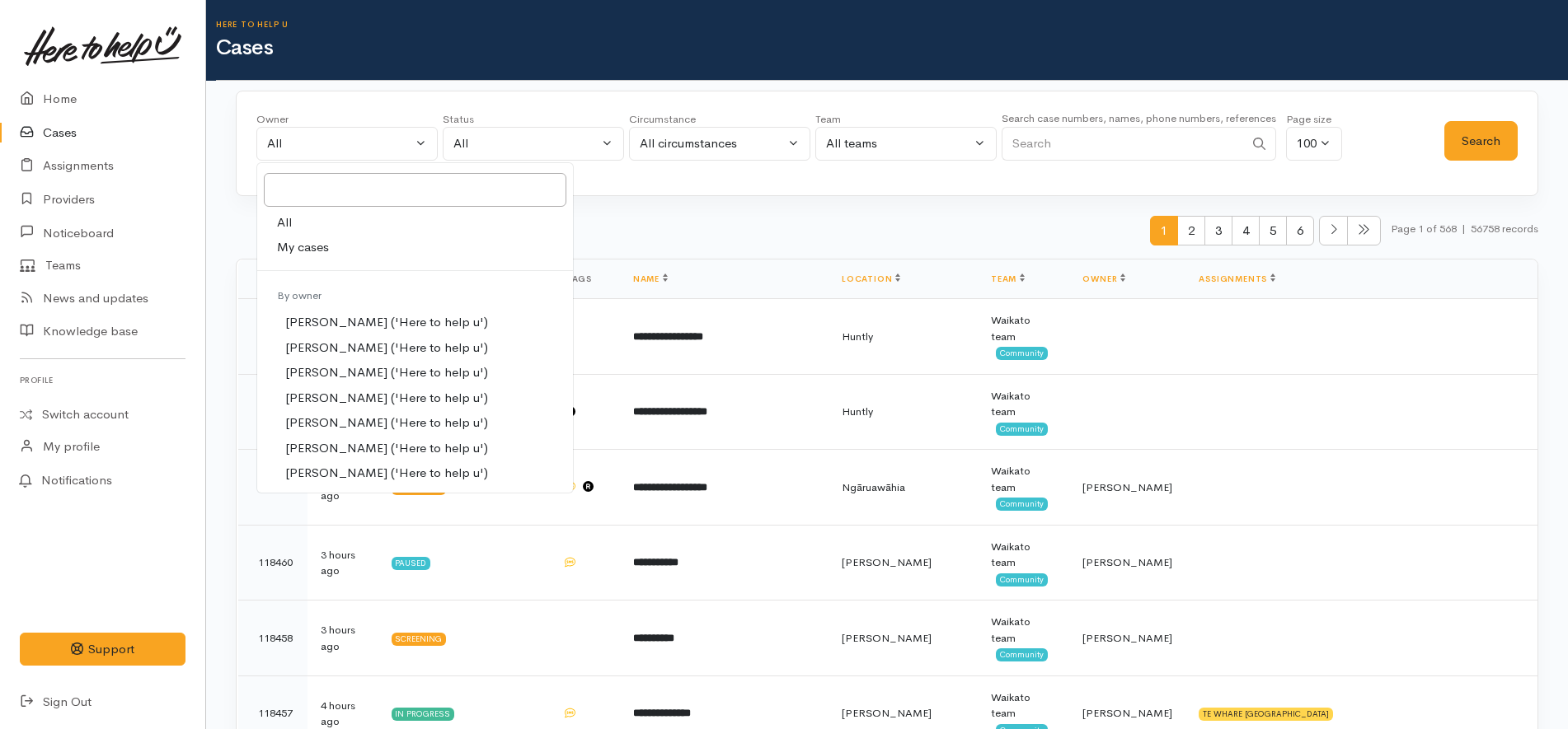
click at [338, 246] on link "My cases" at bounding box center [415, 247] width 316 height 25
select select "1252"
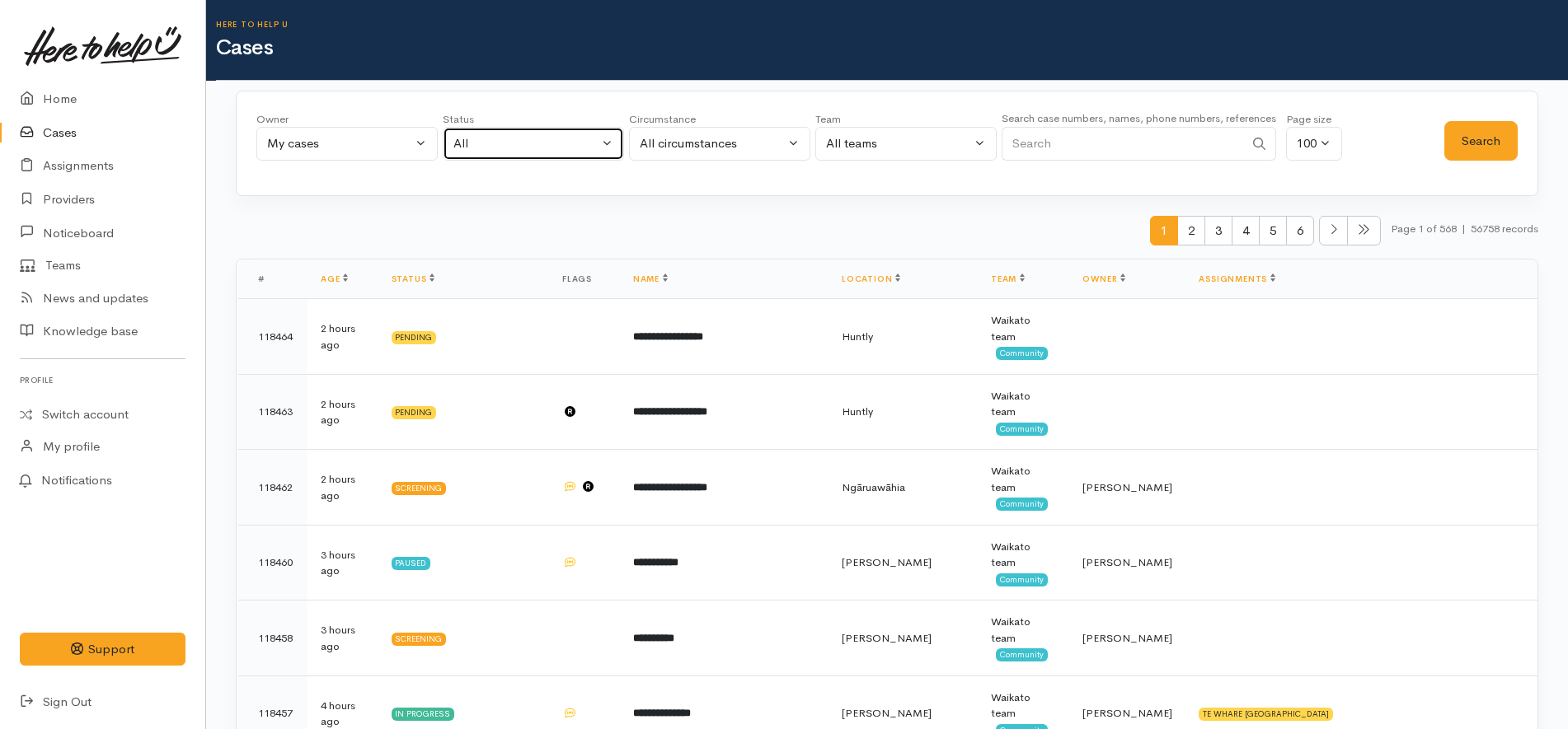
click at [472, 142] on div "All" at bounding box center [526, 143] width 145 height 19
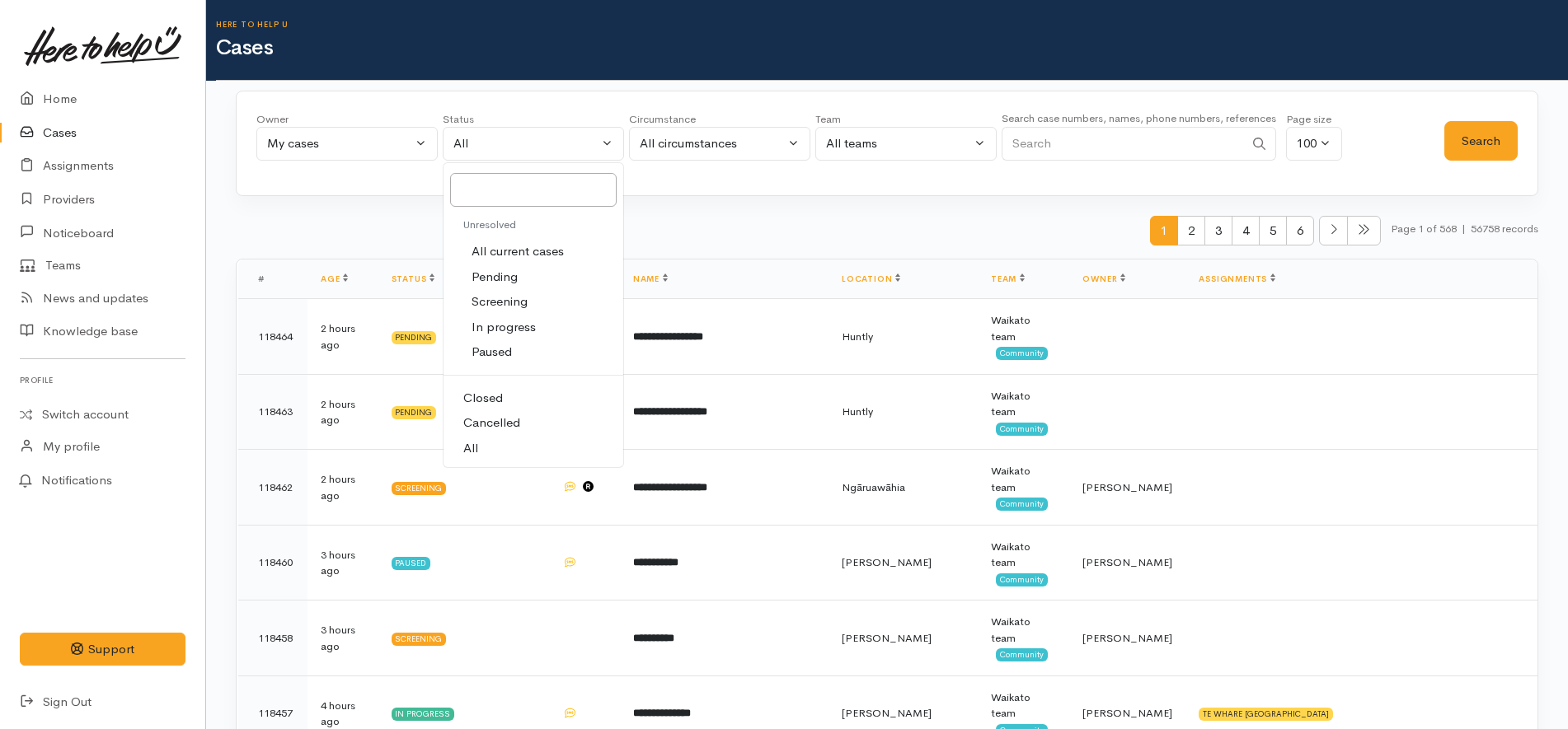
click at [494, 255] on span "All current cases" at bounding box center [517, 251] width 92 height 19
select select "Unresolved"
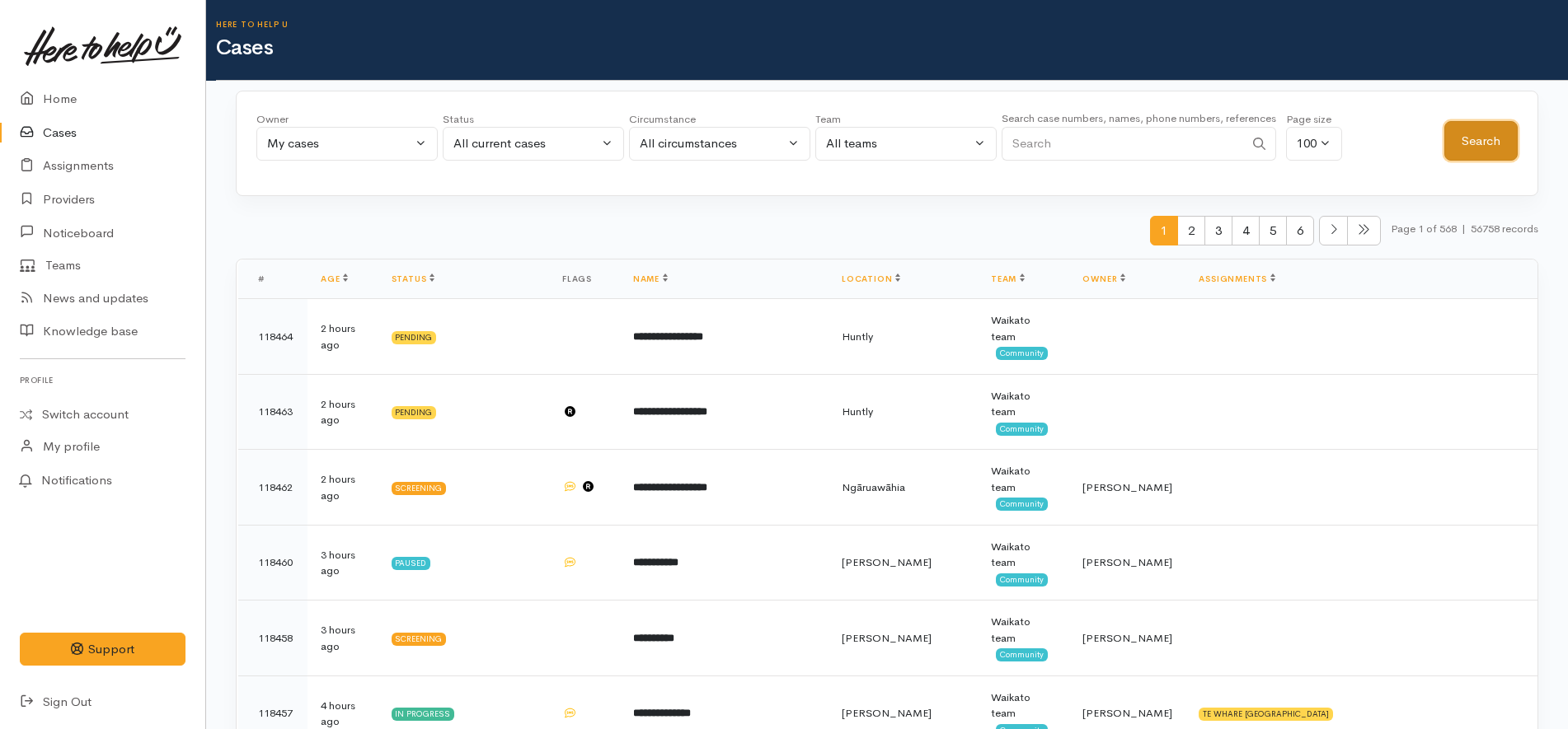
click at [1501, 142] on button "Search" at bounding box center [1480, 142] width 73 height 40
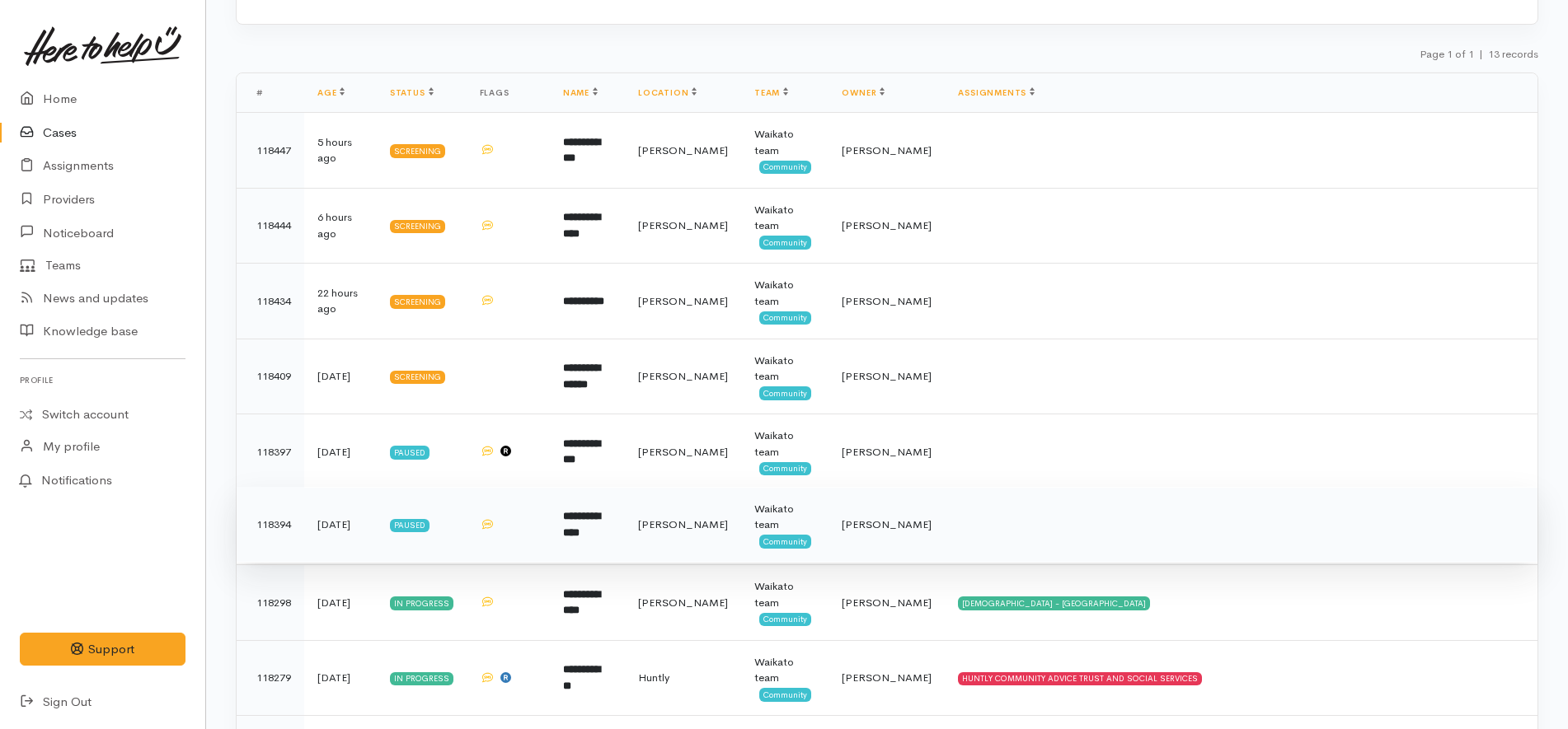
scroll to position [274, 0]
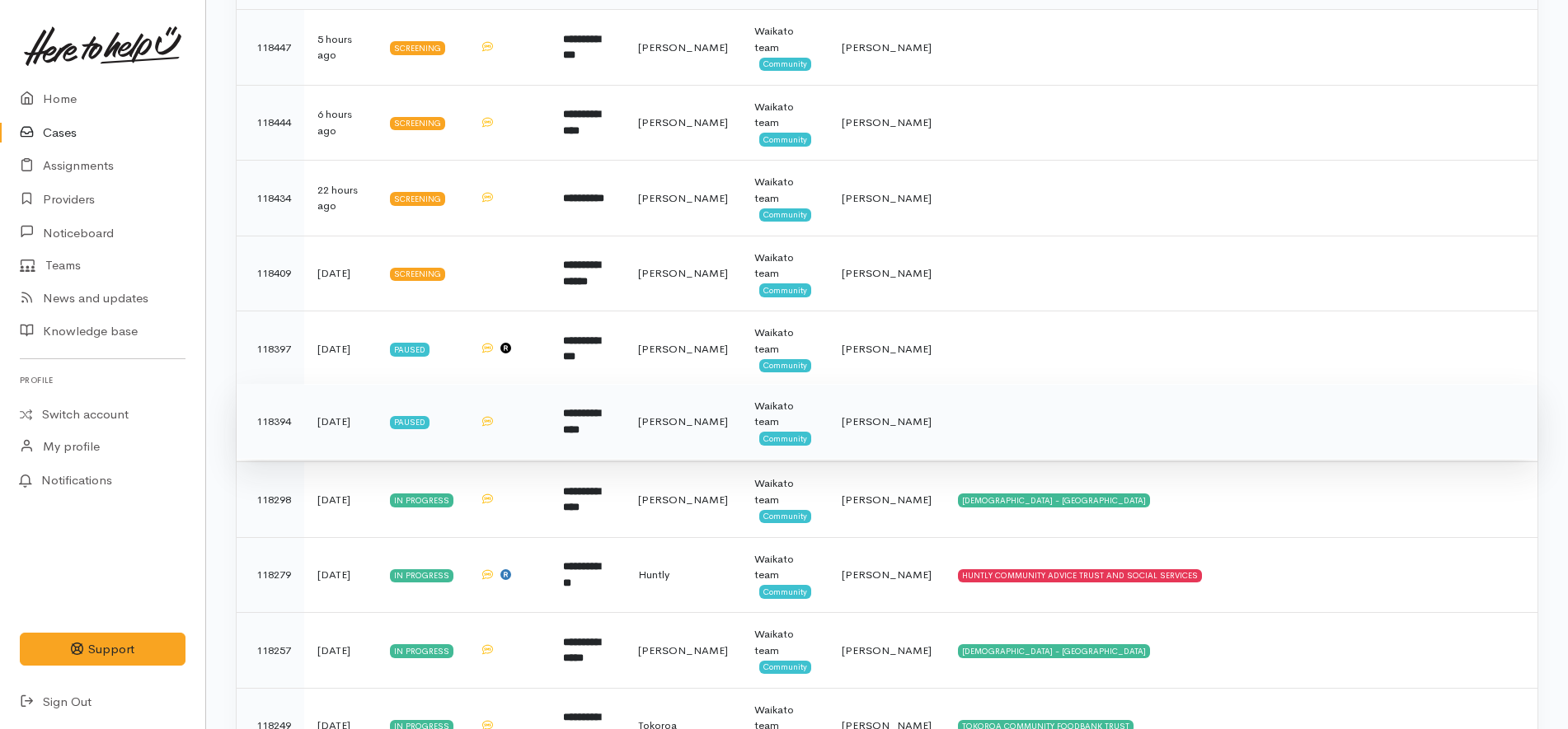
click at [945, 435] on td at bounding box center [1241, 421] width 593 height 75
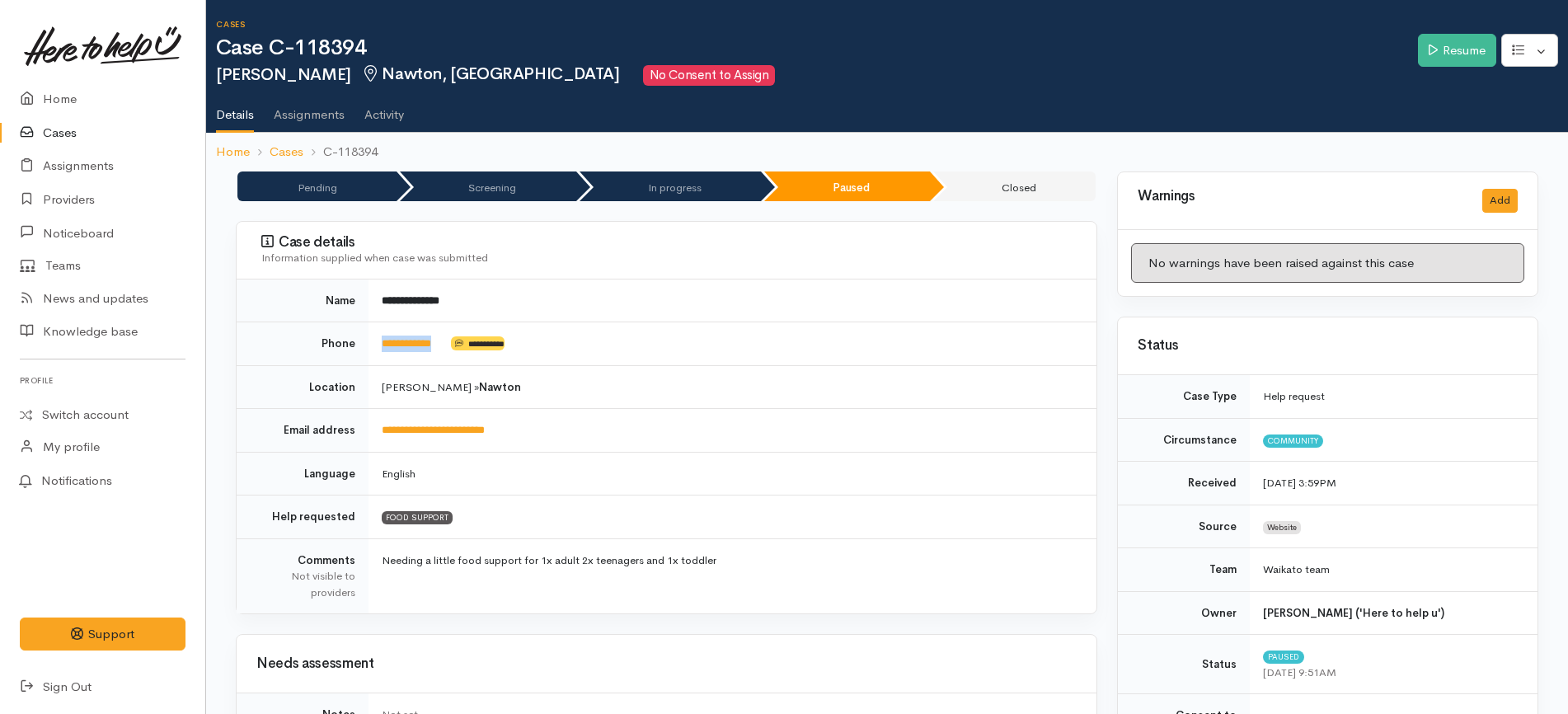
drag, startPoint x: 459, startPoint y: 347, endPoint x: 371, endPoint y: 337, distance: 88.6
click at [371, 337] on td "**********" at bounding box center [732, 344] width 728 height 44
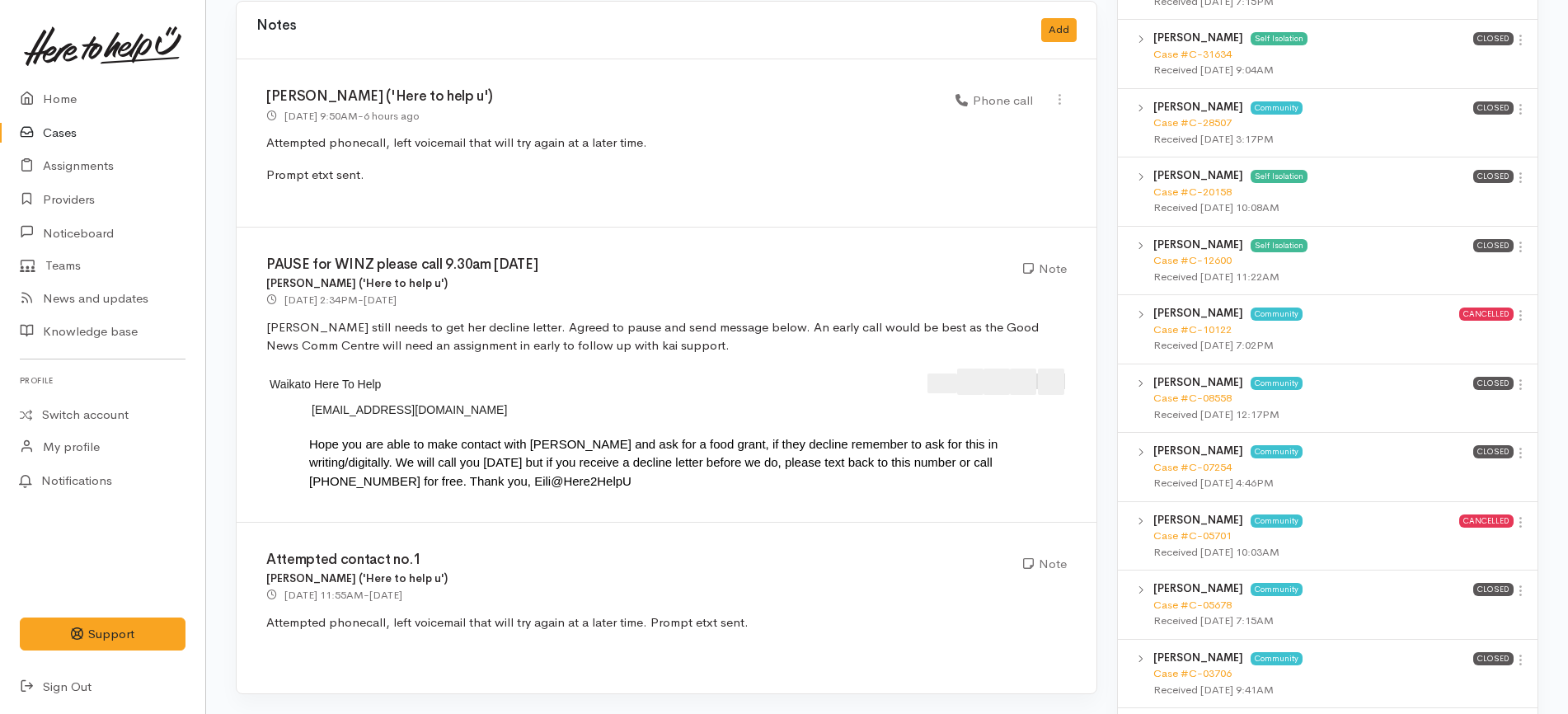
scroll to position [1443, 0]
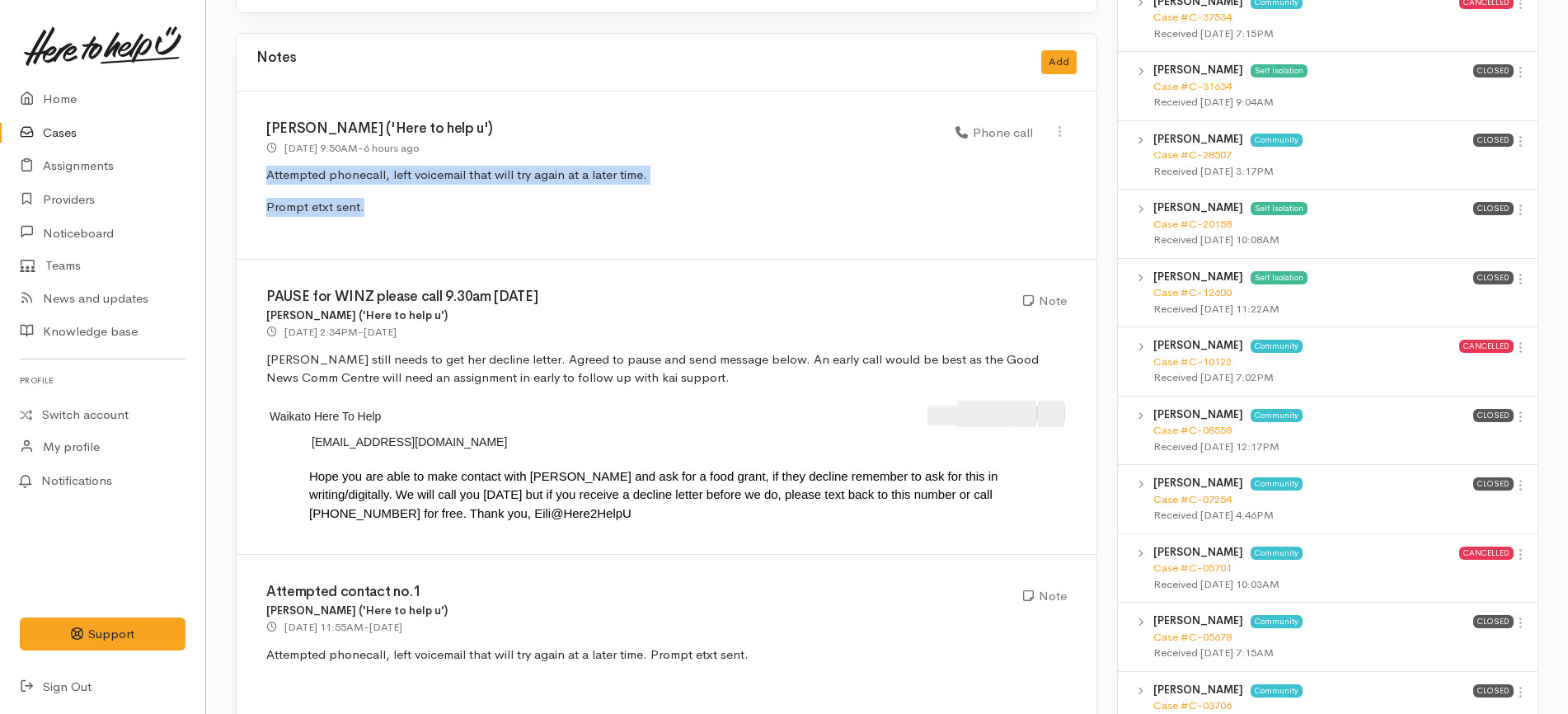
drag, startPoint x: 387, startPoint y: 193, endPoint x: 257, endPoint y: 153, distance: 136.0
click at [257, 153] on div "[PERSON_NAME] ('Here to help u') [DATE] 9:50AM - 6 hours ago Phone call" at bounding box center [666, 175] width 859 height 169
copy div "Attempted phonecall, left voicemail that will try again at a later time. Prompt…"
click at [640, 260] on div "PAUSE for WINZ please call 9.30am [DATE] [PERSON_NAME] ('Here to help u') [DATE…" at bounding box center [666, 408] width 859 height 295
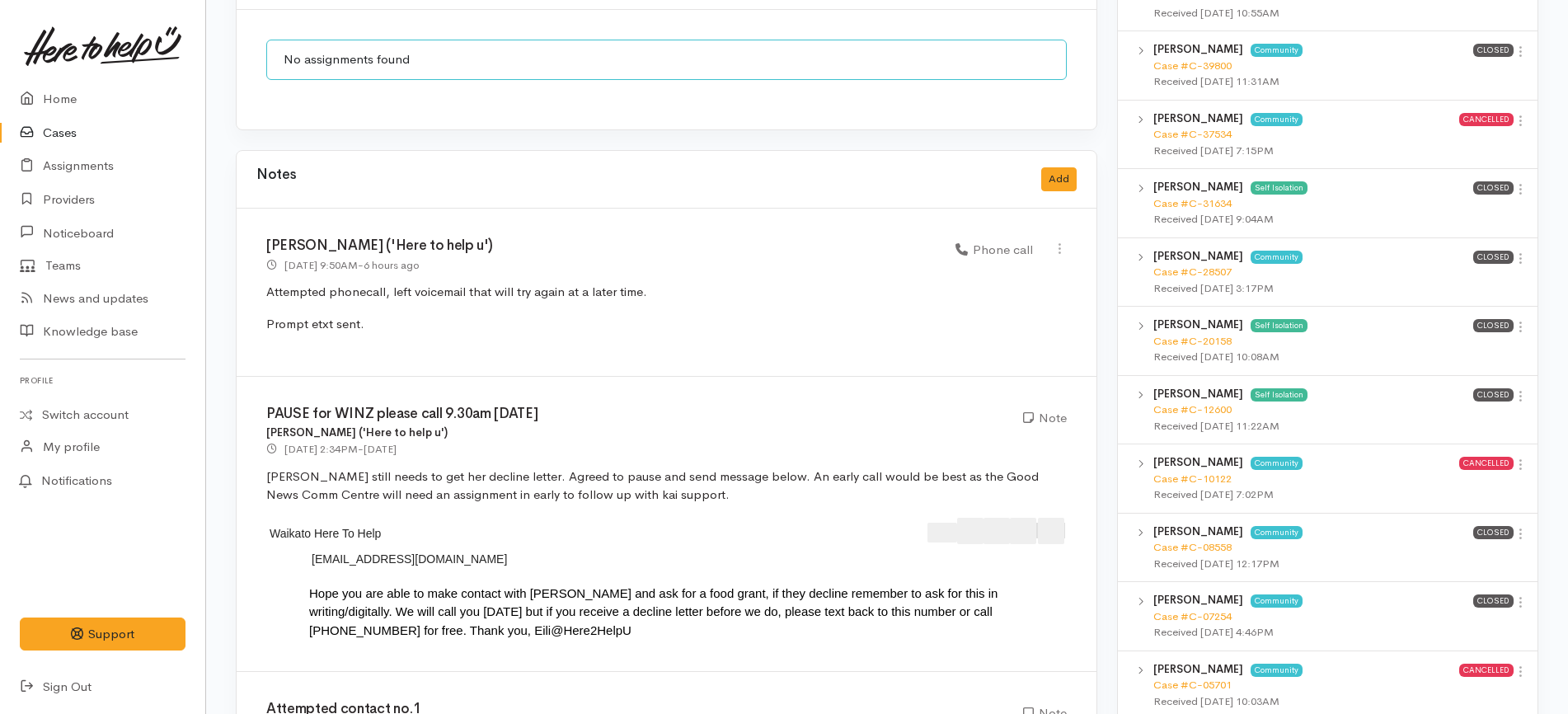
scroll to position [1238, 0]
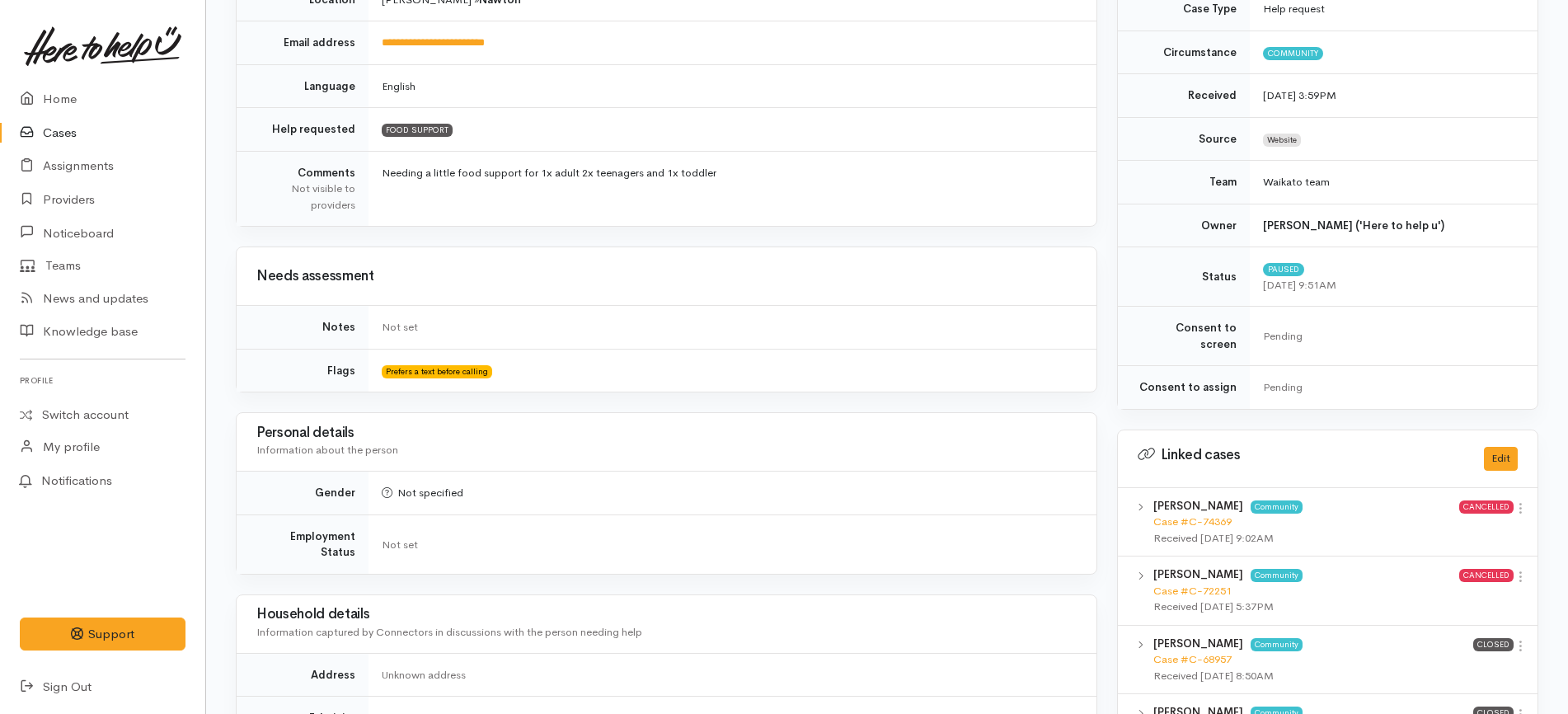
scroll to position [103, 0]
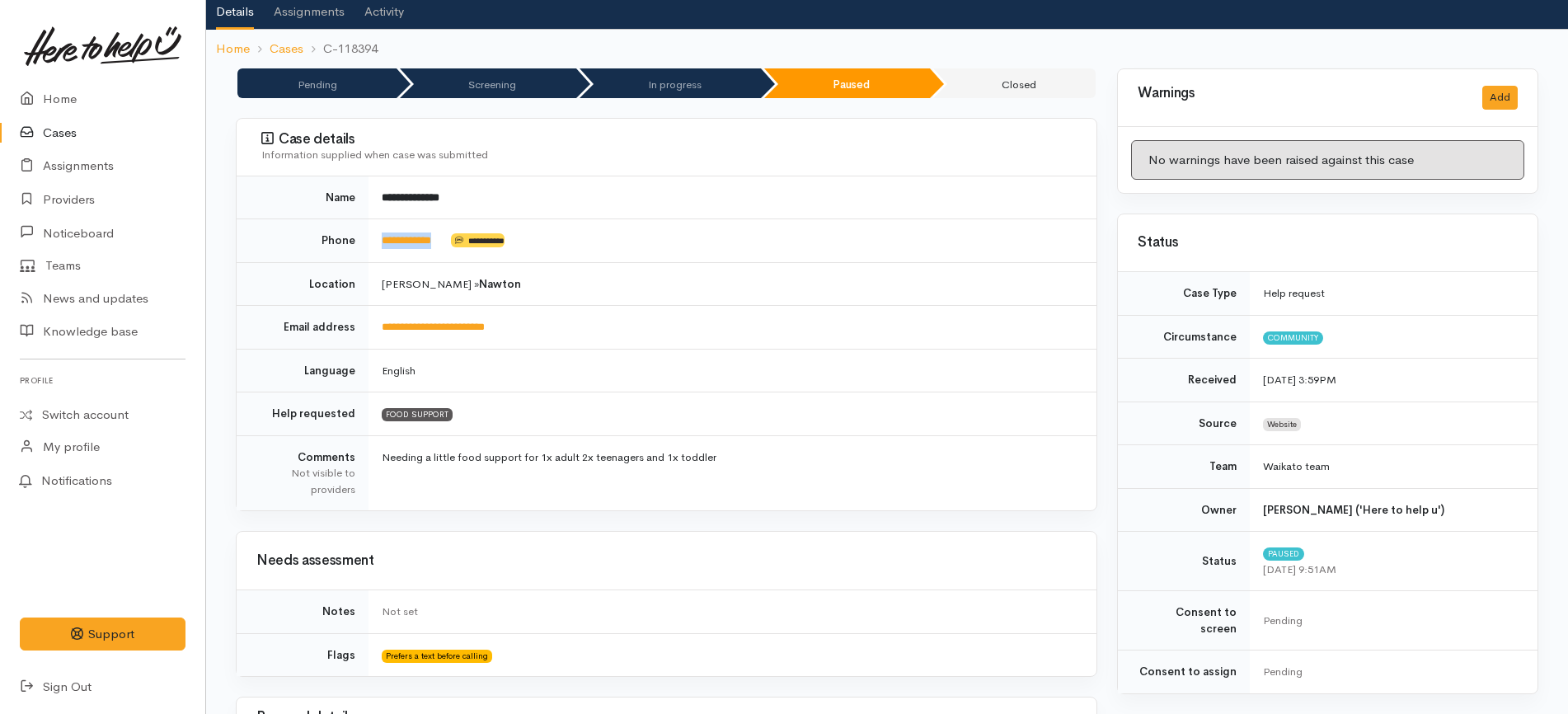
drag, startPoint x: 457, startPoint y: 236, endPoint x: 372, endPoint y: 237, distance: 85.0
click at [372, 237] on td "**********" at bounding box center [732, 242] width 728 height 44
copy td "**********"
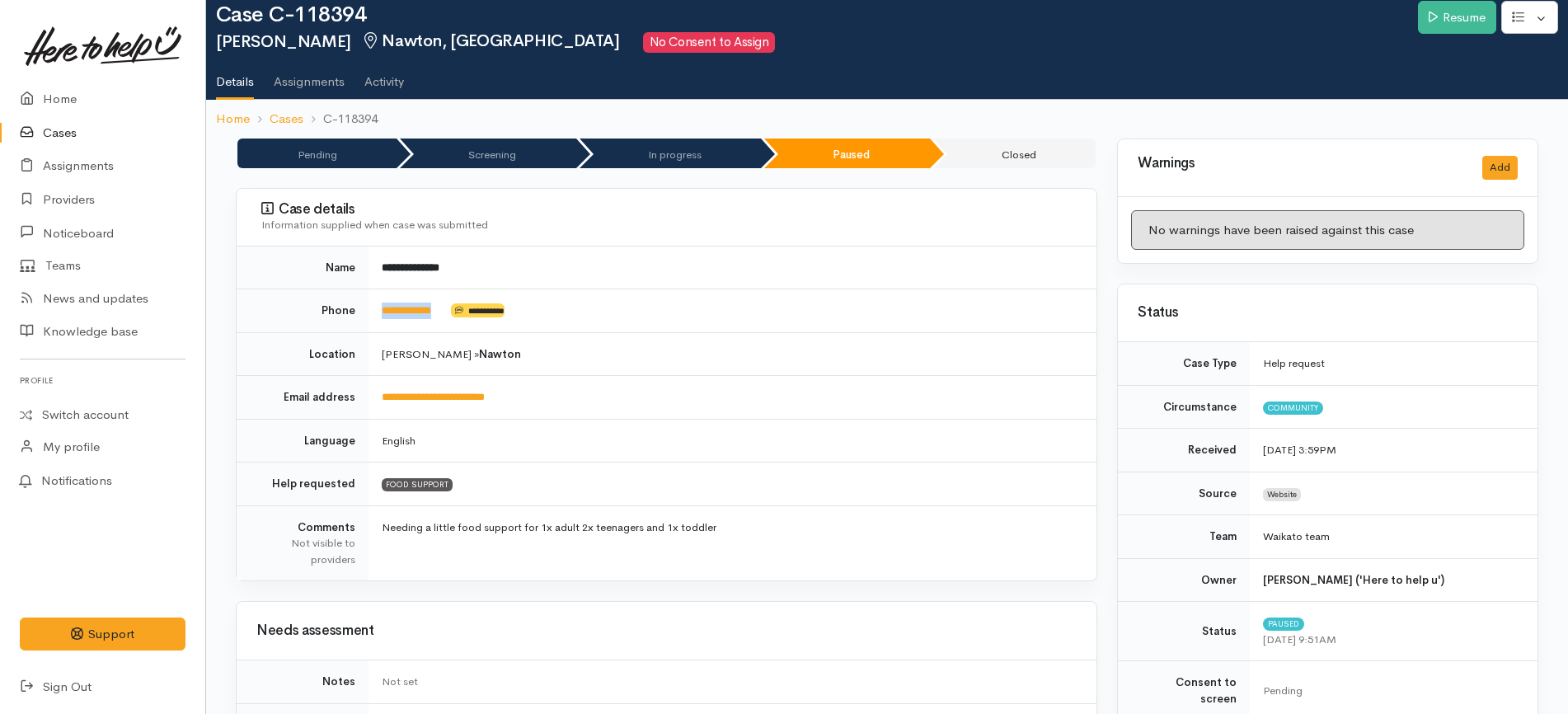
scroll to position [0, 0]
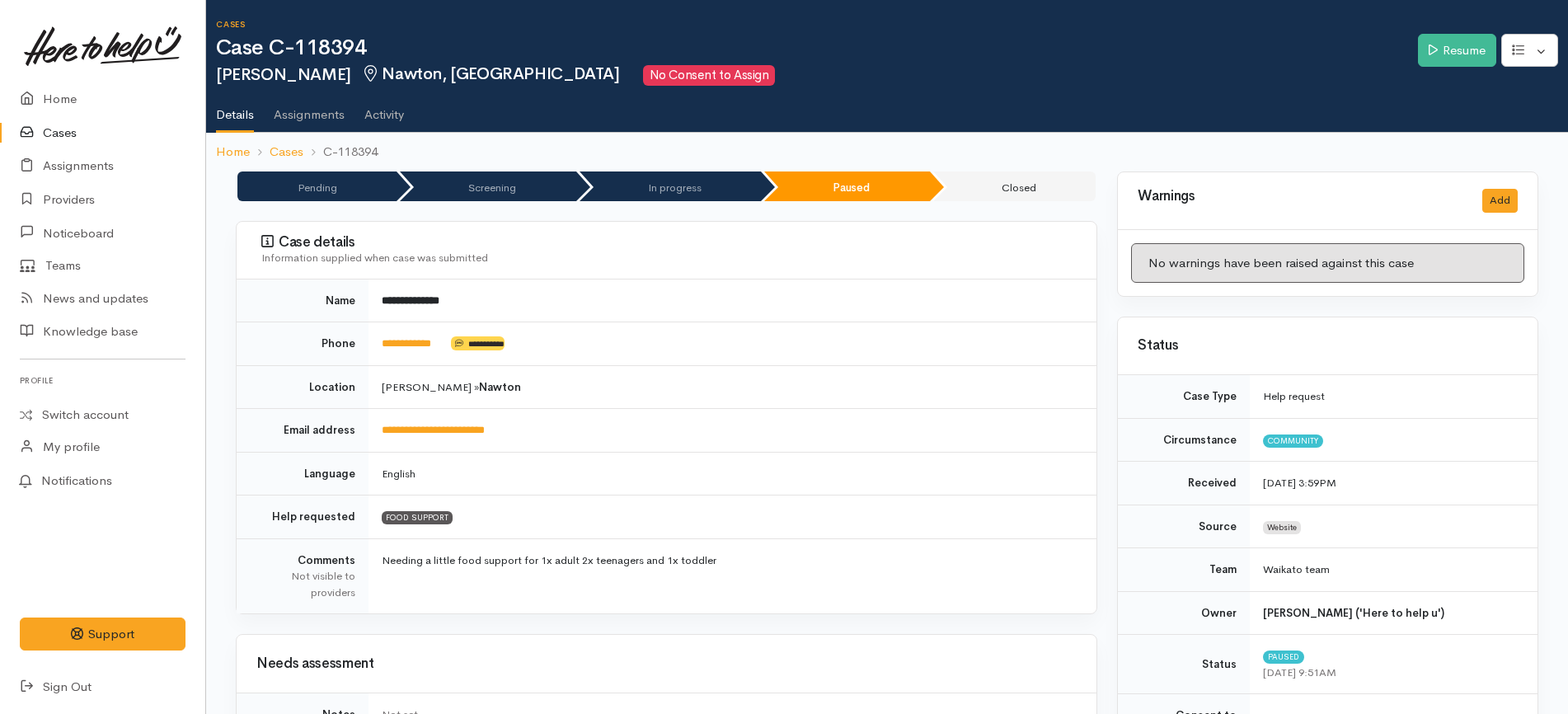
click at [645, 319] on td "**********" at bounding box center [732, 300] width 728 height 43
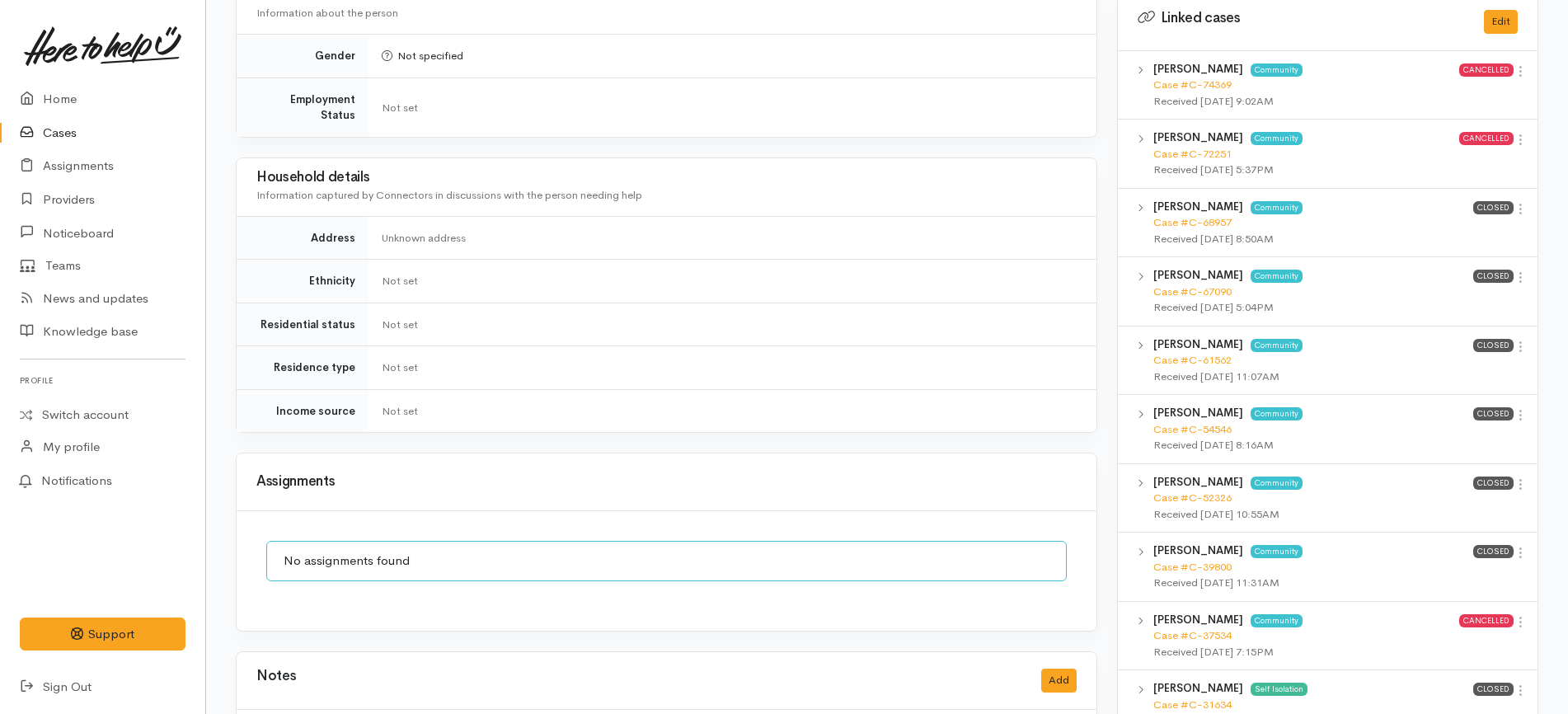
scroll to position [1443, 0]
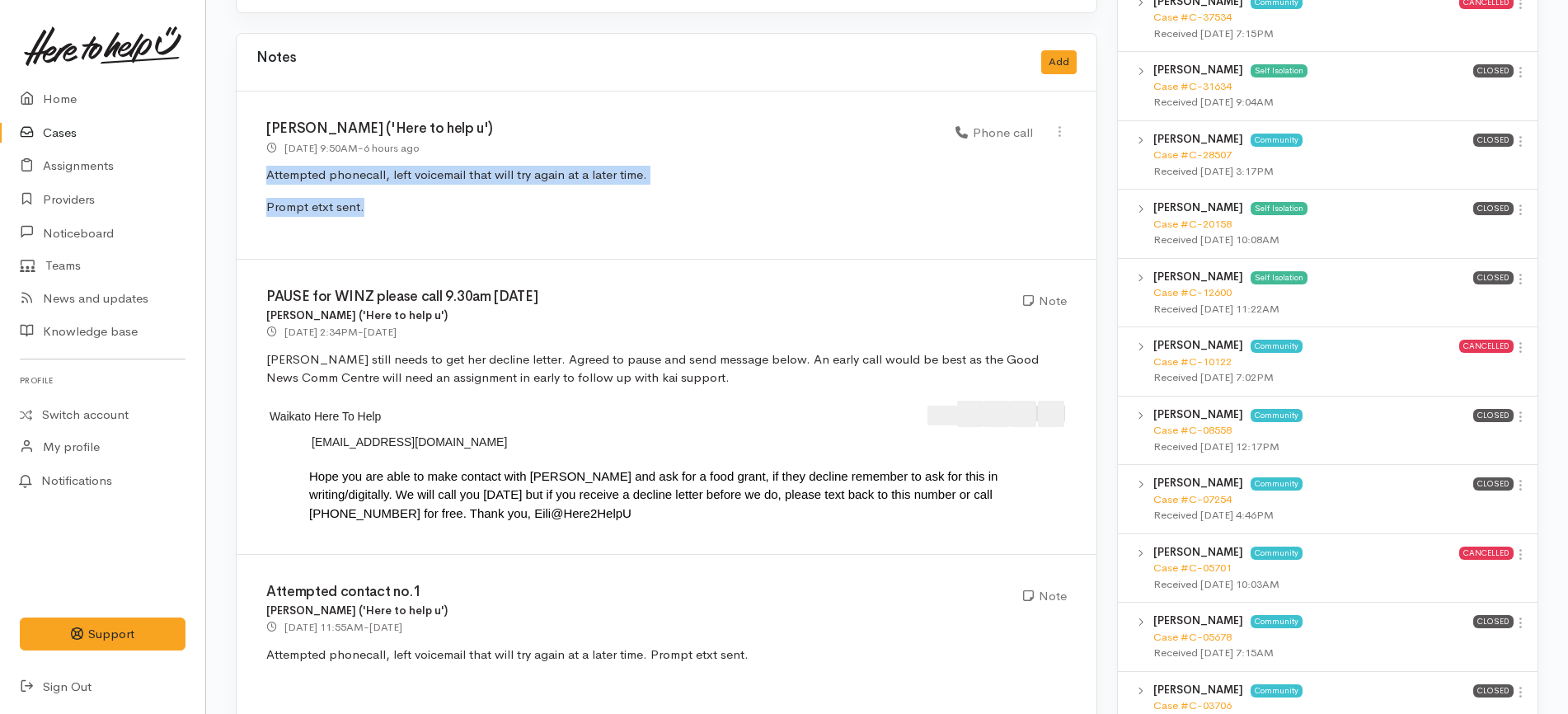
drag, startPoint x: 394, startPoint y: 187, endPoint x: 252, endPoint y: 151, distance: 146.5
click at [252, 151] on div "Katarina Daly ('Here to help u') 1 Oct 2025 9:50AM - 6 hours ago Phone call" at bounding box center [666, 175] width 859 height 169
copy div "Attempted phonecall, left voicemail that will try again at a later time. Prompt…"
click at [1065, 50] on button "Add" at bounding box center [1059, 62] width 35 height 24
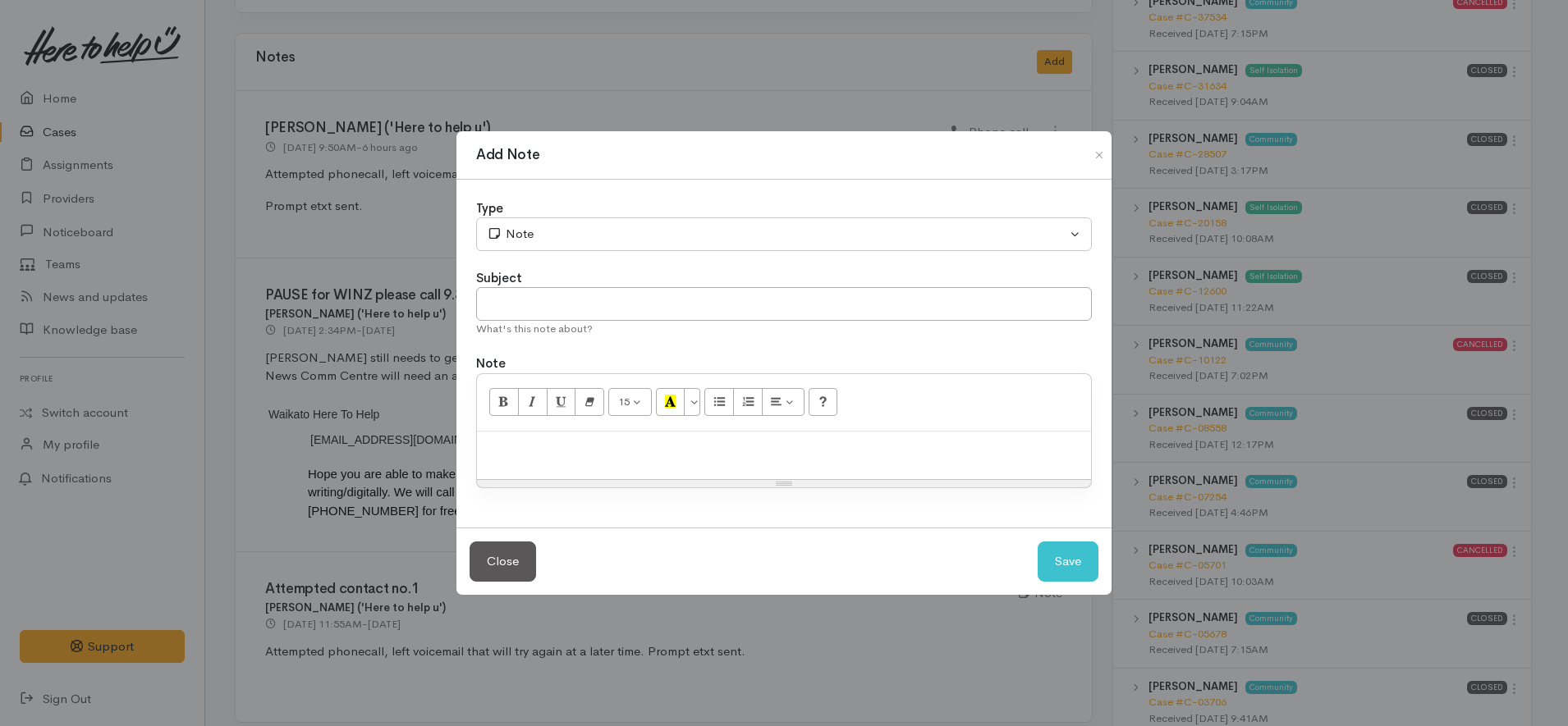
click at [533, 431] on div at bounding box center [783, 456] width 614 height 48
paste div
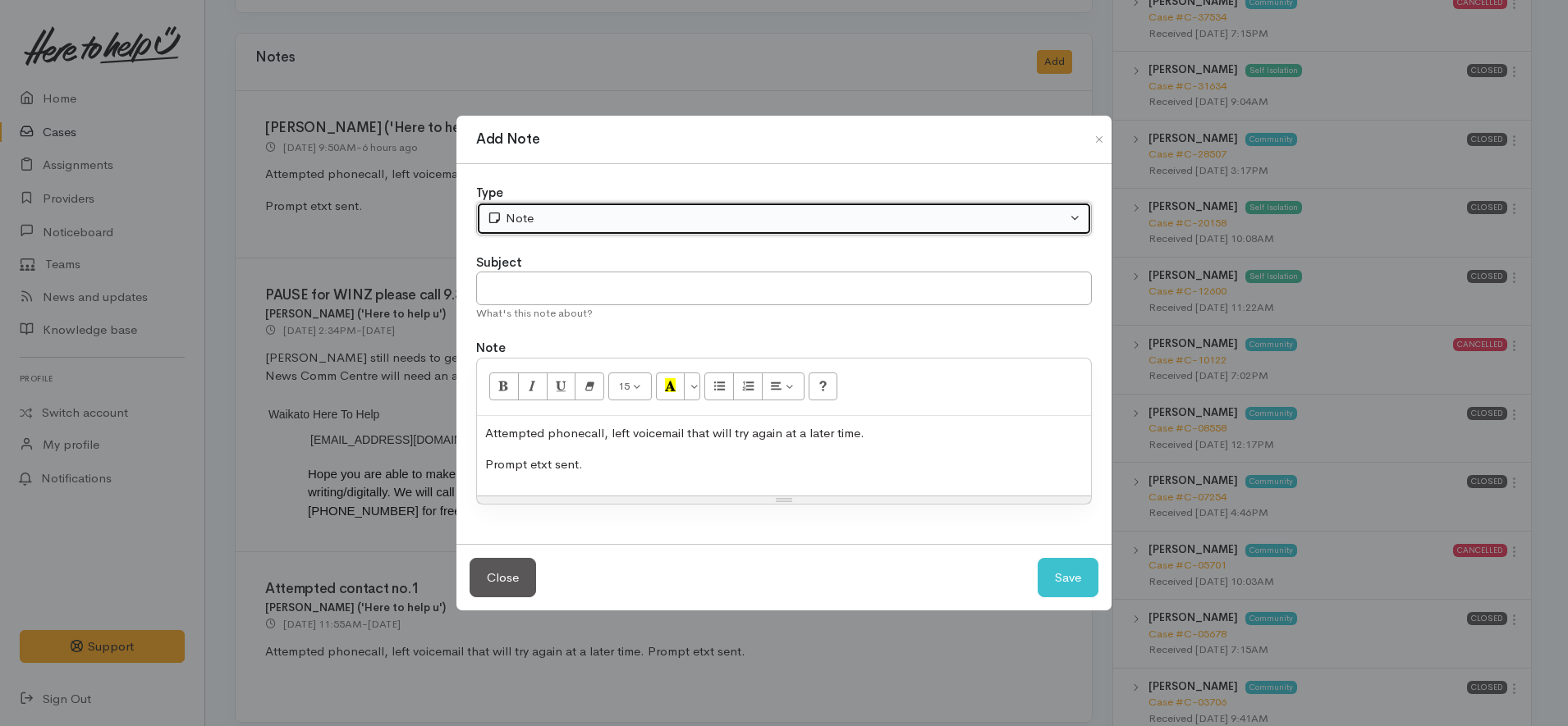
click at [564, 209] on button "Note" at bounding box center [783, 219] width 615 height 33
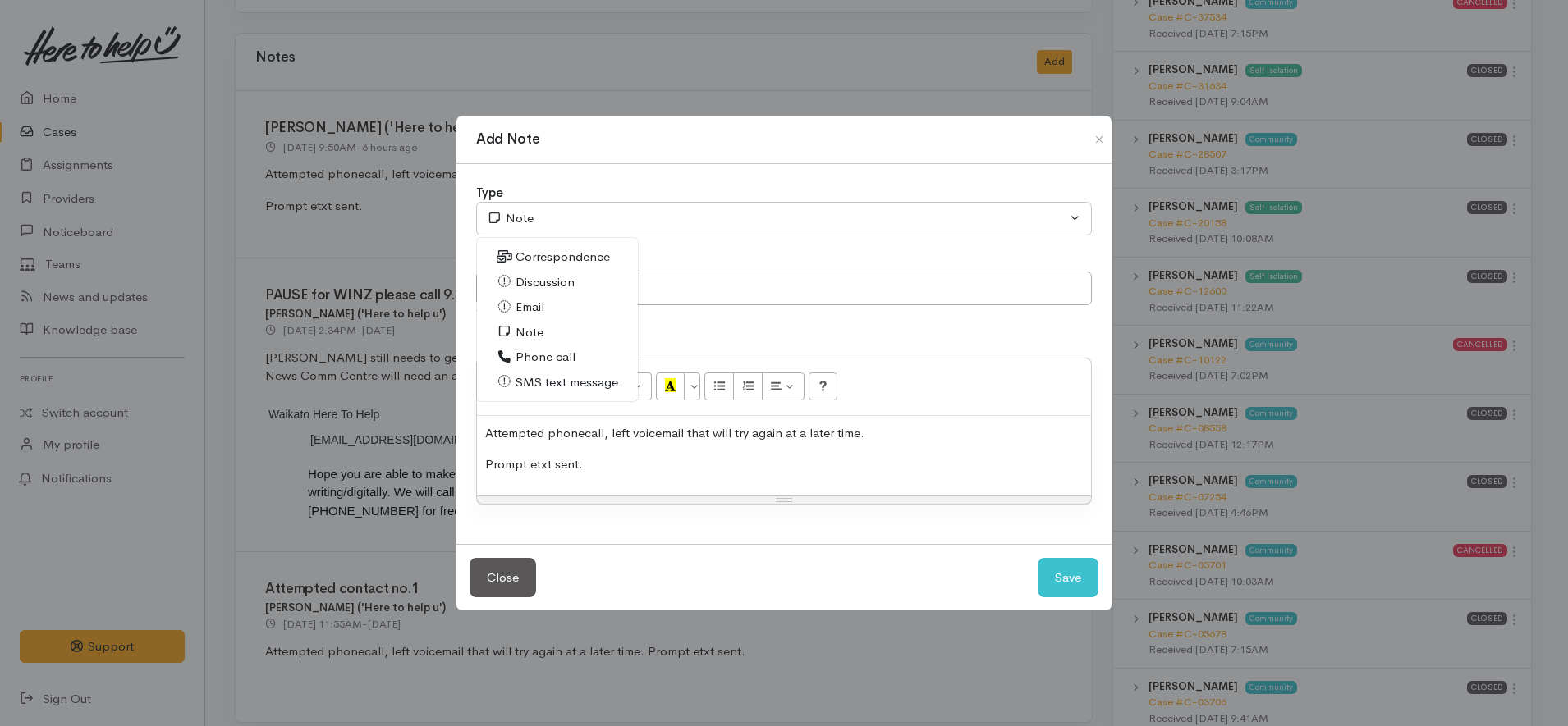
click at [557, 355] on span "Phone call" at bounding box center [545, 357] width 60 height 19
drag, startPoint x: 607, startPoint y: 476, endPoint x: 450, endPoint y: 465, distance: 157.4
click at [450, 465] on div "Add Note Type Correspondence Discussion Email Note Phone call SMS text message …" at bounding box center [784, 363] width 1568 height 726
click at [582, 437] on p "Attempted phonecall, left voicemail that will try again at a later time." at bounding box center [784, 433] width 598 height 19
drag, startPoint x: 640, startPoint y: 474, endPoint x: 479, endPoint y: 474, distance: 161.0
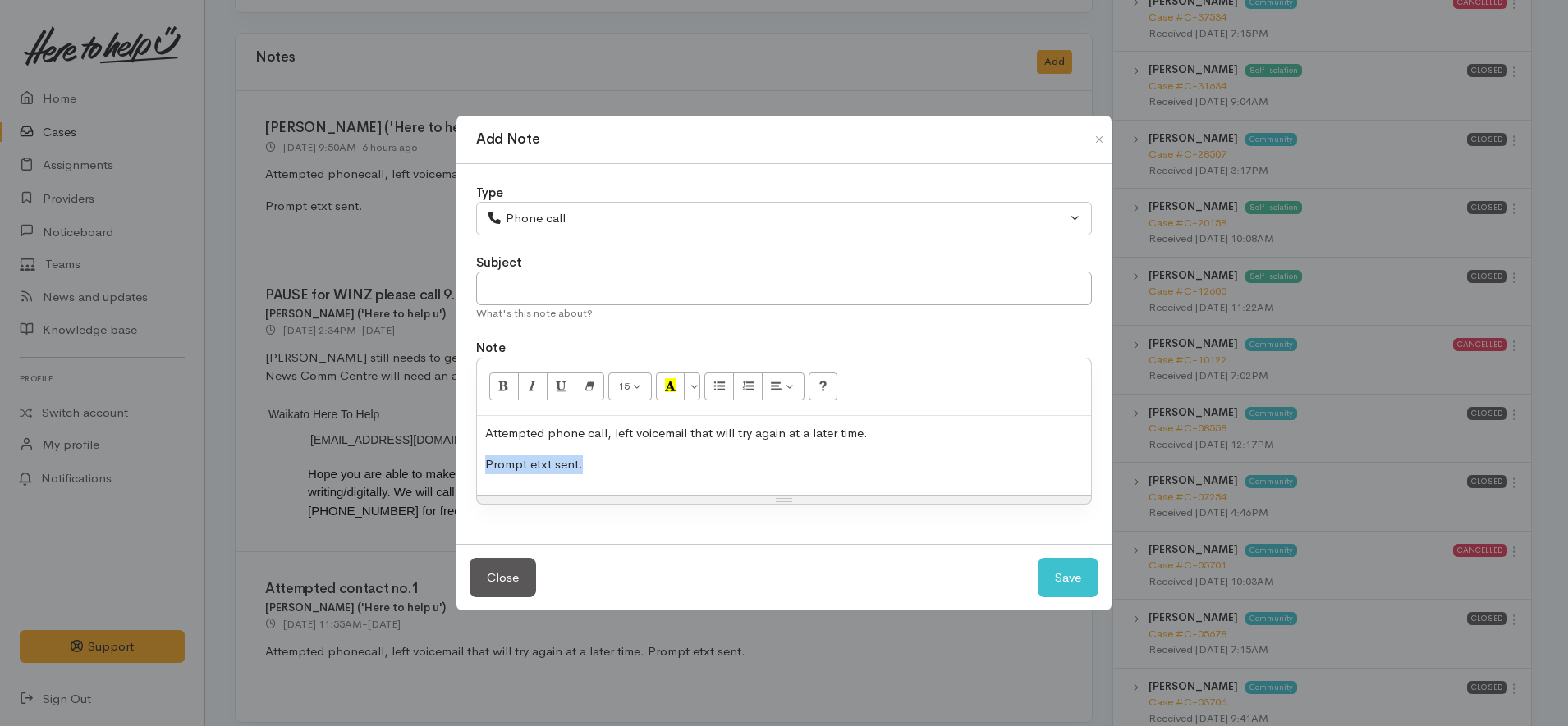
click at [479, 474] on div "Attempted phone call, left voicemail that will try again at a later time. Promp…" at bounding box center [783, 455] width 614 height 79
click at [628, 467] on p "Prompt etxt sent." at bounding box center [784, 465] width 598 height 19
drag, startPoint x: 655, startPoint y: 469, endPoint x: 738, endPoint y: 424, distance: 94.4
click at [738, 424] on div "Attempted phone call, left voicemail that will try again at a later time. Promp…" at bounding box center [783, 455] width 614 height 79
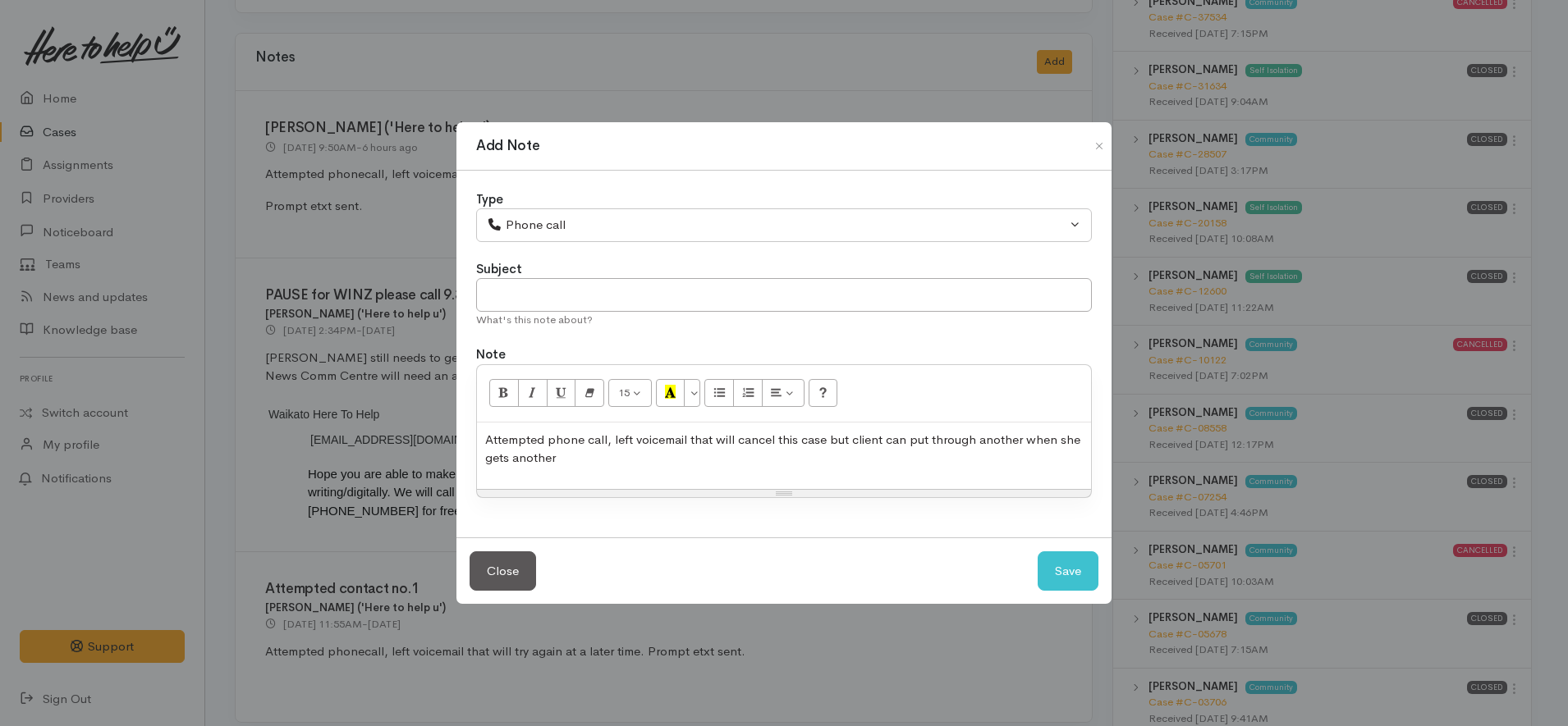
click at [868, 427] on div "Attempted phone call, left voicemail that will cancel this case but client can …" at bounding box center [783, 456] width 614 height 67
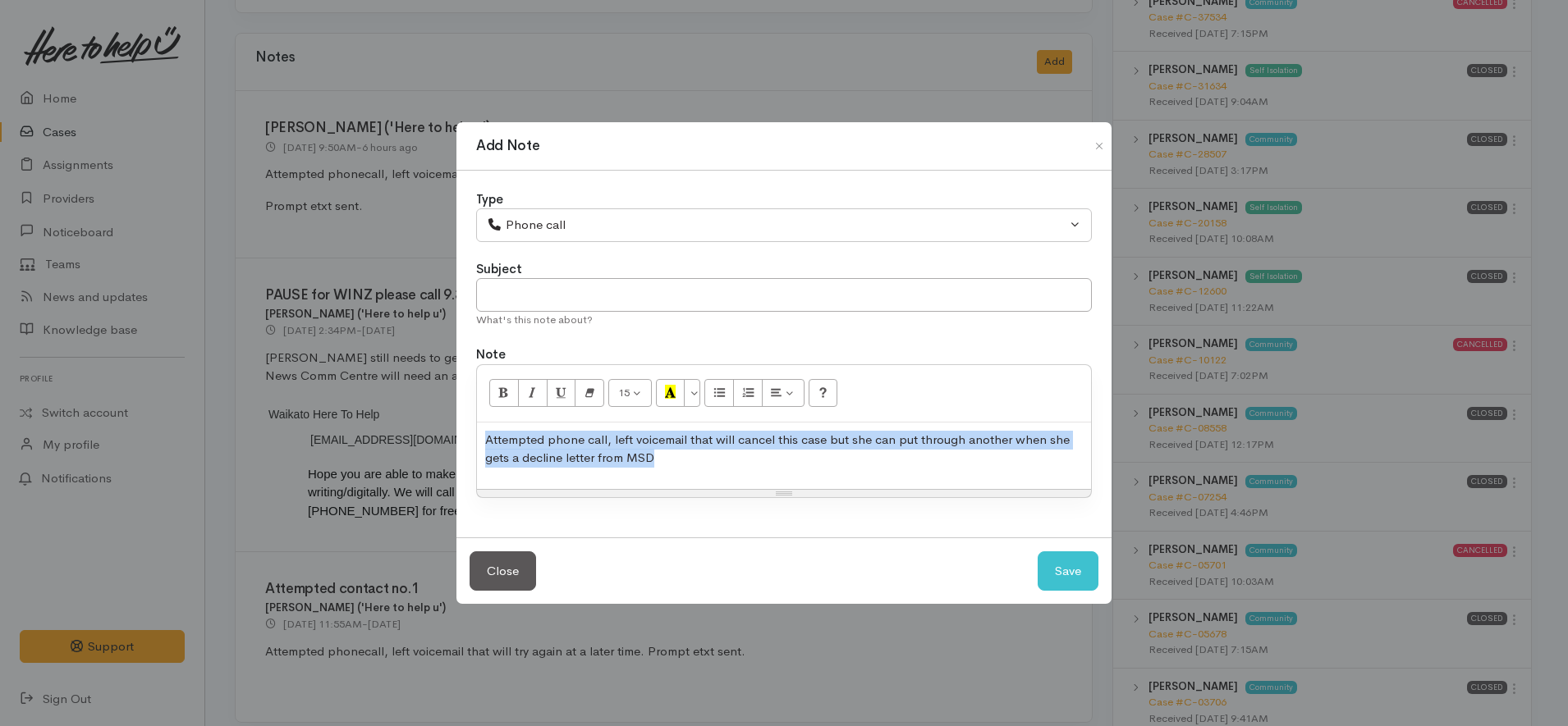
copy p "Attempted phone call, left voicemail that will cancel this case but she can put…"
click at [1085, 567] on button "Save" at bounding box center [1068, 572] width 61 height 40
select select "1"
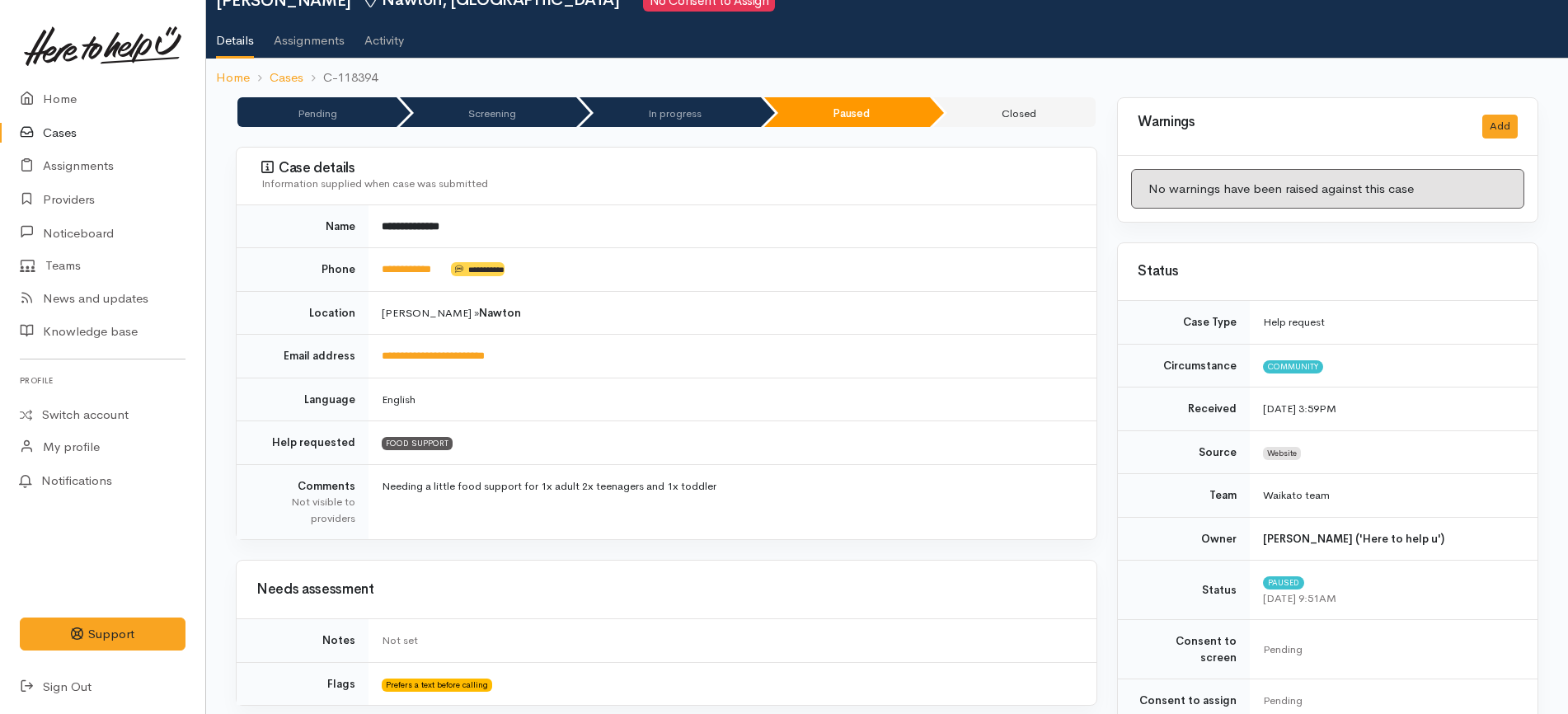
scroll to position [0, 0]
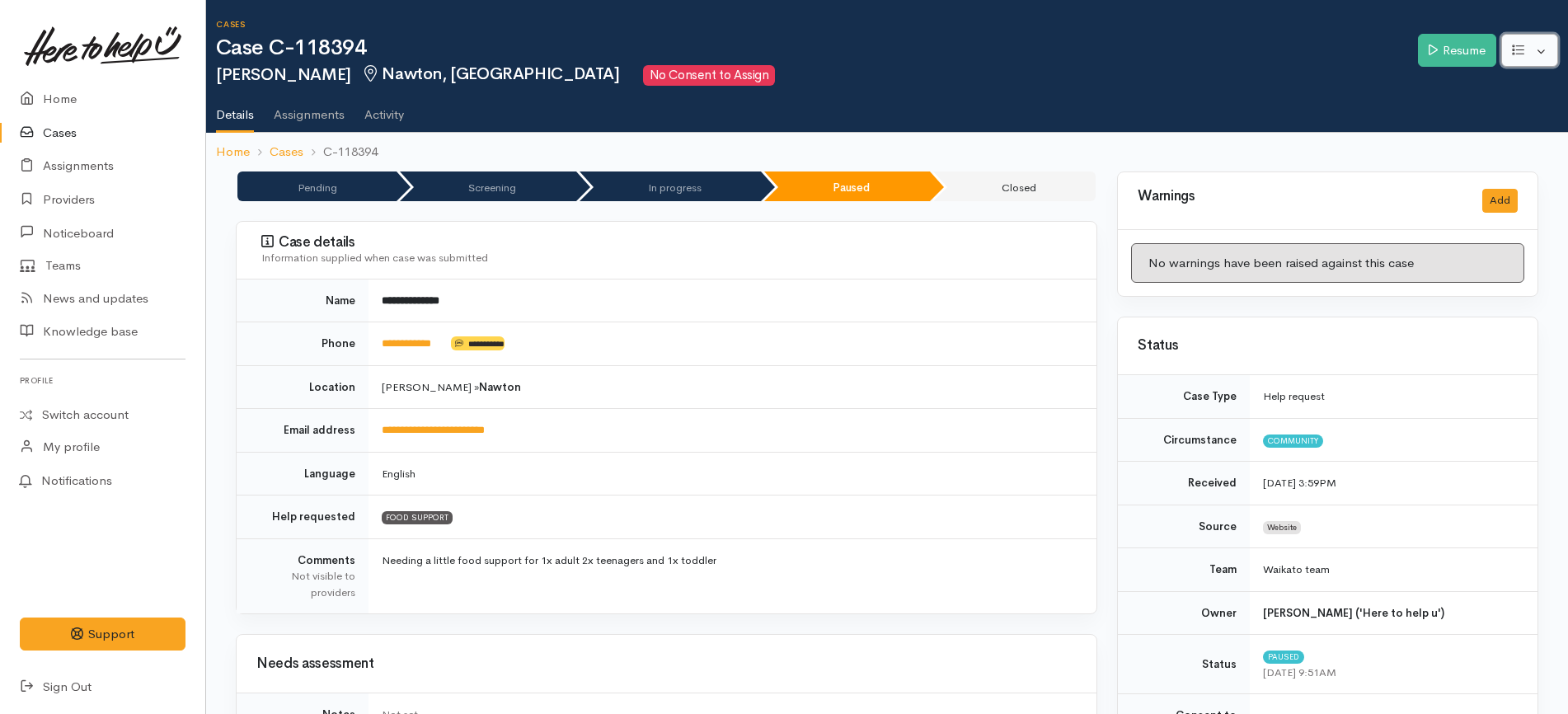
click at [1531, 60] on button "button" at bounding box center [1529, 50] width 57 height 34
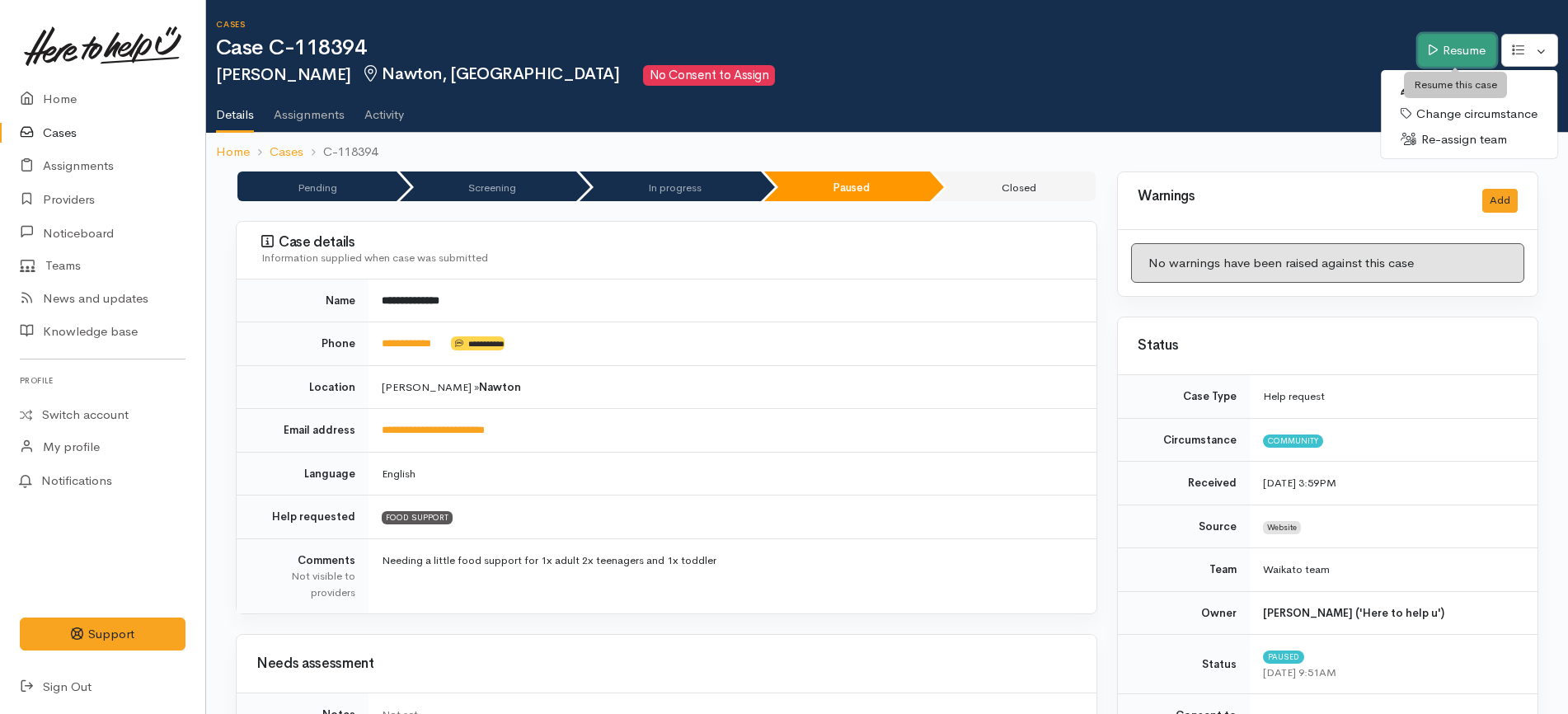
click at [1484, 50] on link "Resume" at bounding box center [1456, 50] width 78 height 34
click at [1477, 39] on link "Resume" at bounding box center [1456, 50] width 78 height 34
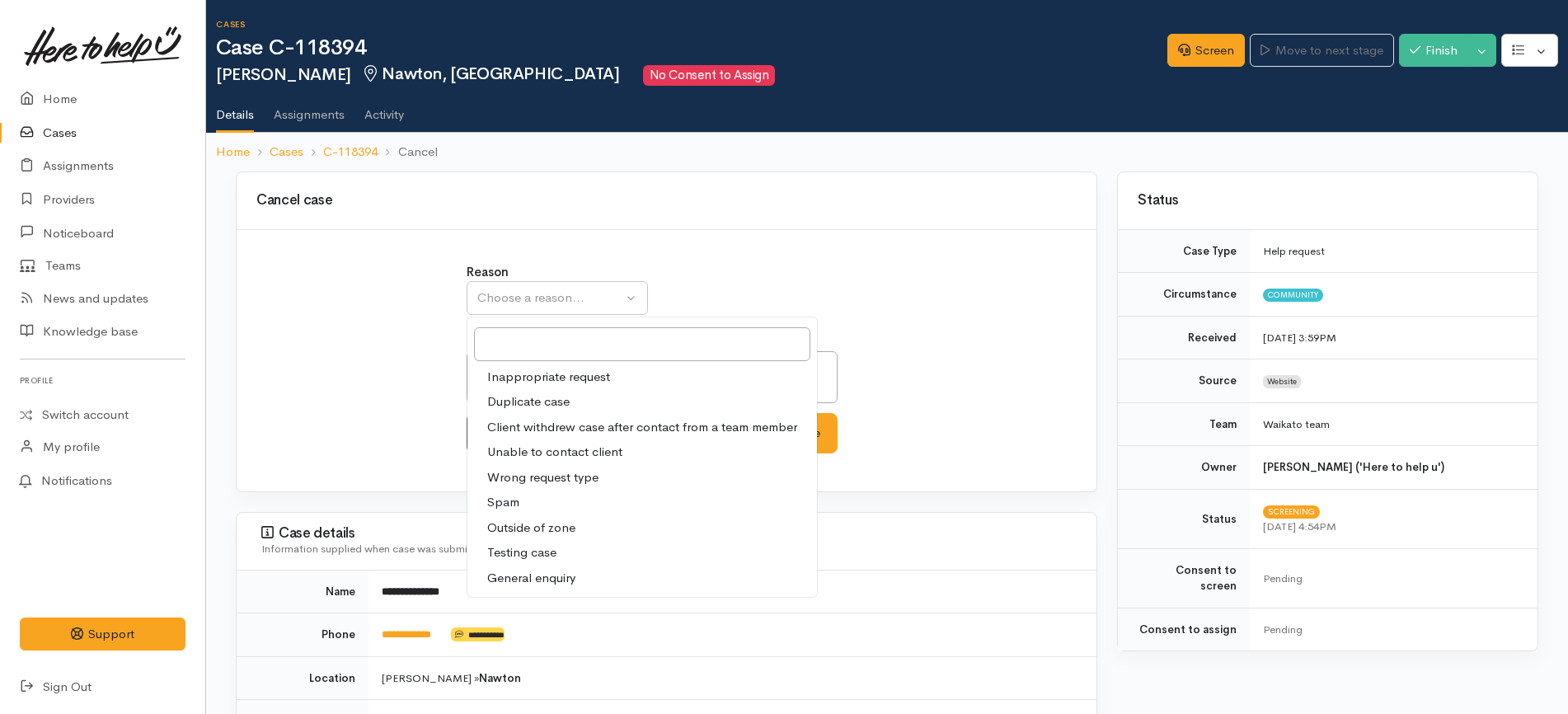
click at [546, 455] on span "Unable to contact client" at bounding box center [554, 452] width 135 height 19
select select "4"
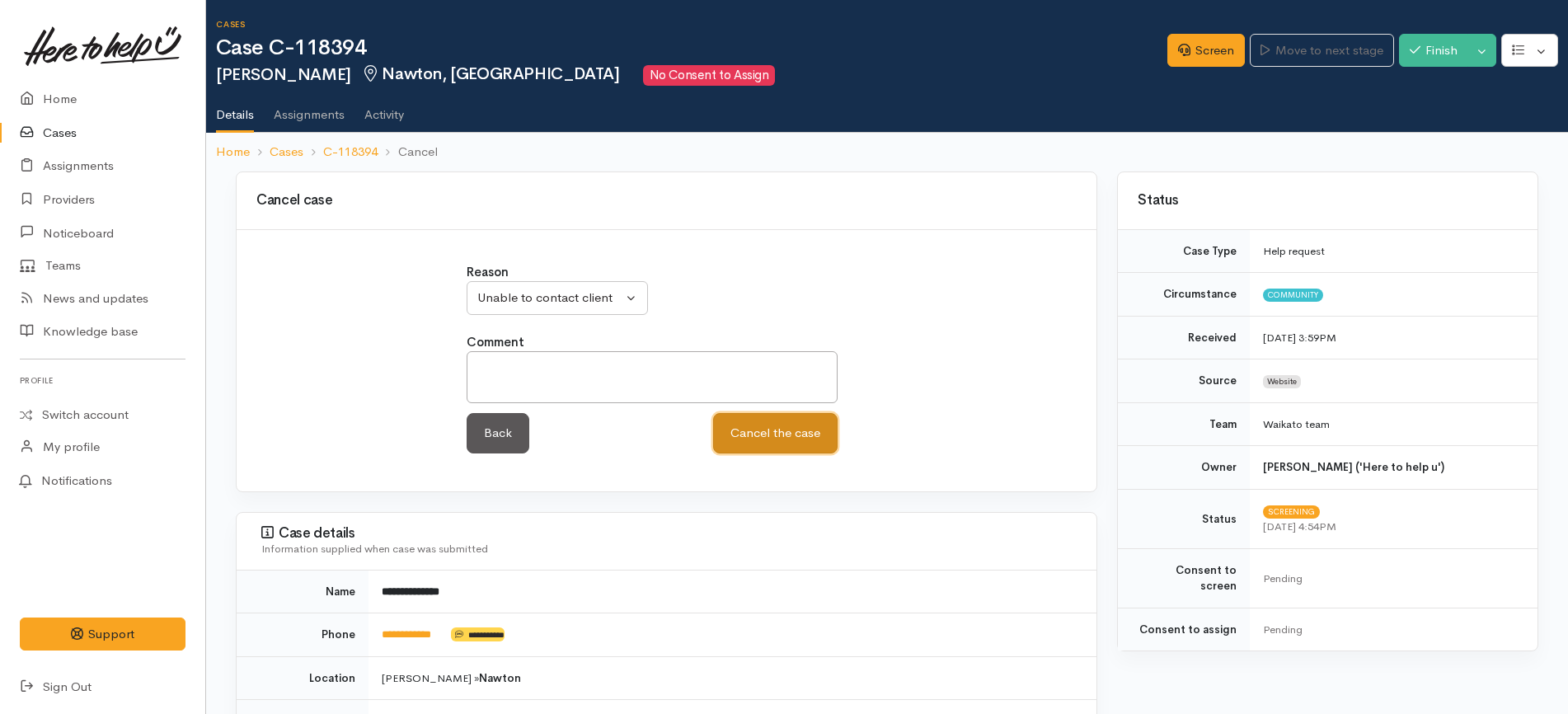
click at [754, 425] on button "Cancel the case" at bounding box center [775, 434] width 124 height 40
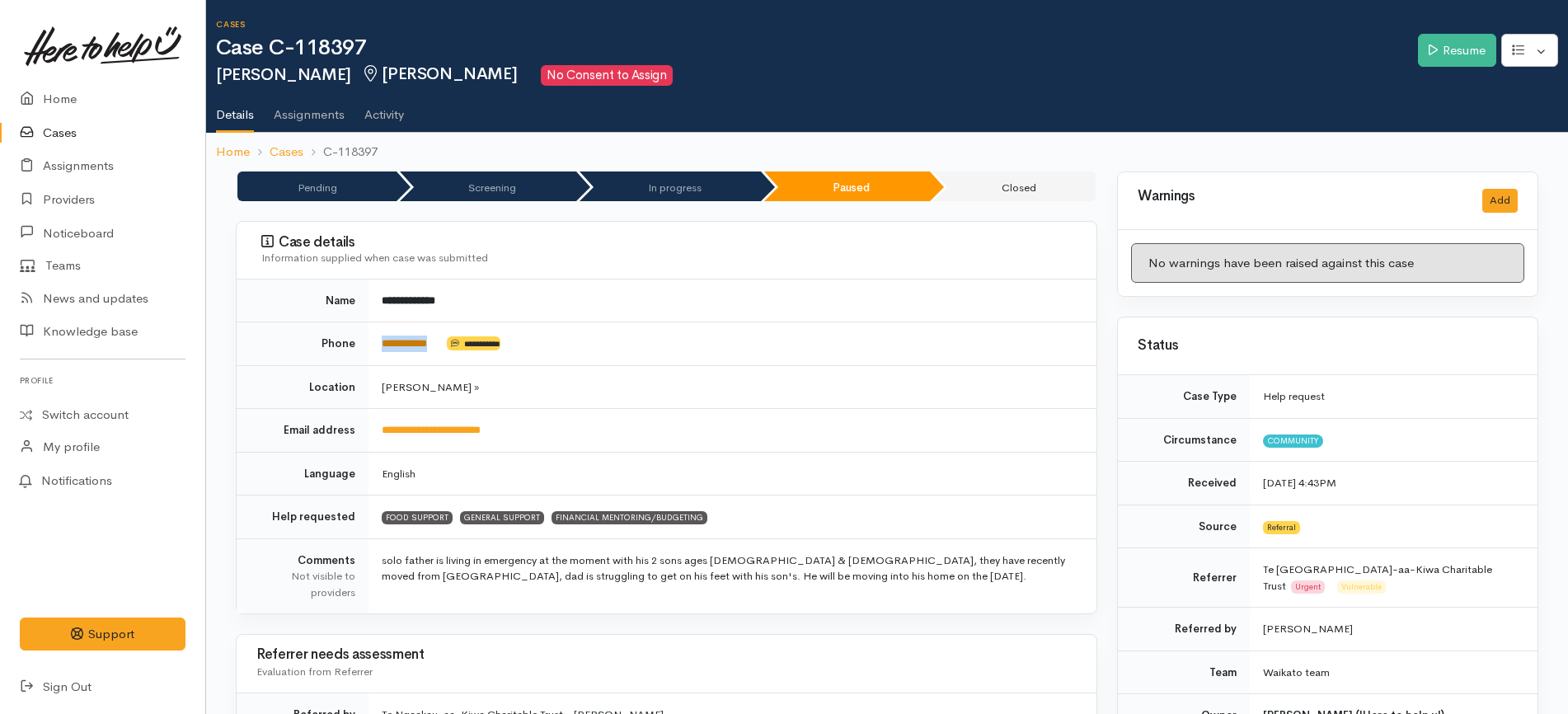
drag, startPoint x: 452, startPoint y: 345, endPoint x: 382, endPoint y: 351, distance: 70.3
click at [382, 351] on td "**********" at bounding box center [732, 344] width 728 height 44
copy td "**********"
click at [1456, 55] on link "Resume" at bounding box center [1456, 50] width 78 height 34
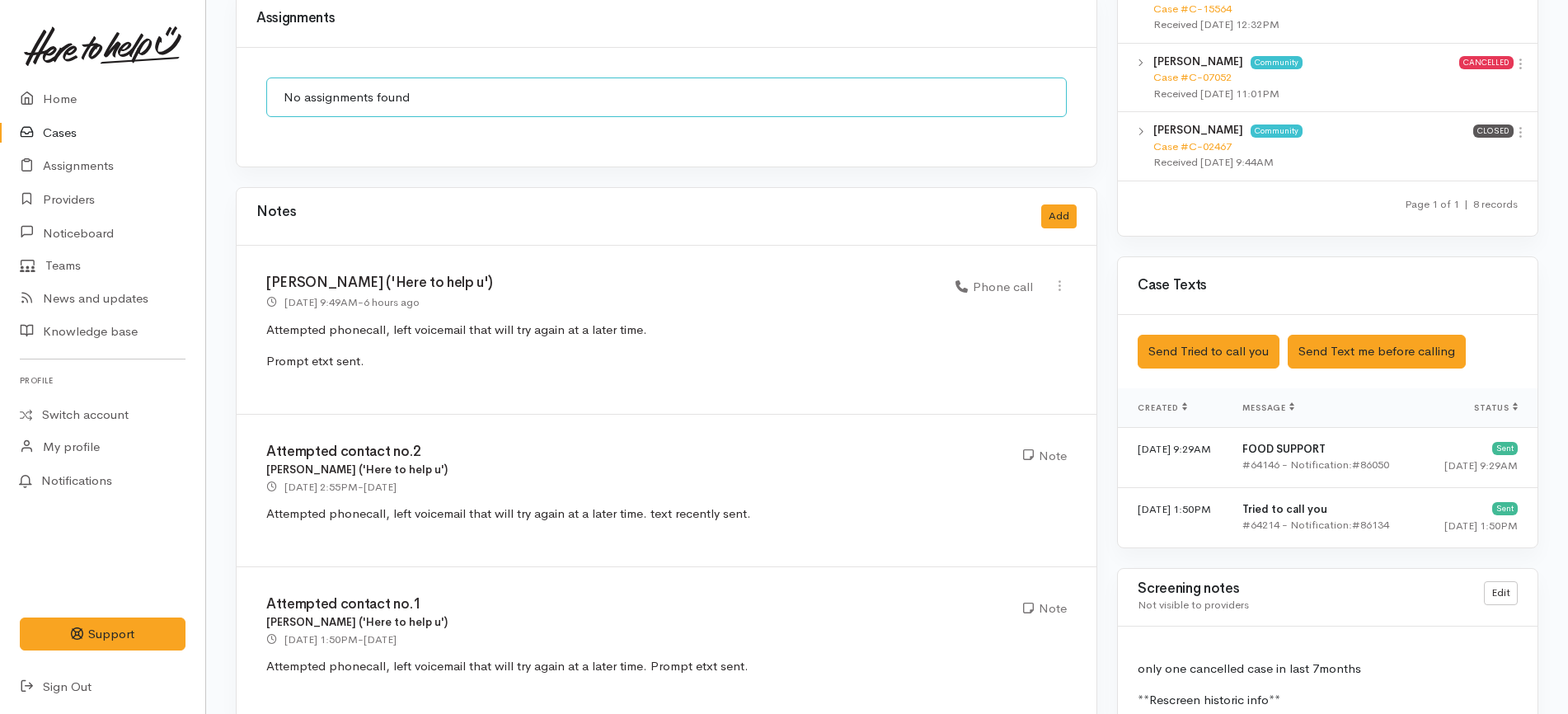
scroll to position [1238, 0]
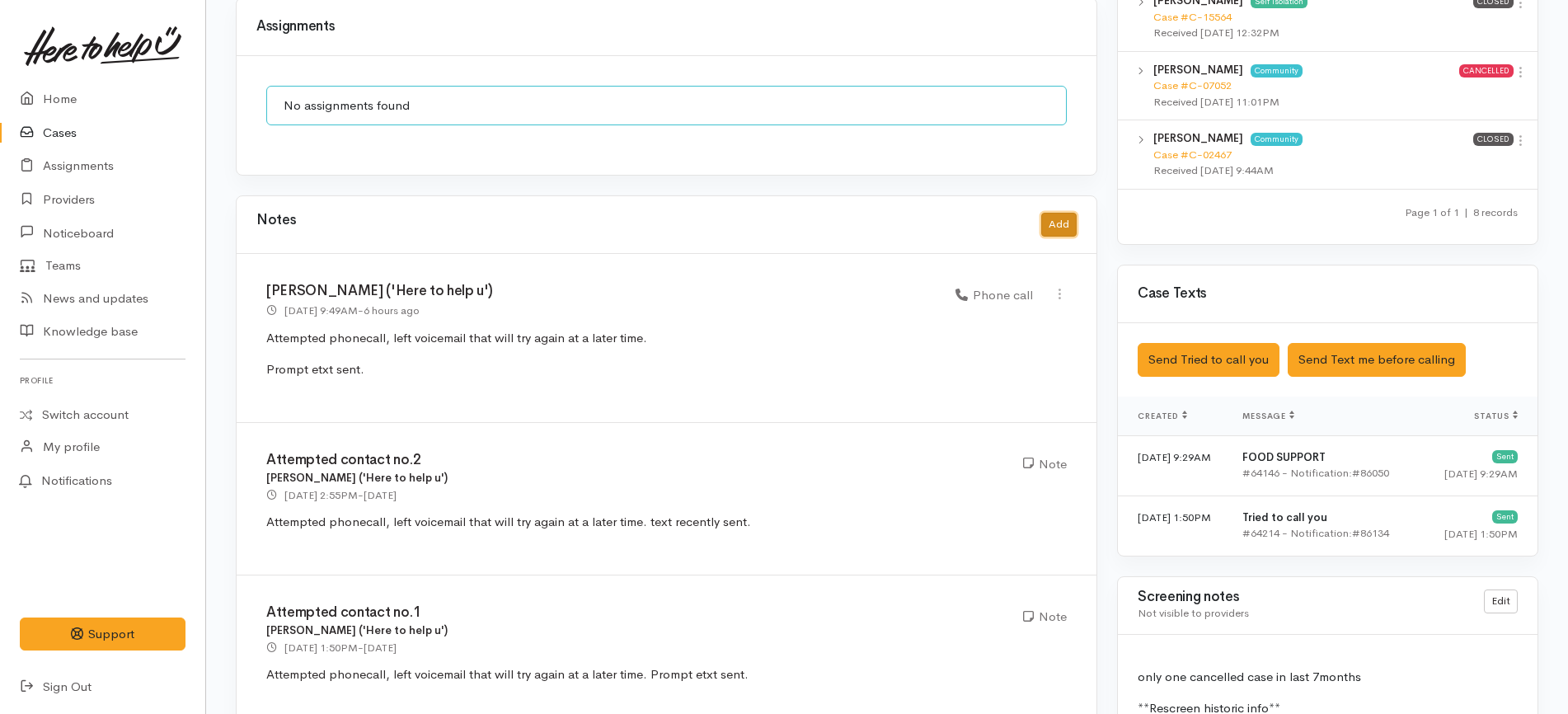
click at [1051, 213] on button "Add" at bounding box center [1059, 225] width 35 height 24
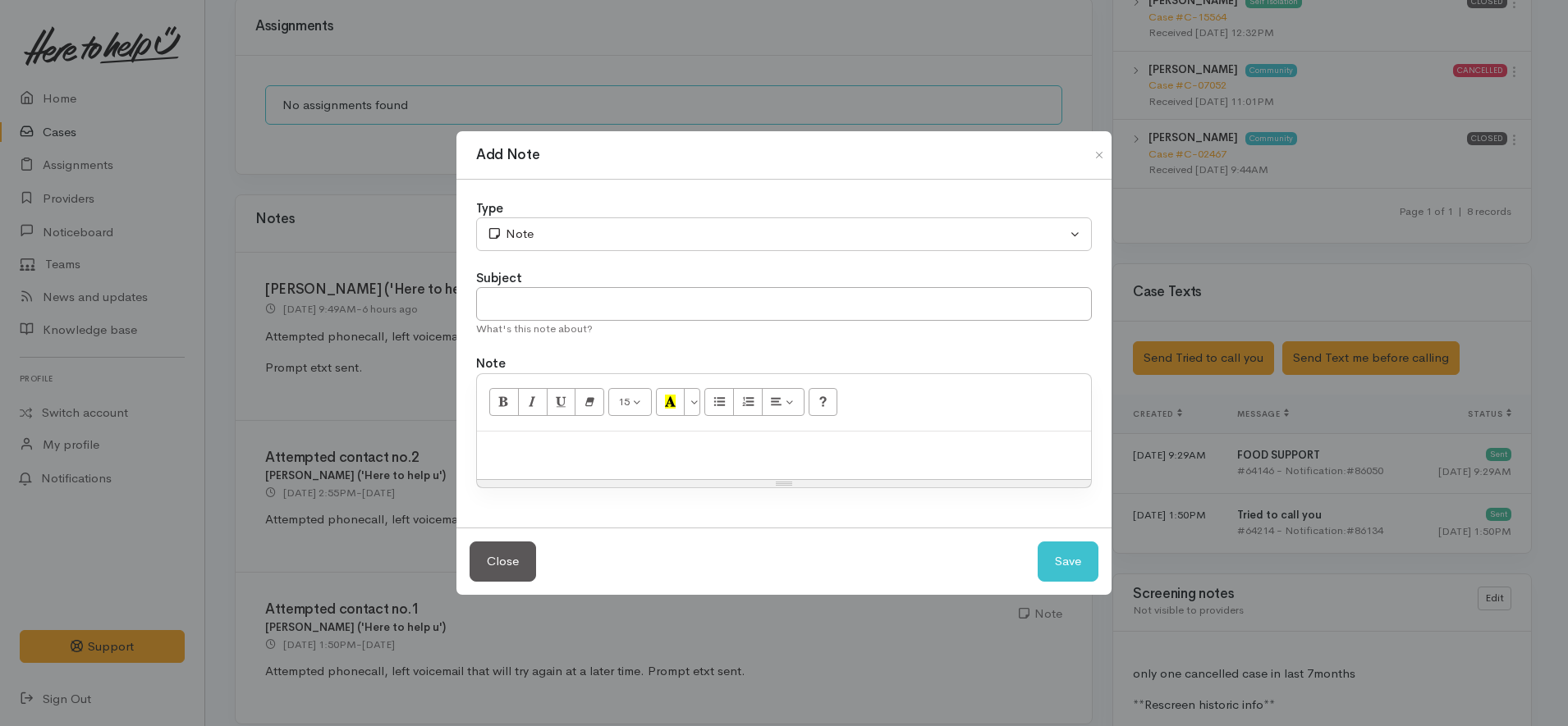
click at [652, 456] on p at bounding box center [784, 449] width 598 height 19
paste div
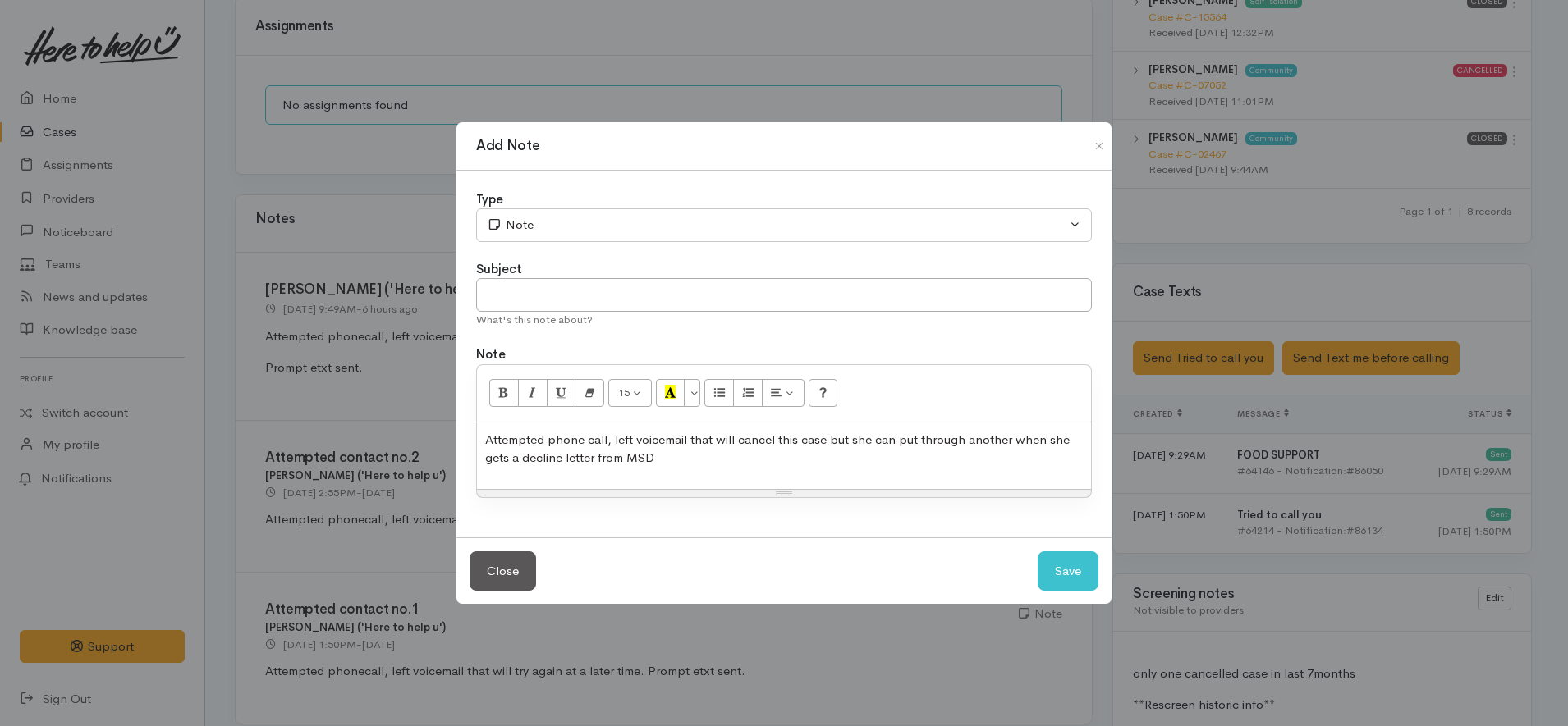
click at [861, 441] on span "Attempted phone call, left voicemail that will cancel this case but she can put…" at bounding box center [777, 448] width 584 height 34
click at [1045, 433] on span "Attempted phone call, left voicemail that will cancel this case but he can put …" at bounding box center [774, 448] width 579 height 34
click at [816, 466] on p "Attempted phone call, left voicemail that will cancel this case but he can put …" at bounding box center [784, 449] width 598 height 37
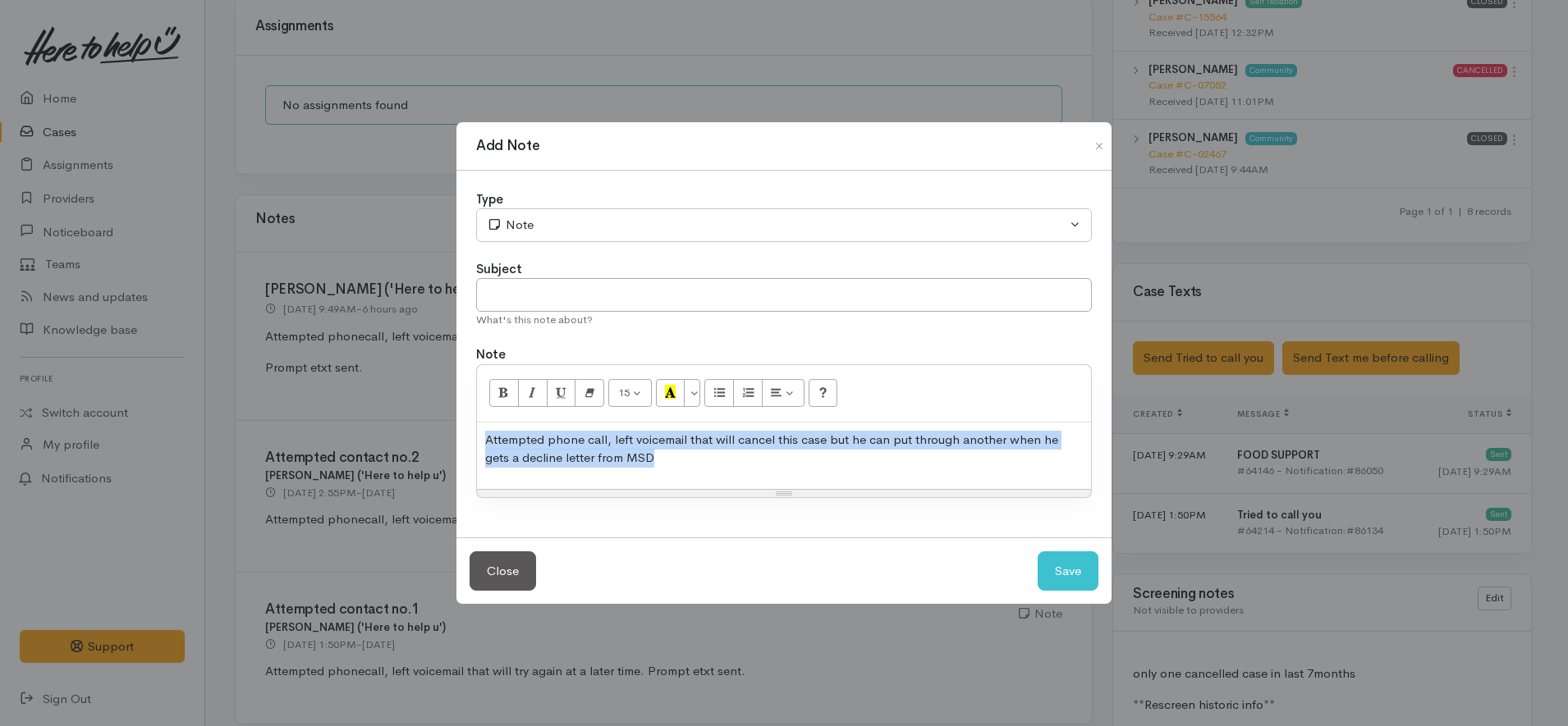
drag, startPoint x: 640, startPoint y: 461, endPoint x: 426, endPoint y: 431, distance: 216.1
click at [426, 431] on div "Add Note Type Correspondence Discussion Email Note Phone call SMS text message …" at bounding box center [784, 363] width 1568 height 726
copy span "Attempted phone call, left voicemail that will cancel this case but he can put …"
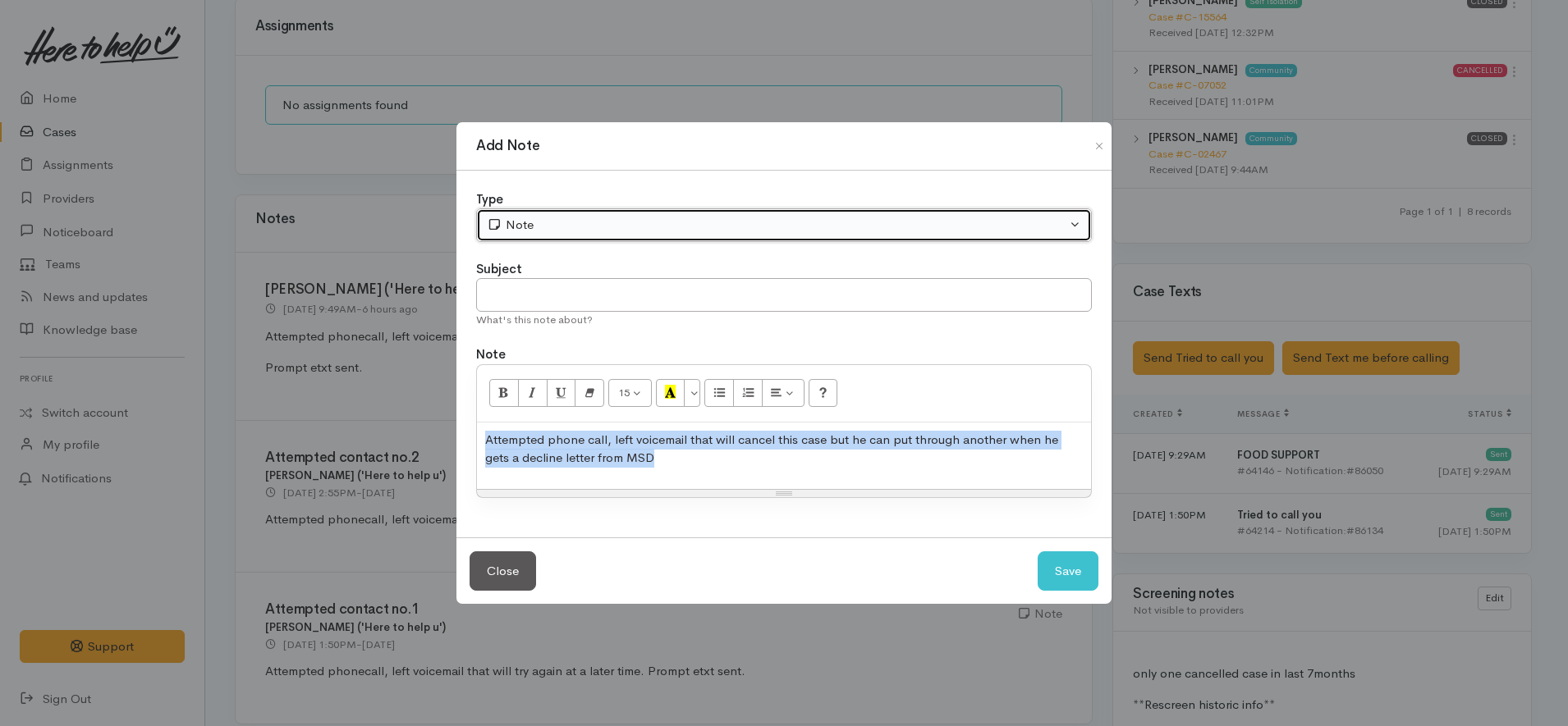
click at [604, 219] on div "Note" at bounding box center [776, 225] width 579 height 19
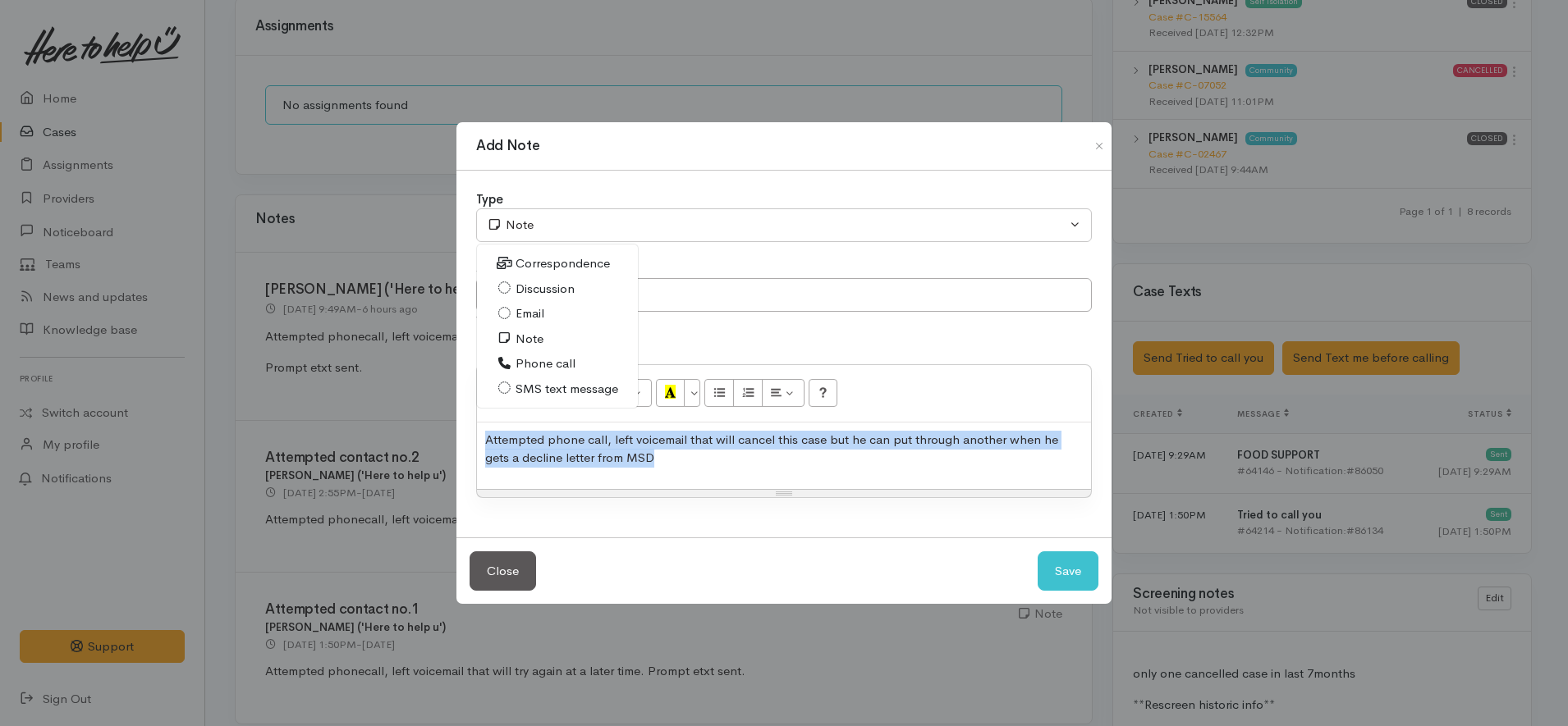
click at [576, 361] on link "Phone call" at bounding box center [557, 364] width 161 height 25
click at [1056, 567] on button "Save" at bounding box center [1068, 572] width 61 height 40
select select "1"
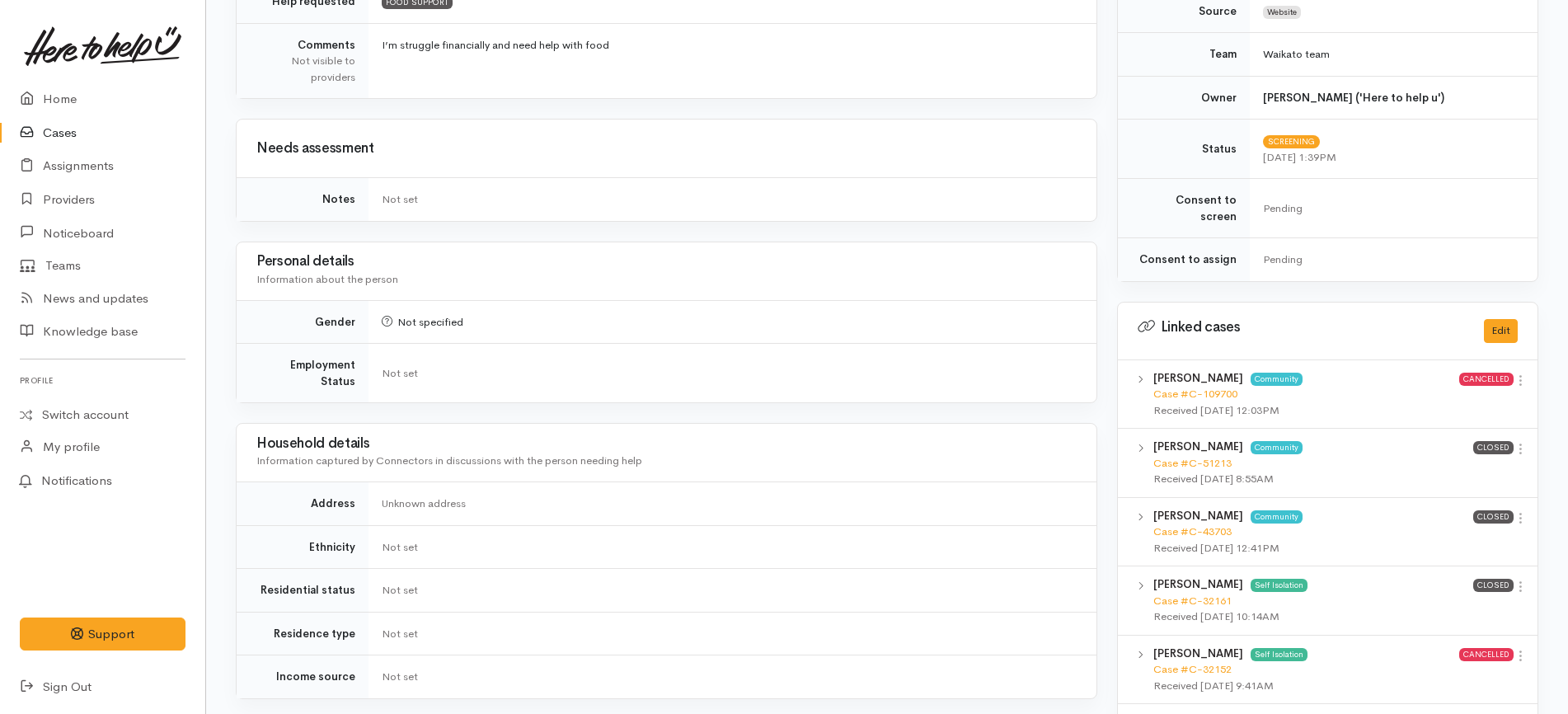
scroll to position [0, 0]
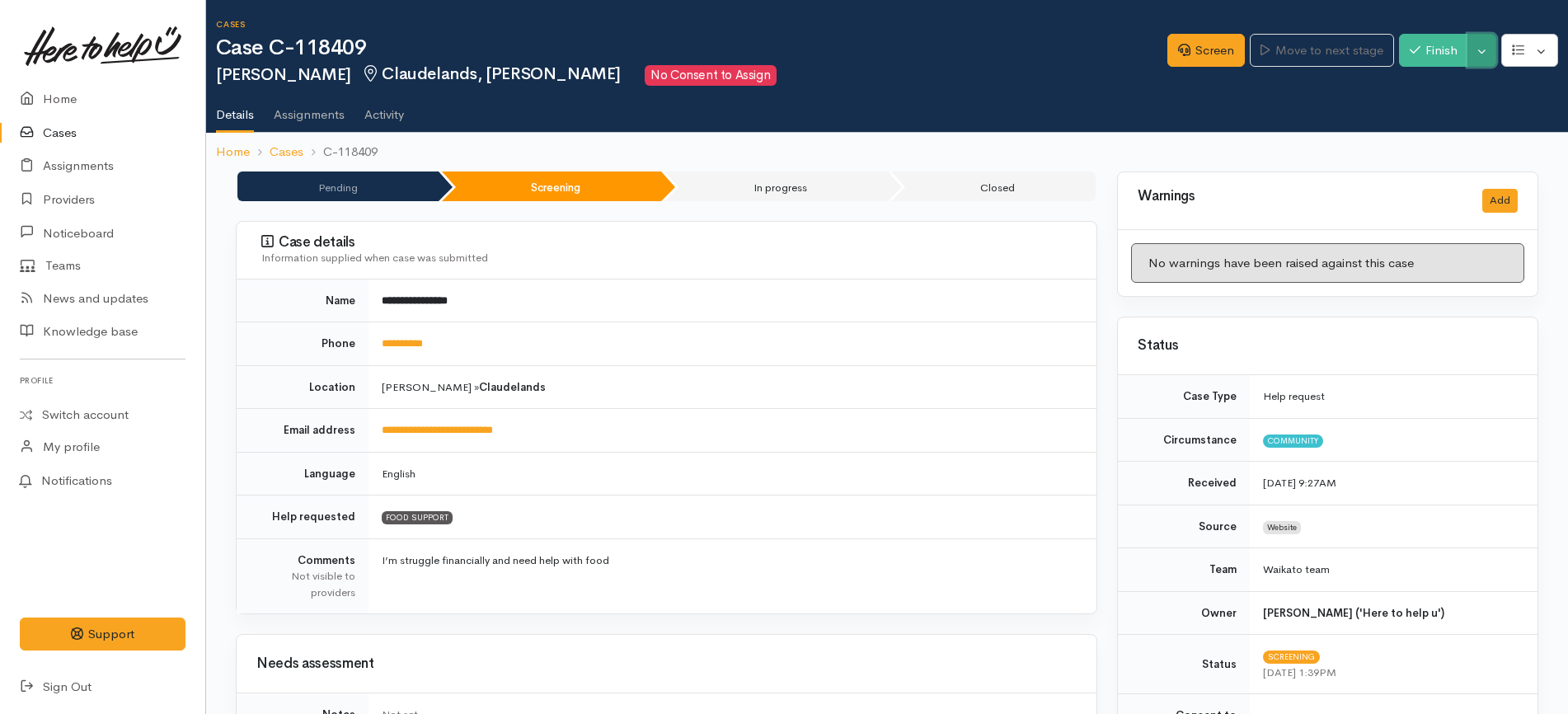
click at [1487, 61] on button "Toggle Dropdown" at bounding box center [1482, 50] width 29 height 34
click at [1438, 122] on link "Cancel" at bounding box center [1430, 114] width 130 height 25
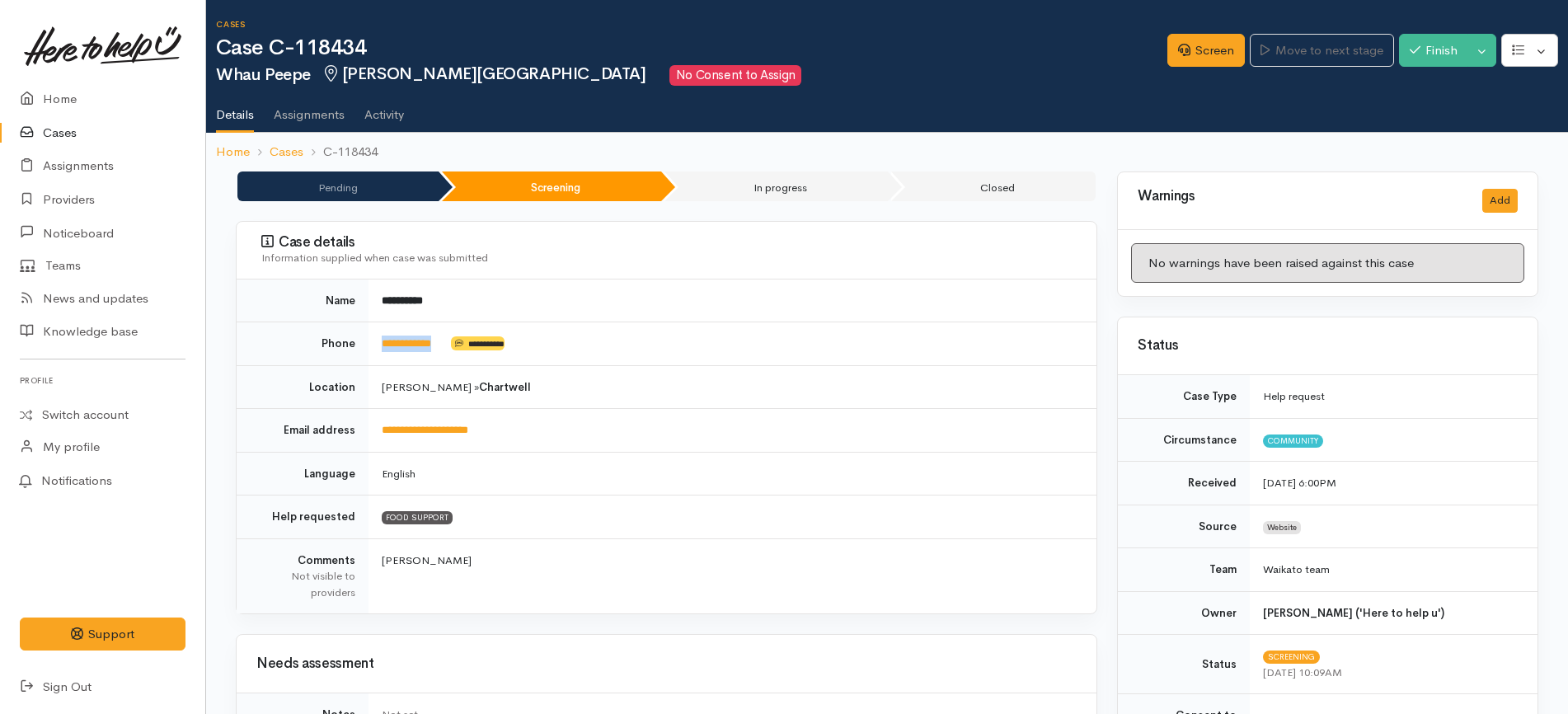
drag, startPoint x: 459, startPoint y: 341, endPoint x: 375, endPoint y: 341, distance: 84.0
click at [375, 341] on td "**********" at bounding box center [732, 344] width 728 height 44
copy td "**********"
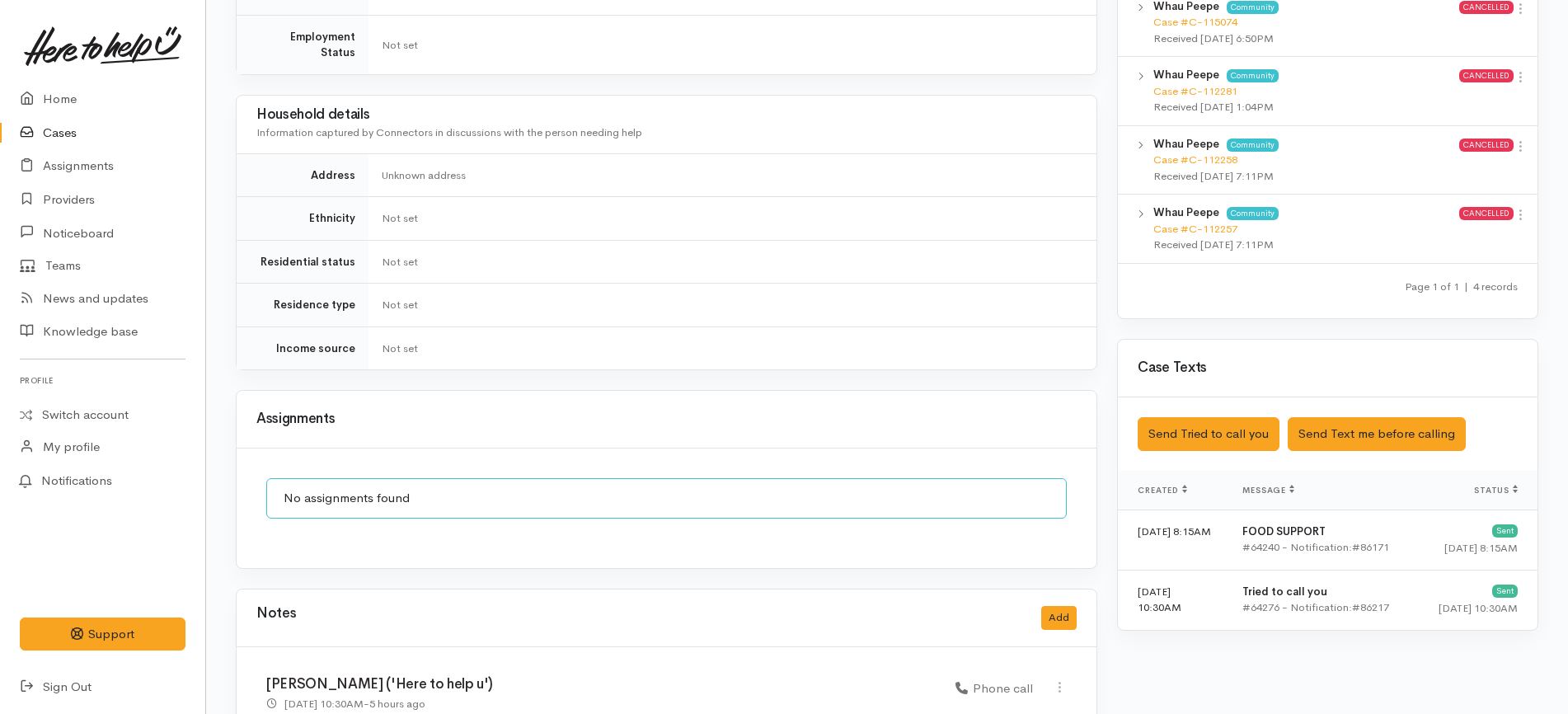
scroll to position [1018, 0]
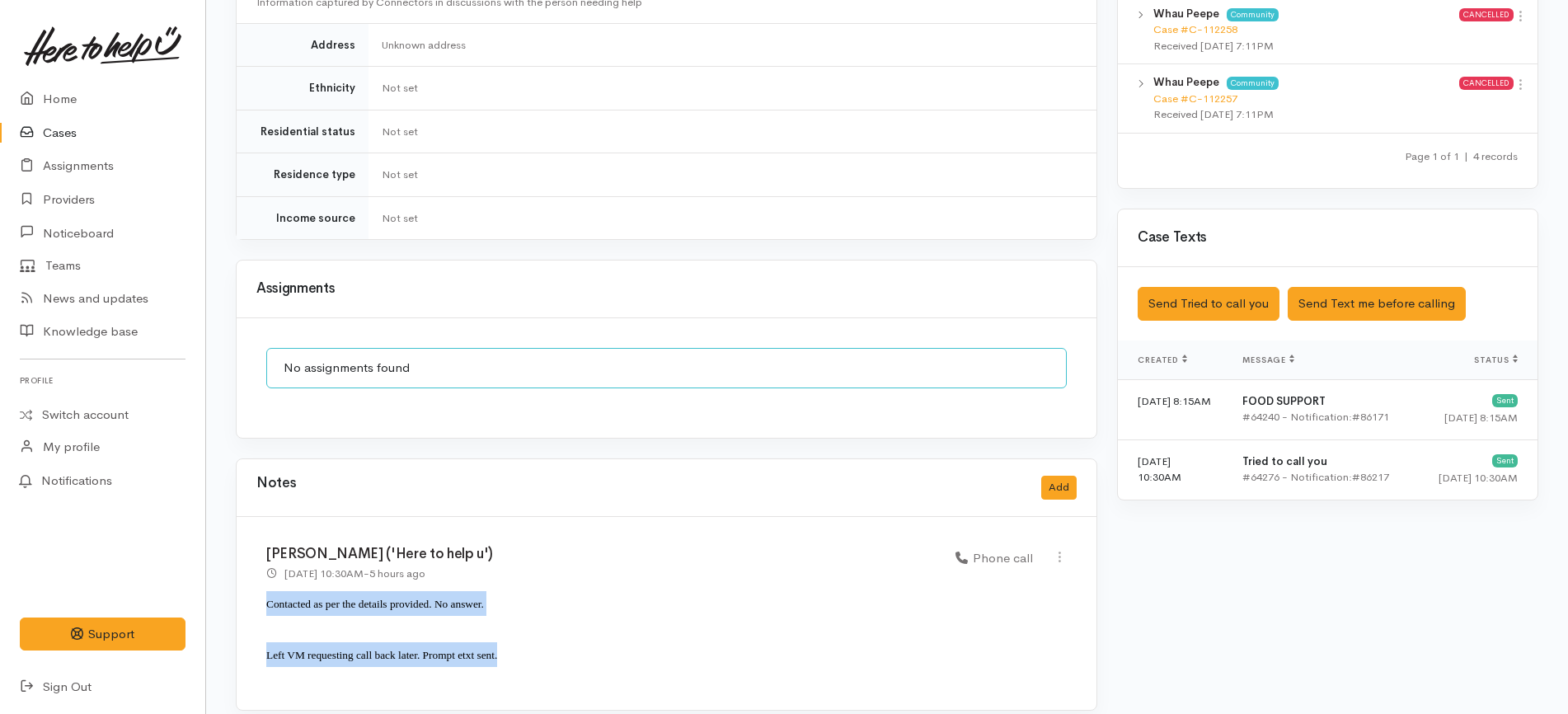
drag, startPoint x: 543, startPoint y: 649, endPoint x: 247, endPoint y: 589, distance: 302.0
click at [247, 589] on div "[PERSON_NAME] ('Here to help u') [DATE] 10:30AM - 5 hours ago Phone call" at bounding box center [666, 613] width 859 height 193
copy div "Contacted as per the details provided. No answer. Left VM requesting call back …"
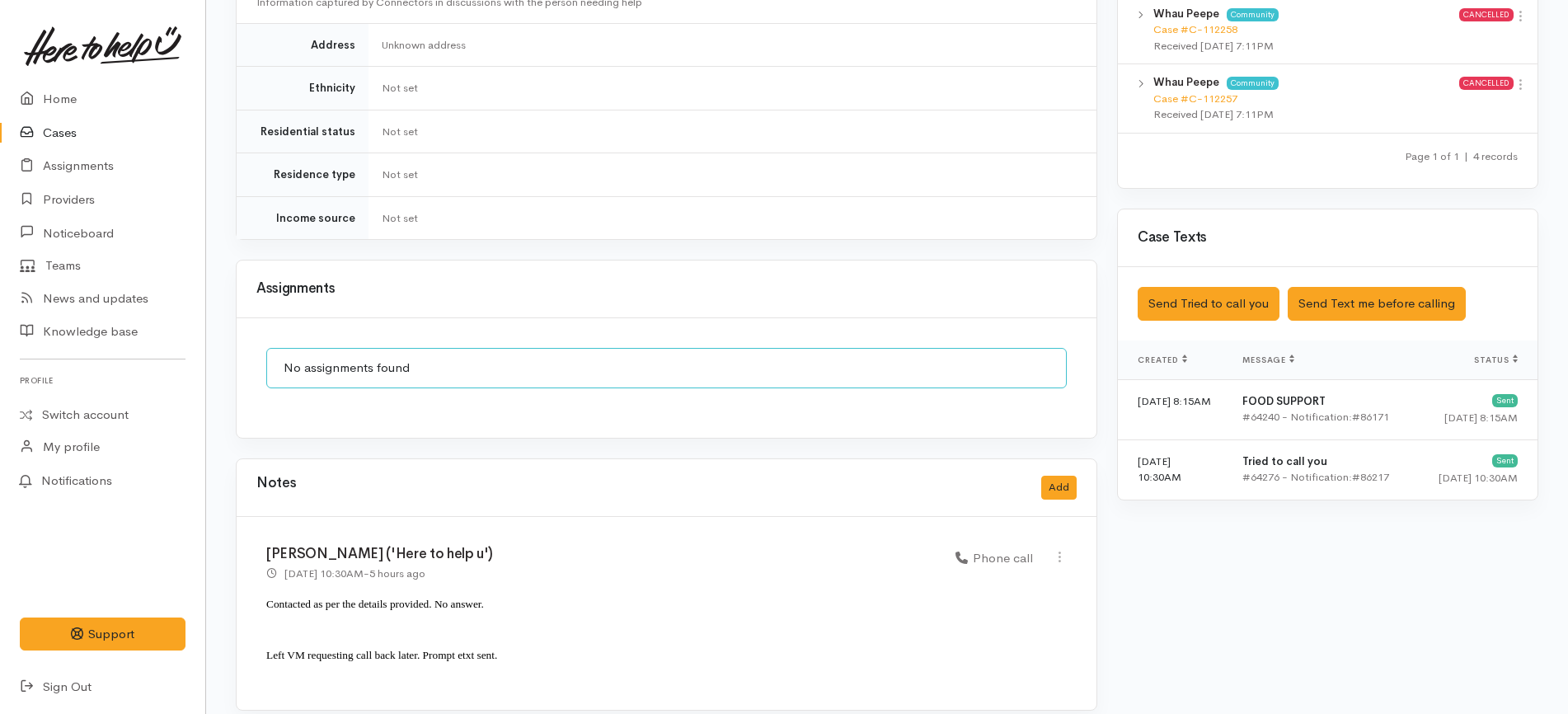
click at [1213, 269] on div "Saved The text message has been queued. An error occurred Send Tried to call yo…" at bounding box center [1327, 304] width 419 height 73
click at [1191, 294] on button "Send Tried to call you" at bounding box center [1208, 304] width 142 height 34
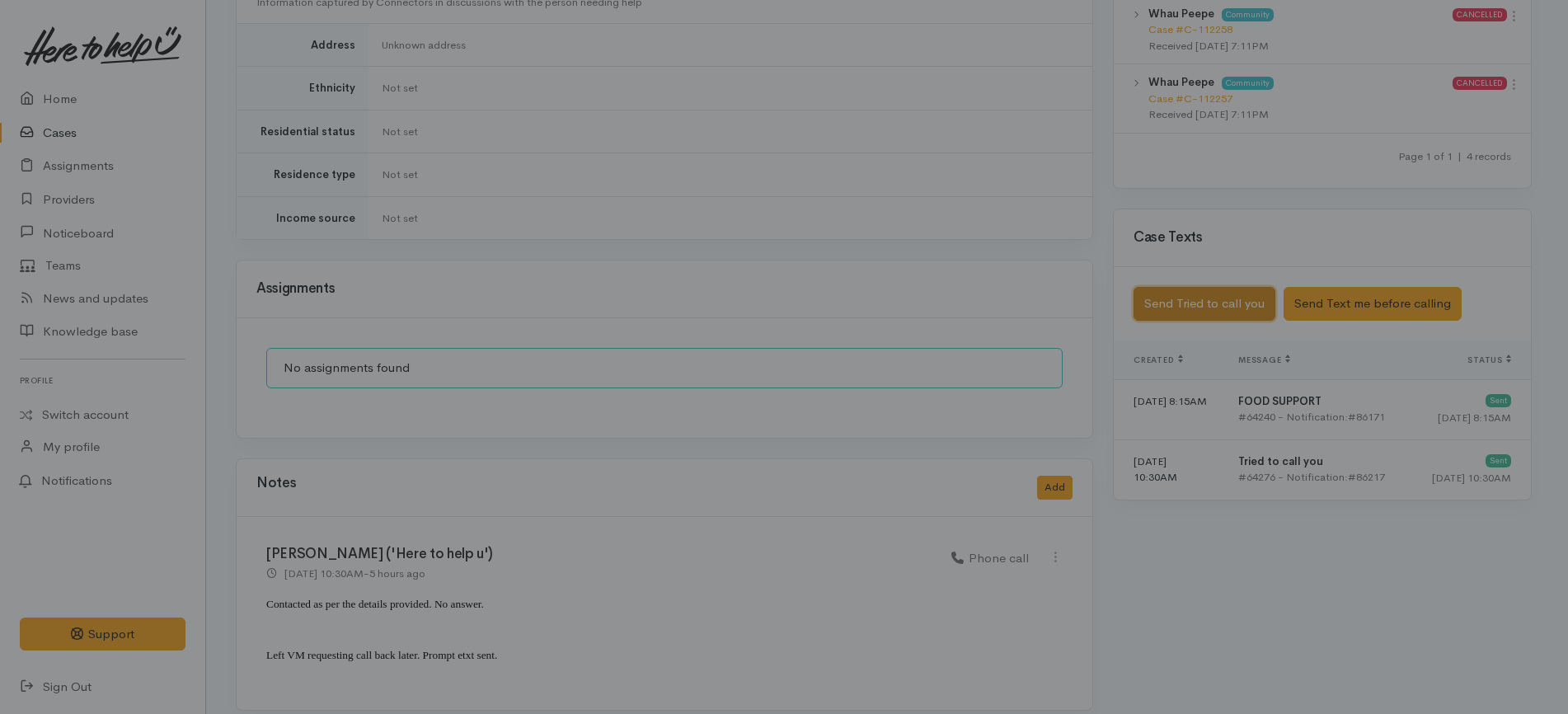
scroll to position [1002, 0]
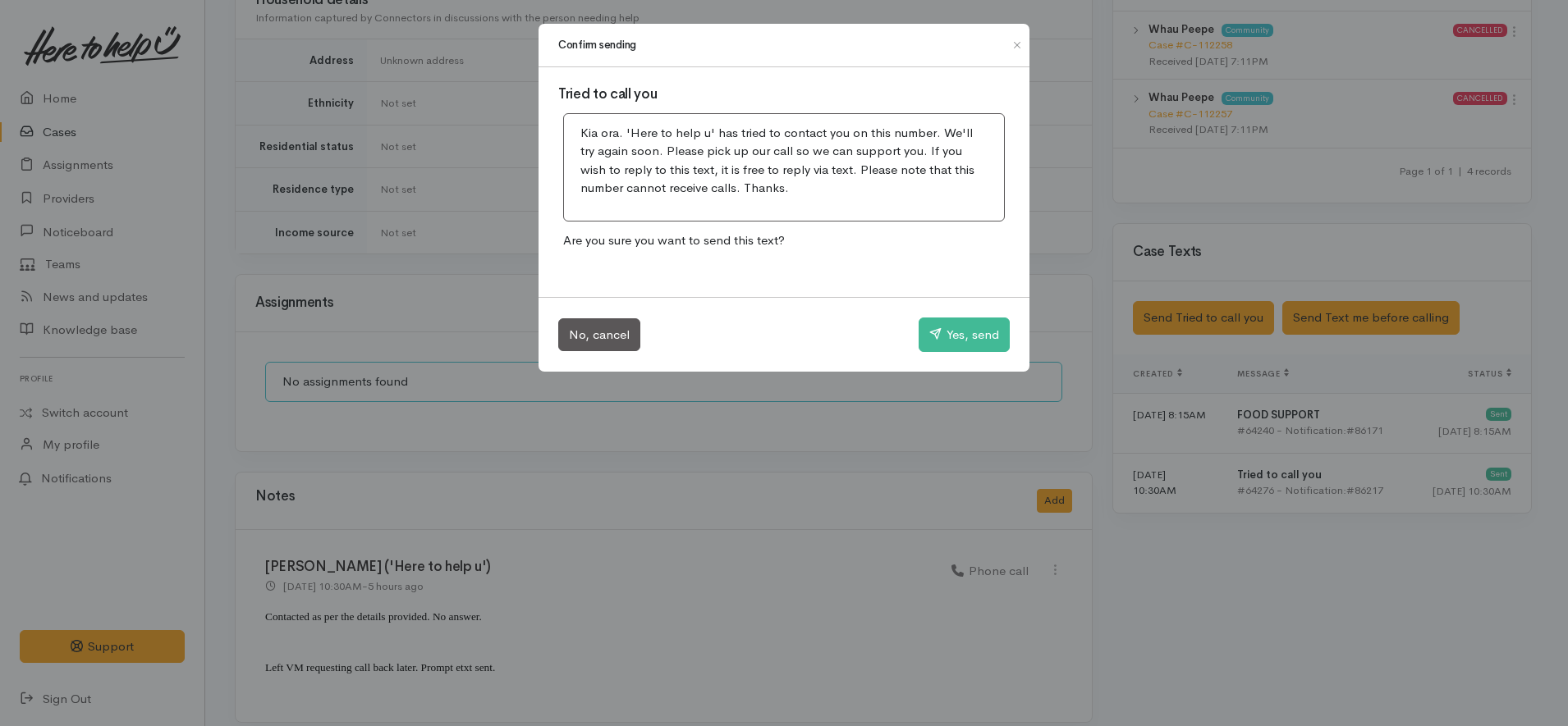
click at [979, 315] on div "No, cancel Yes, send" at bounding box center [784, 334] width 491 height 74
click at [968, 332] on button "Yes, send" at bounding box center [964, 334] width 91 height 34
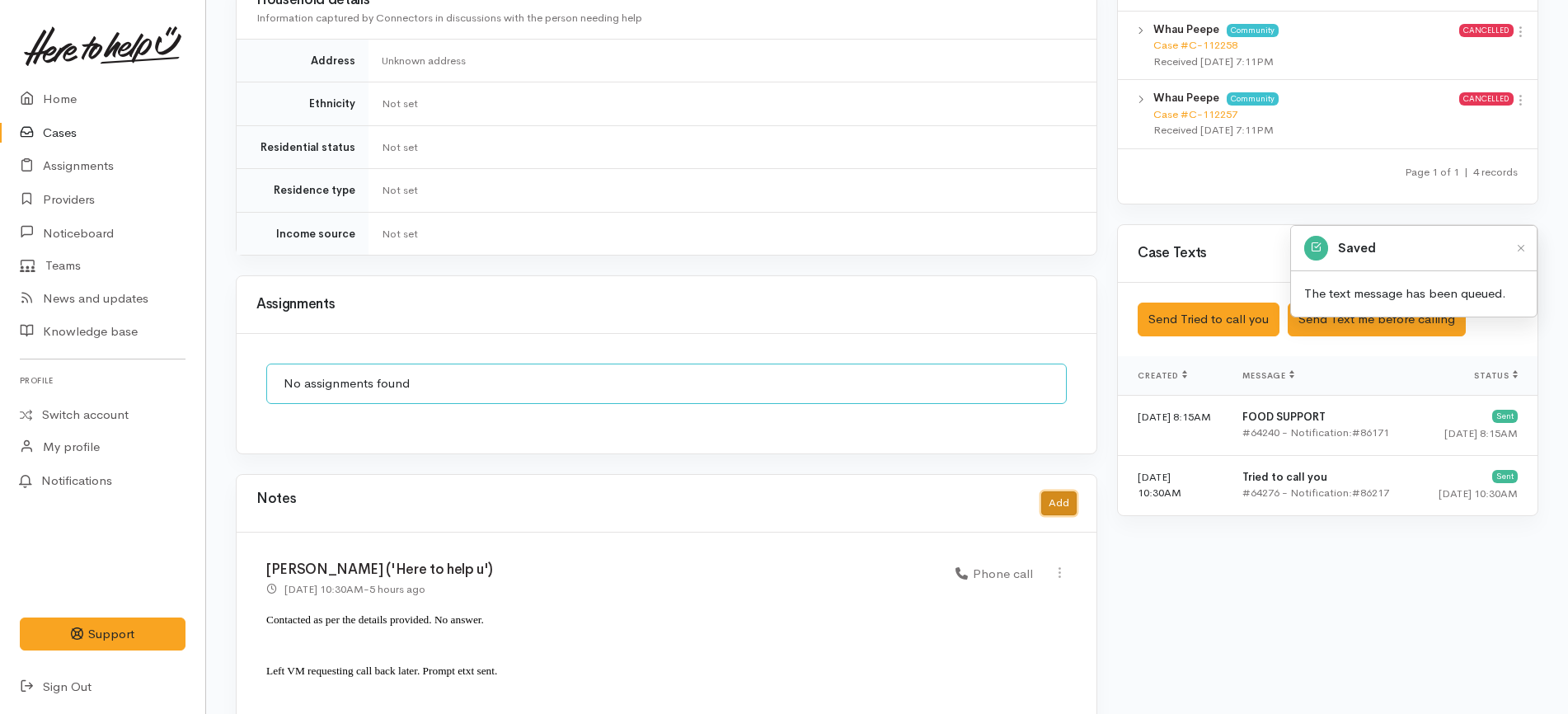
click at [1057, 492] on button "Add" at bounding box center [1059, 503] width 35 height 24
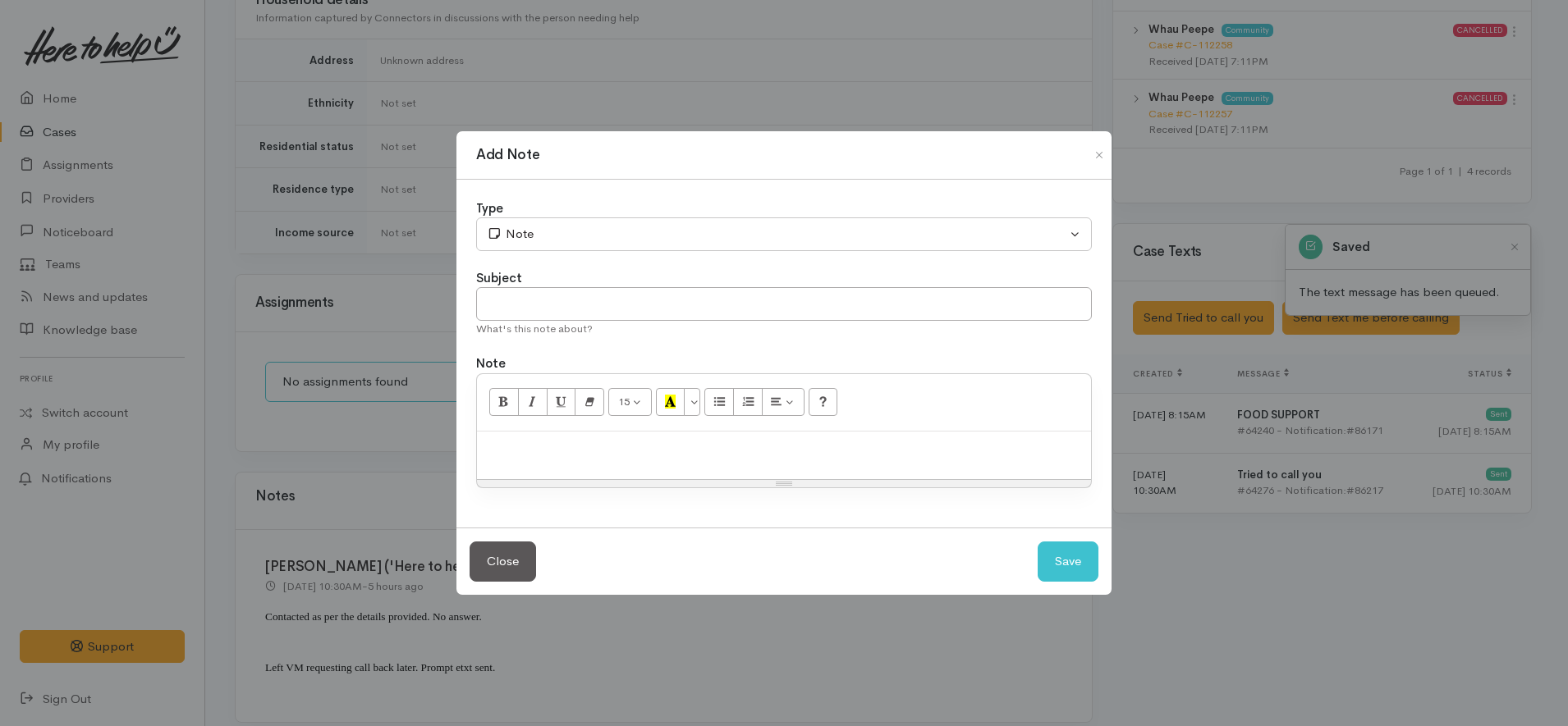
click at [757, 461] on div at bounding box center [783, 456] width 614 height 48
paste div
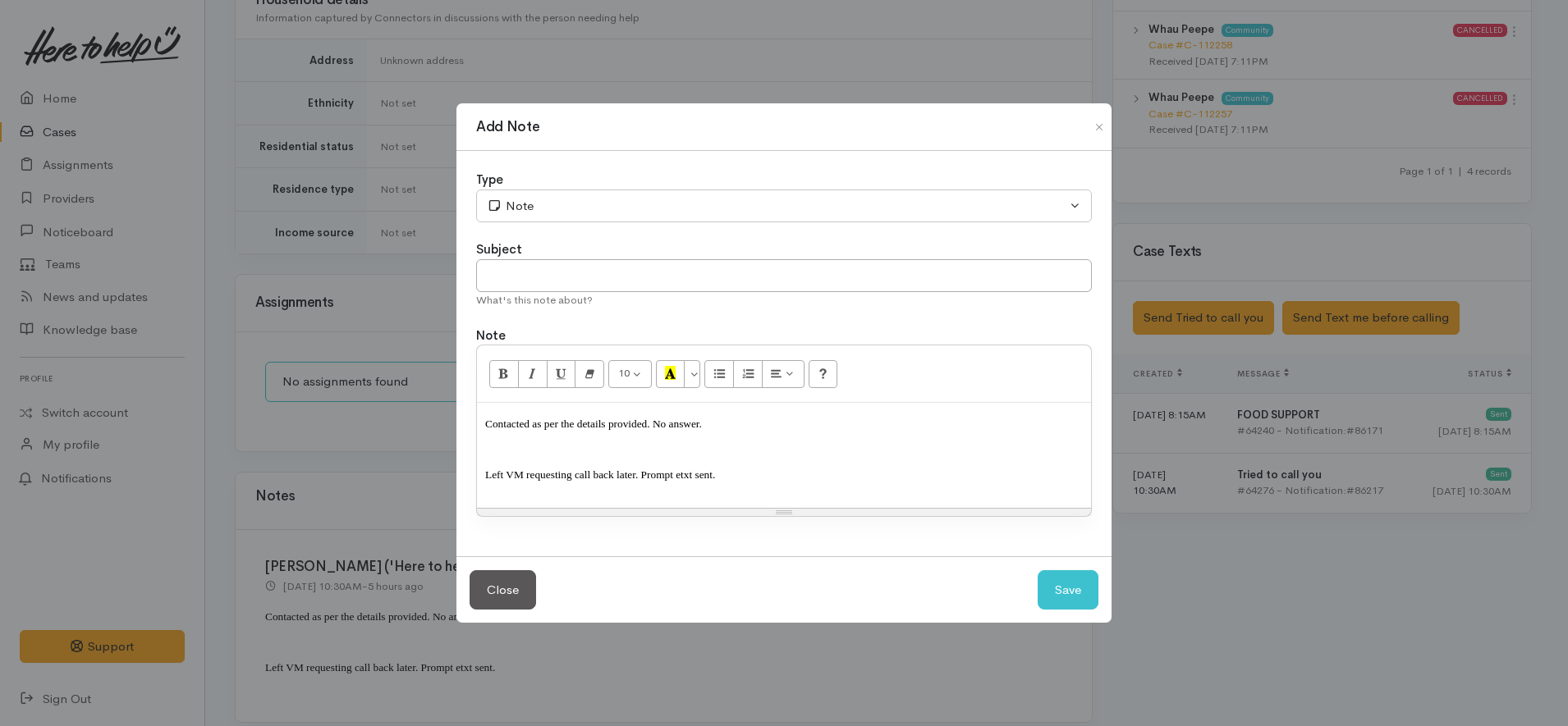
click at [620, 473] on span "Left VM requesting call back later. Prompt etxt sent." at bounding box center [599, 474] width 230 height 13
copy div "Contacted as per the details provided. No answer. Left VM requesting call back …"
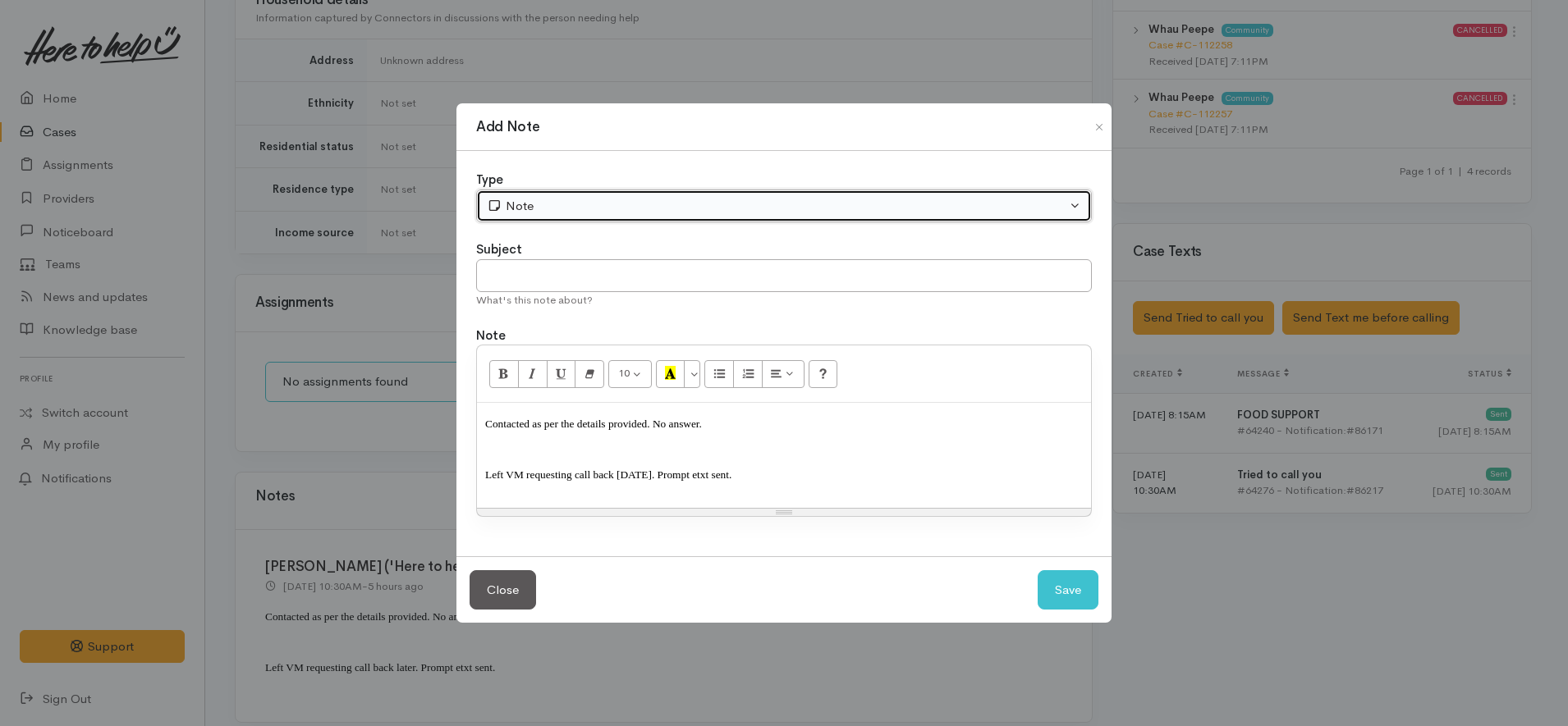
click at [644, 213] on div "Note" at bounding box center [776, 206] width 579 height 19
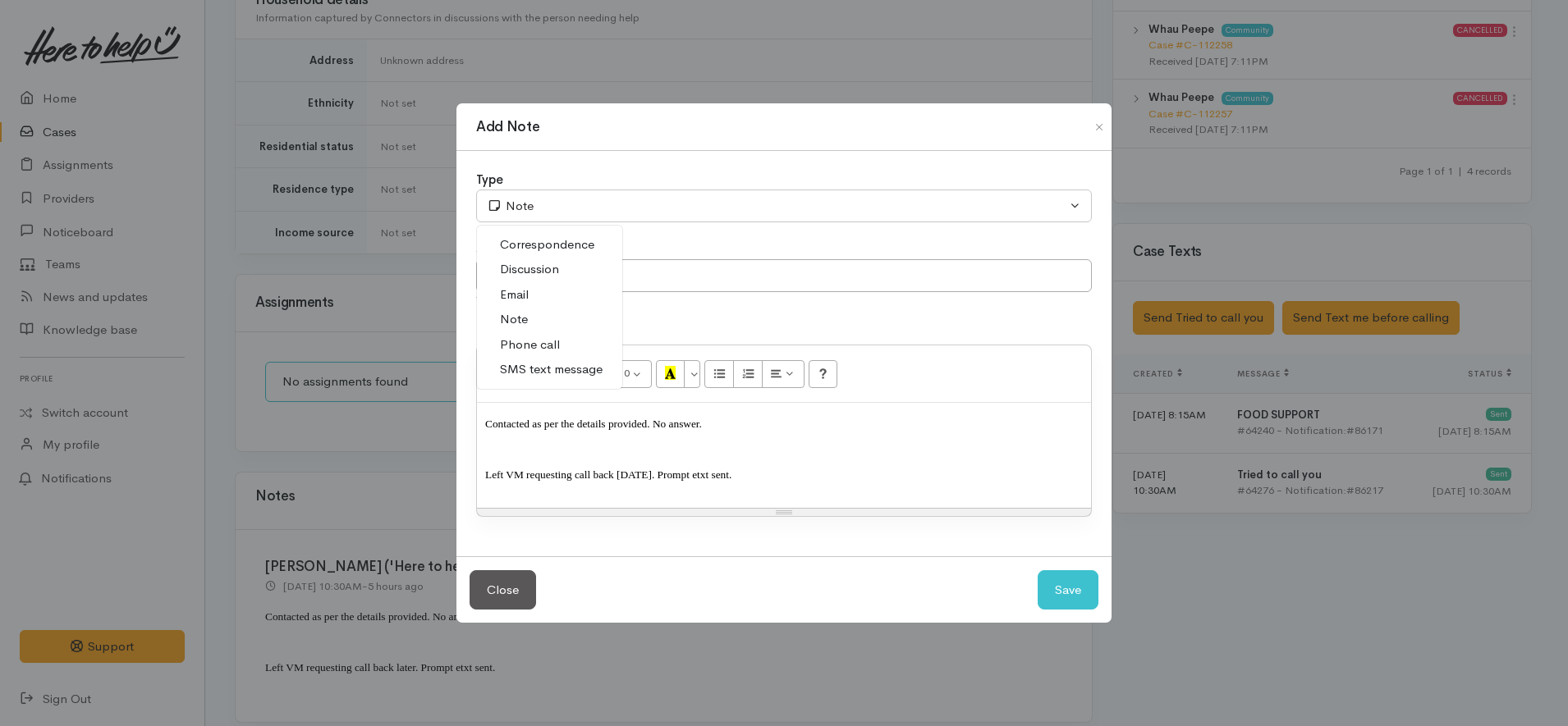
click at [574, 341] on link "Phone call" at bounding box center [549, 345] width 145 height 25
click at [1073, 594] on button "Save" at bounding box center [1068, 590] width 61 height 40
select select "1"
